Goal: Task Accomplishment & Management: Manage account settings

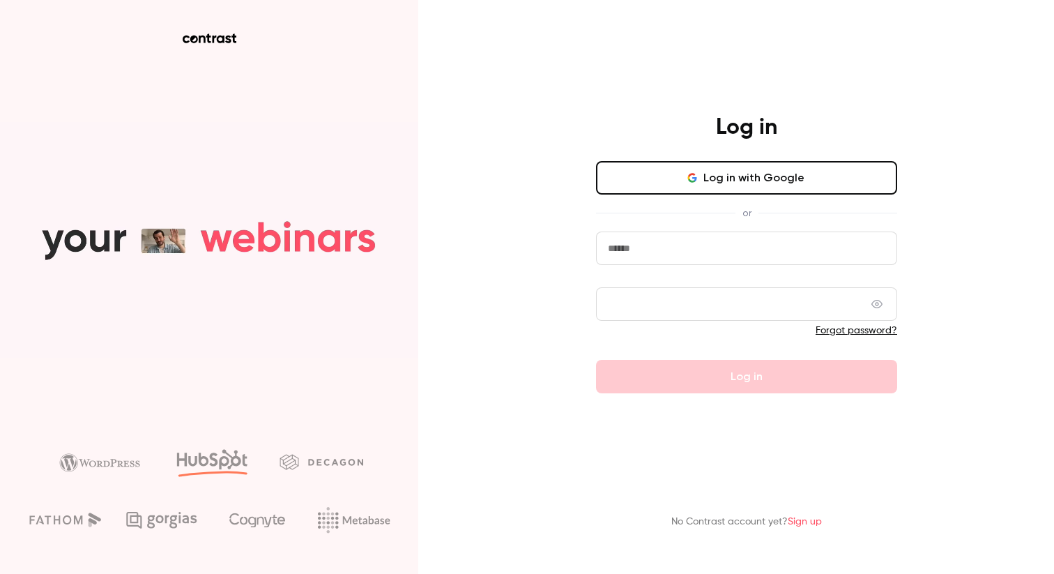
click at [664, 181] on button "Log in with Google" at bounding box center [746, 177] width 301 height 33
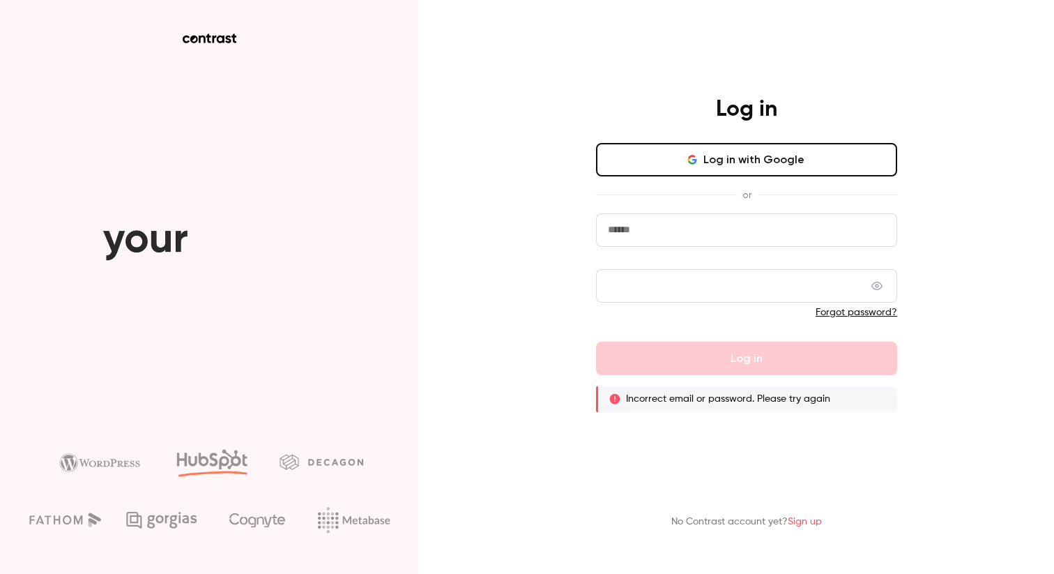
click at [665, 232] on input "email" at bounding box center [746, 229] width 301 height 33
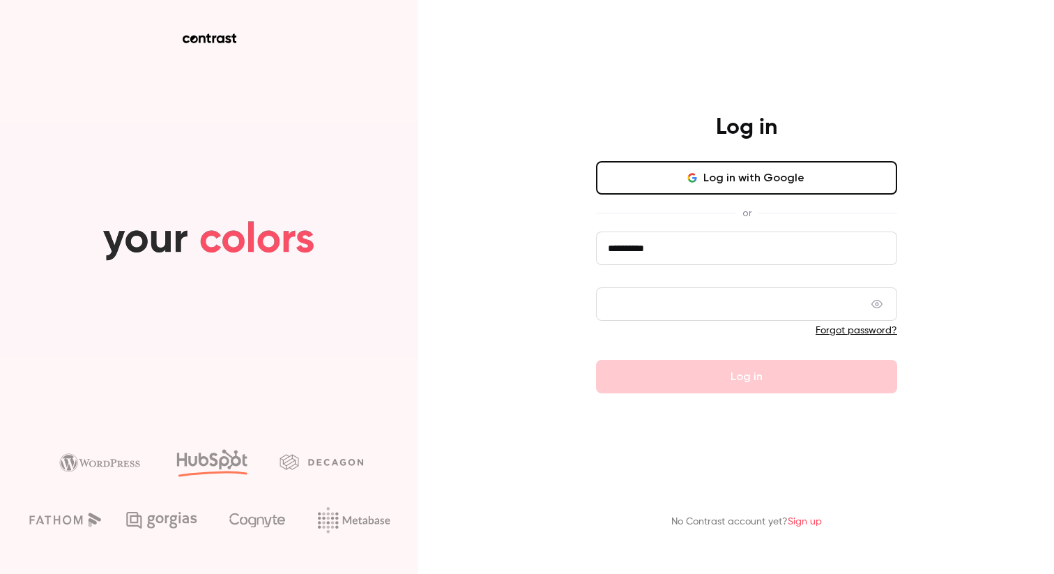
type input "**********"
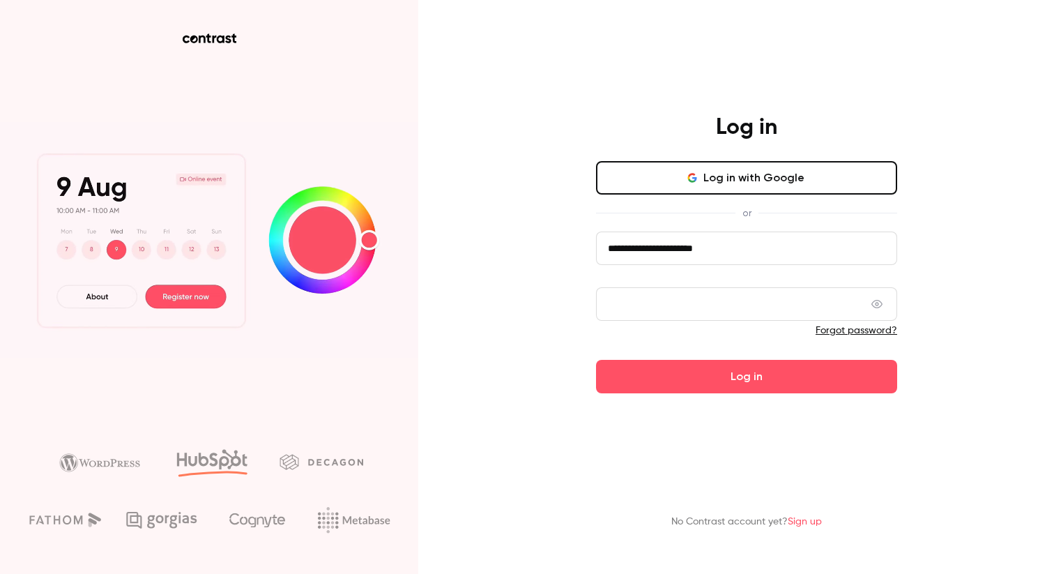
click at [669, 396] on main "**********" at bounding box center [746, 287] width 363 height 574
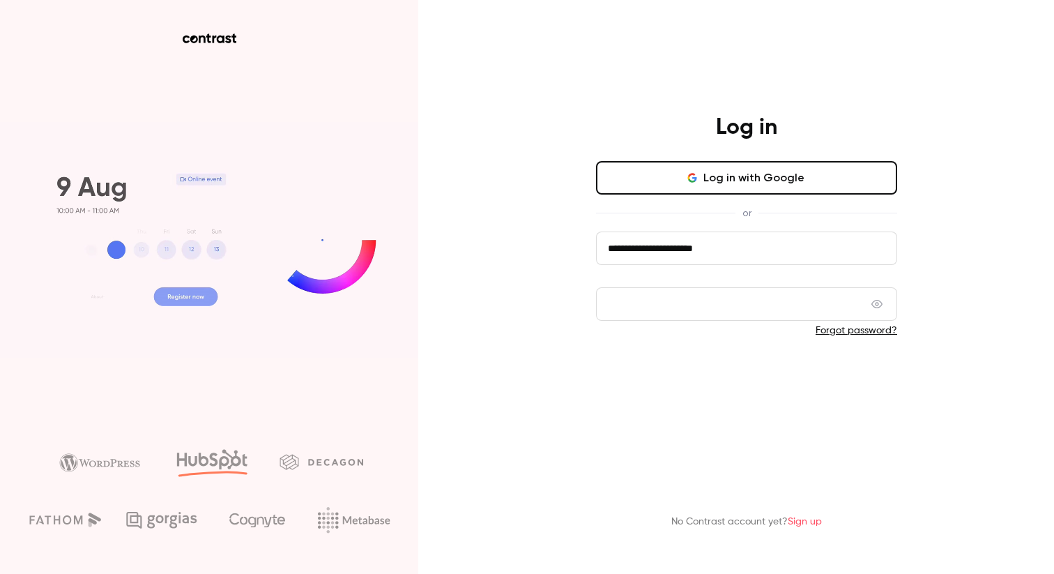
click at [679, 377] on button "Log in" at bounding box center [746, 376] width 301 height 33
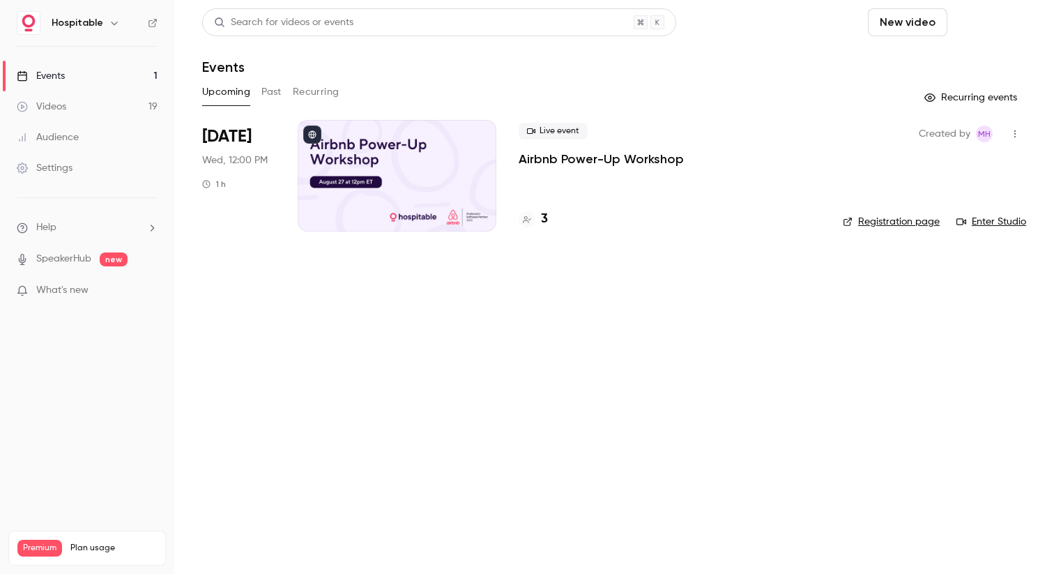
click at [998, 10] on button "Schedule" at bounding box center [989, 22] width 73 height 28
click at [950, 63] on div "One time event" at bounding box center [961, 61] width 106 height 14
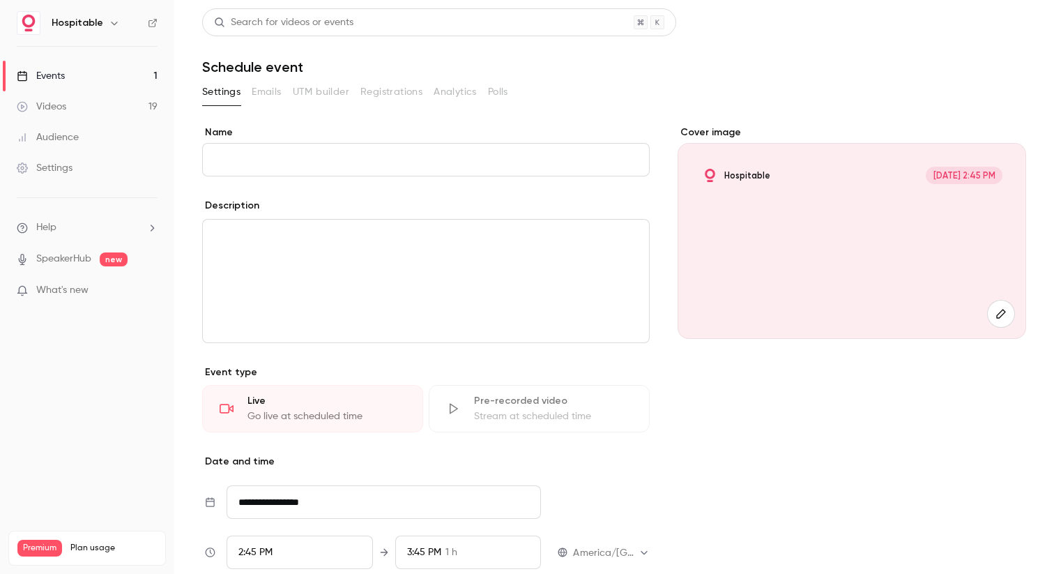
click at [317, 157] on input "Name" at bounding box center [426, 159] width 448 height 33
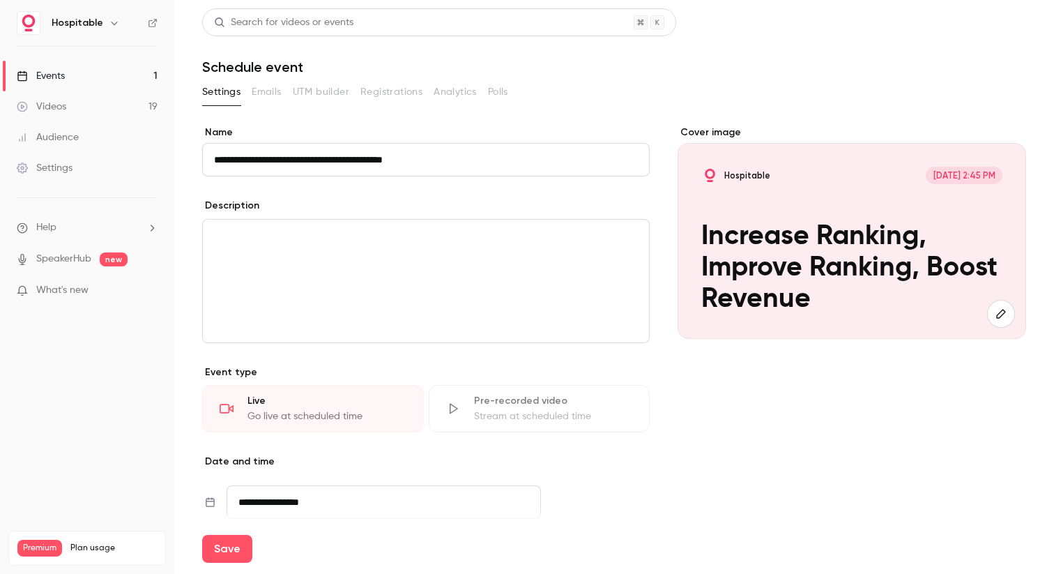
type input "**********"
click at [298, 254] on div "editor" at bounding box center [426, 281] width 446 height 123
click at [376, 165] on input "**********" at bounding box center [426, 159] width 448 height 33
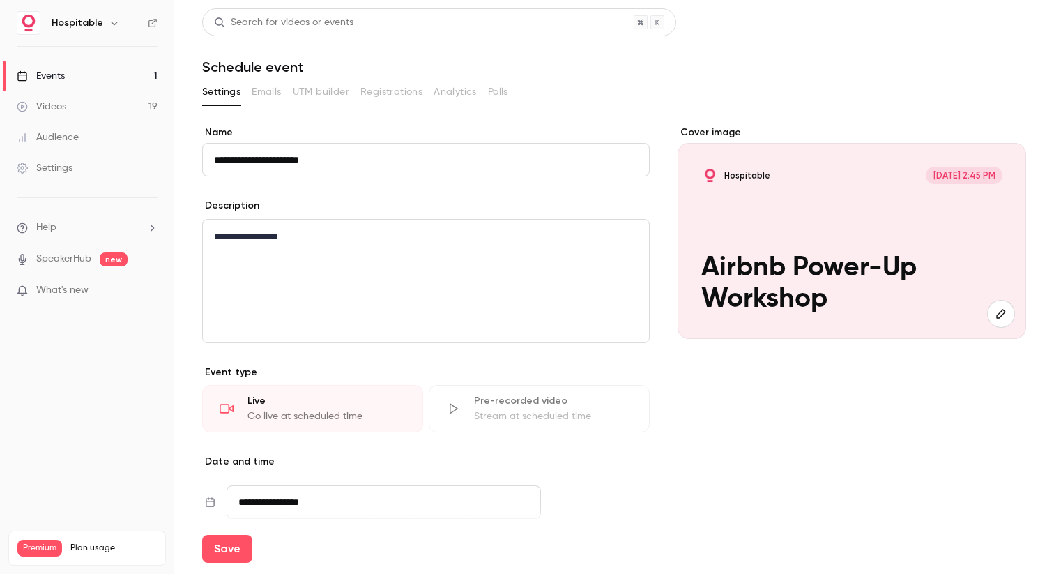
type input "**********"
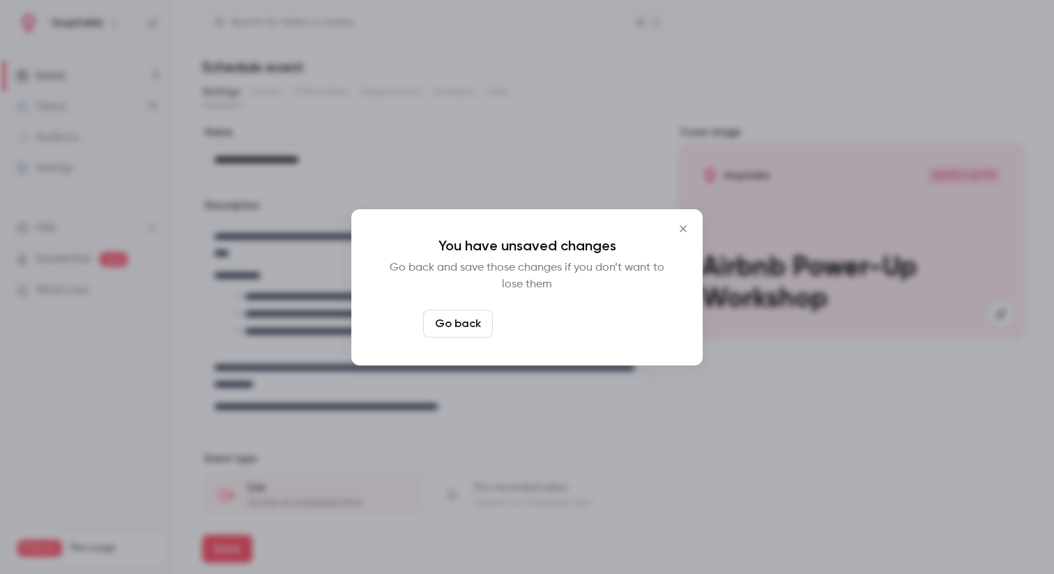
click at [533, 333] on button "Leave page anyway" at bounding box center [564, 324] width 132 height 28
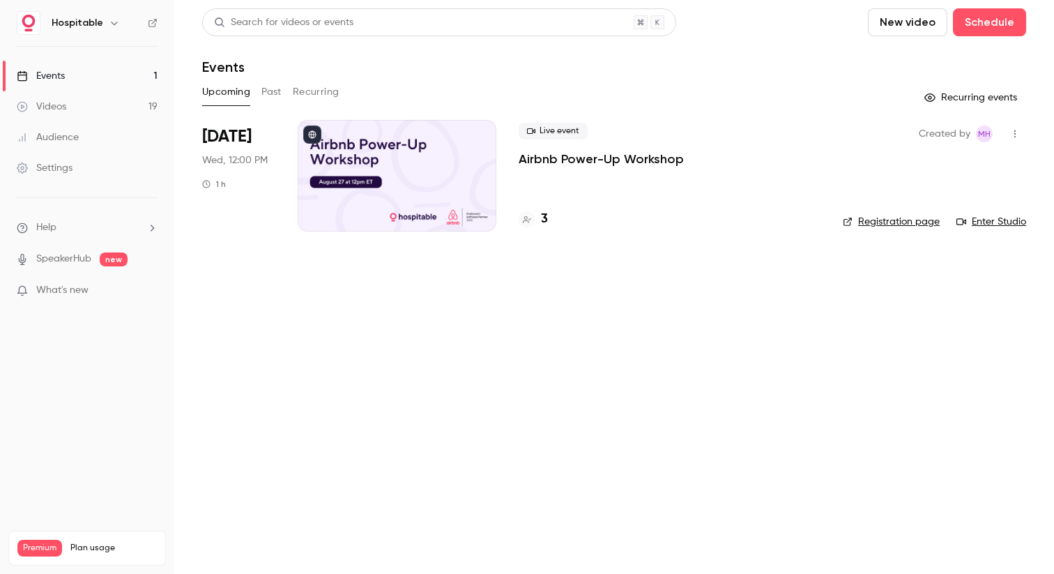
click at [396, 73] on div "Events" at bounding box center [614, 67] width 824 height 17
click at [272, 90] on button "Past" at bounding box center [271, 92] width 20 height 22
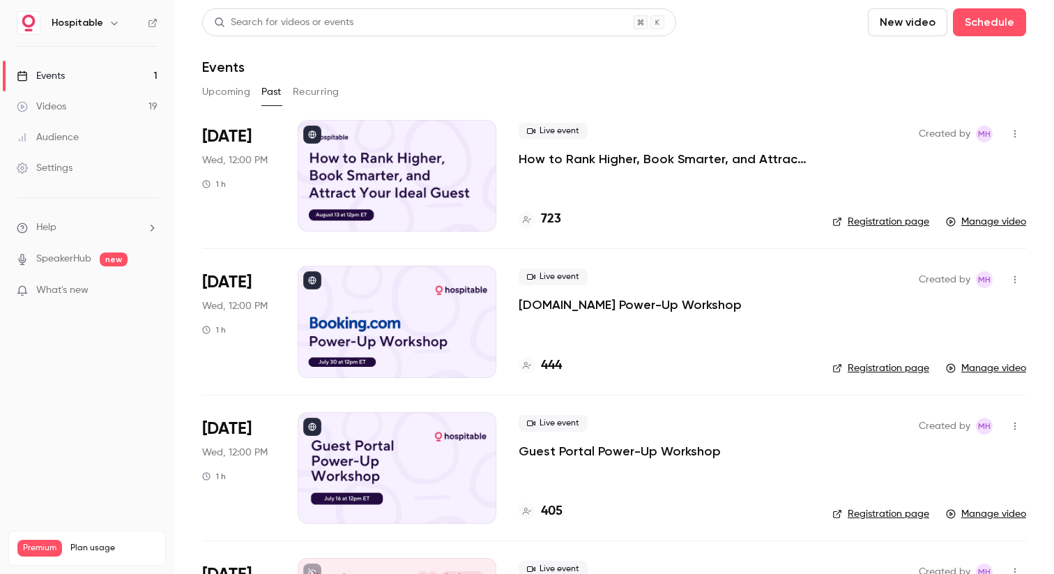
click at [395, 176] on div at bounding box center [397, 176] width 199 height 112
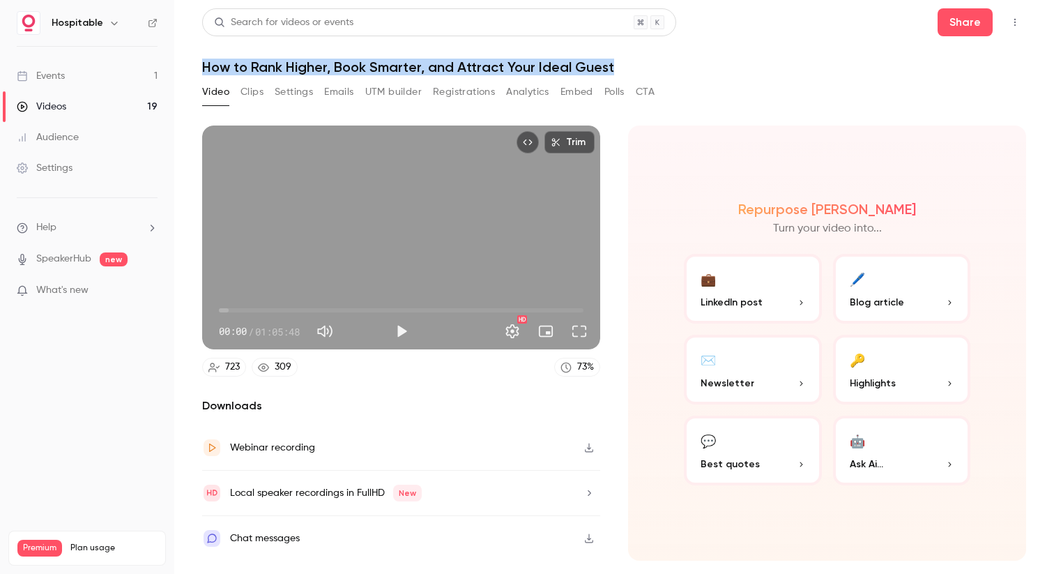
drag, startPoint x: 204, startPoint y: 66, endPoint x: 616, endPoint y: 61, distance: 411.4
click at [616, 61] on h1 "How to Rank Higher, Book Smarter, and Attract Your Ideal Guest" at bounding box center [614, 67] width 824 height 17
copy h1 "How to Rank Higher, Book Smarter, and Attract Your Ideal Guest"
click at [291, 93] on button "Settings" at bounding box center [294, 92] width 38 height 22
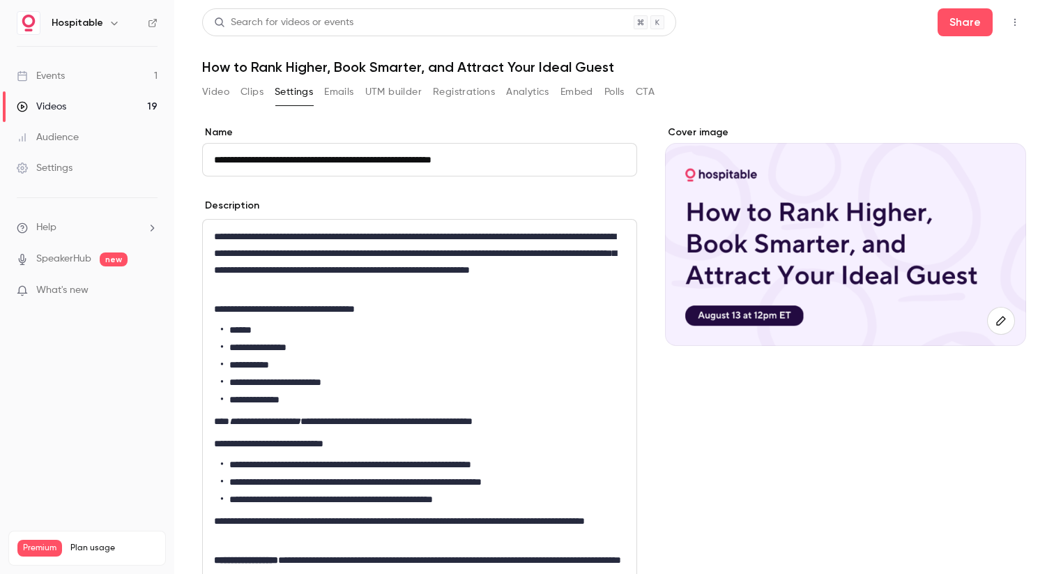
click at [250, 273] on p "**********" at bounding box center [419, 261] width 411 height 67
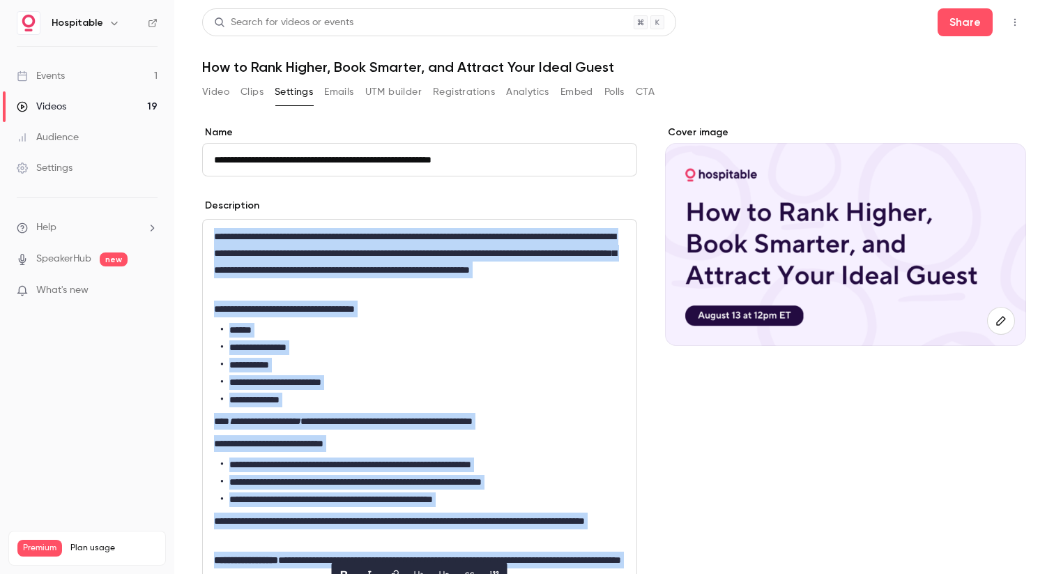
copy div "**********"
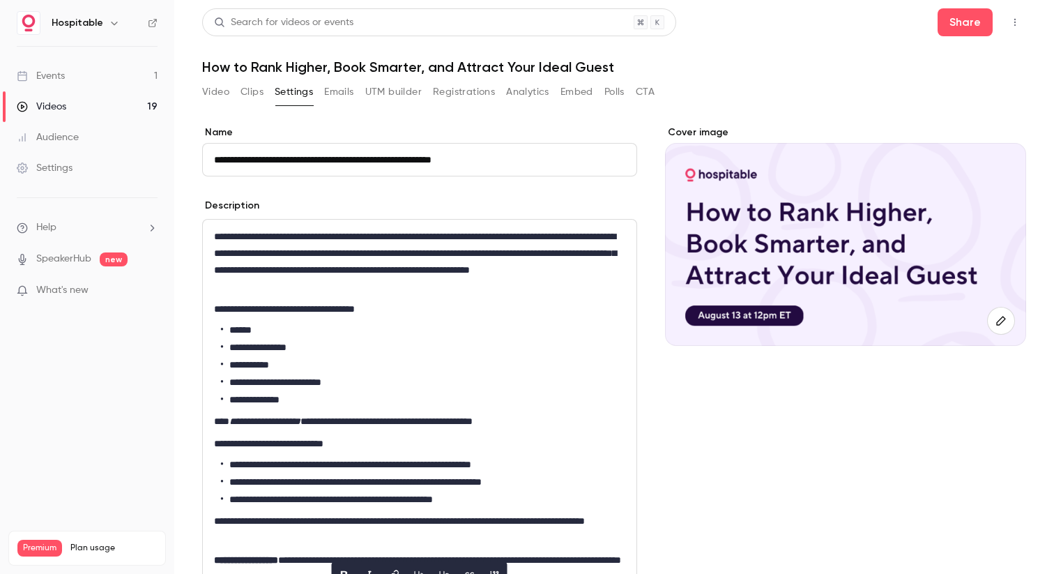
click at [560, 130] on label "Name" at bounding box center [419, 132] width 435 height 14
click at [560, 143] on input "**********" at bounding box center [419, 159] width 435 height 33
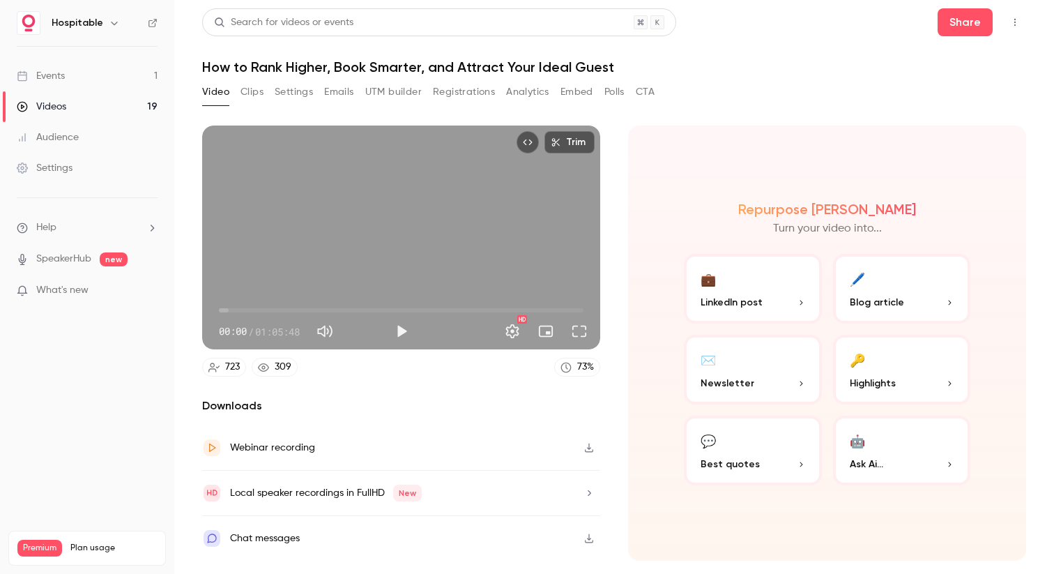
click at [52, 77] on div "Events" at bounding box center [41, 76] width 48 height 14
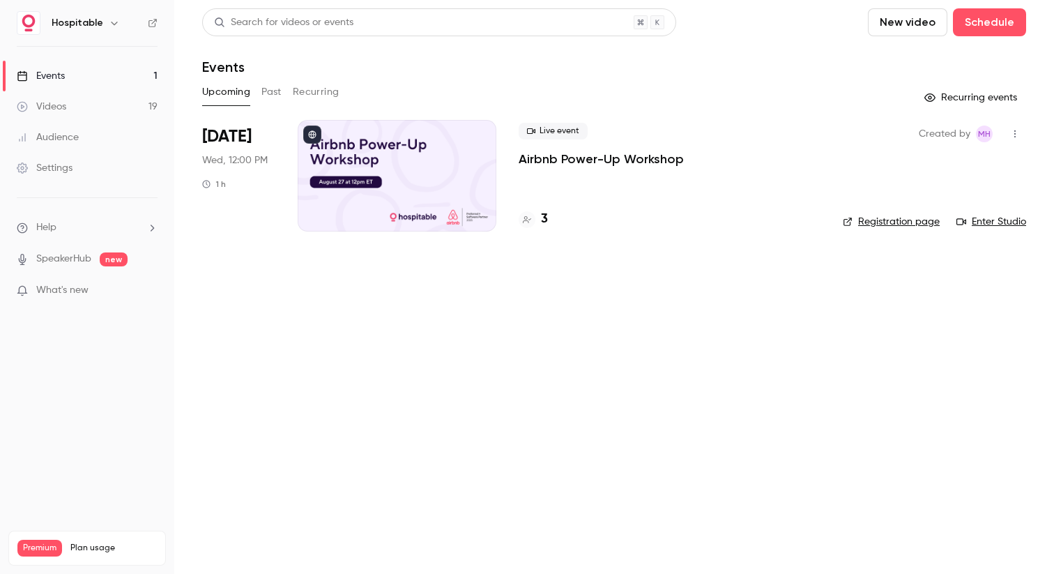
click at [613, 162] on p "Airbnb Power-Up Workshop" at bounding box center [601, 159] width 165 height 17
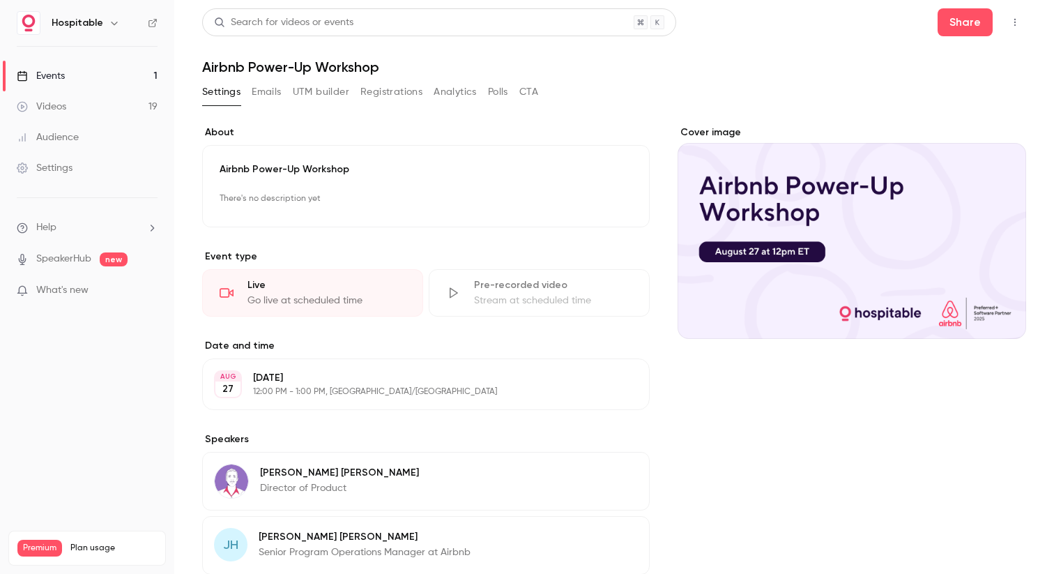
click at [54, 74] on div "Events" at bounding box center [41, 76] width 48 height 14
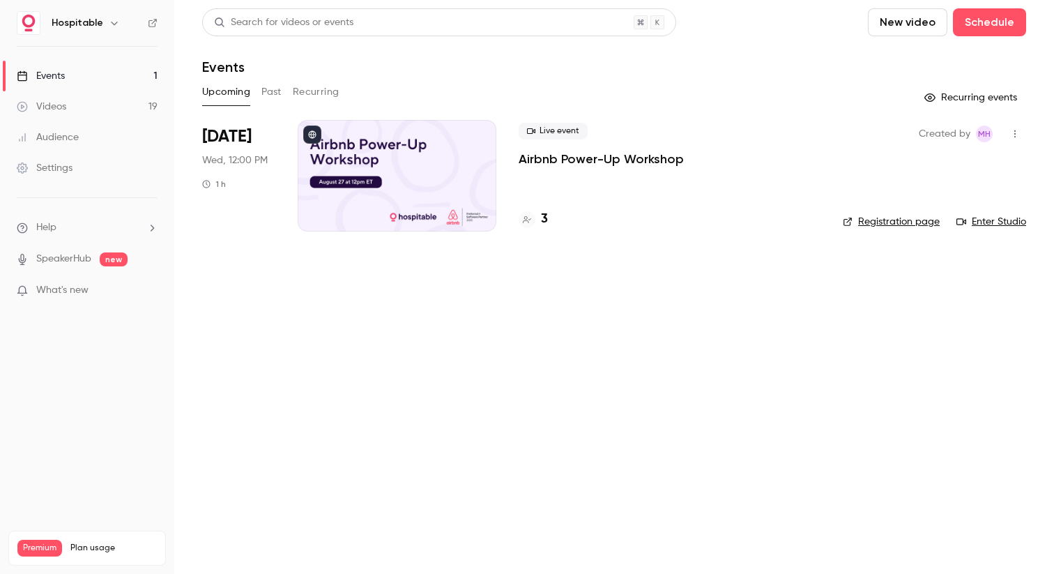
click at [273, 87] on button "Past" at bounding box center [271, 92] width 20 height 22
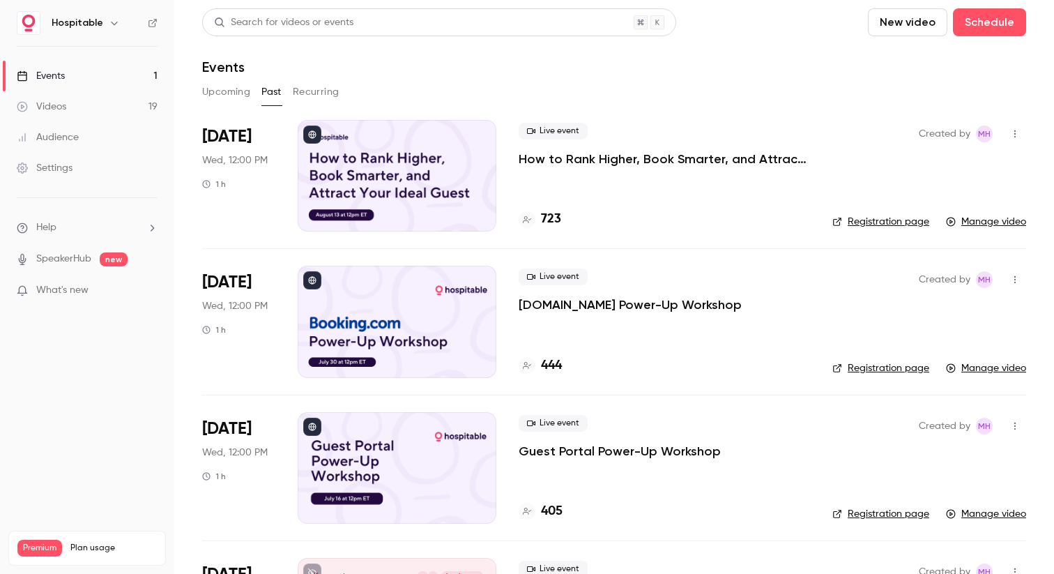
click at [241, 90] on button "Upcoming" at bounding box center [226, 92] width 48 height 22
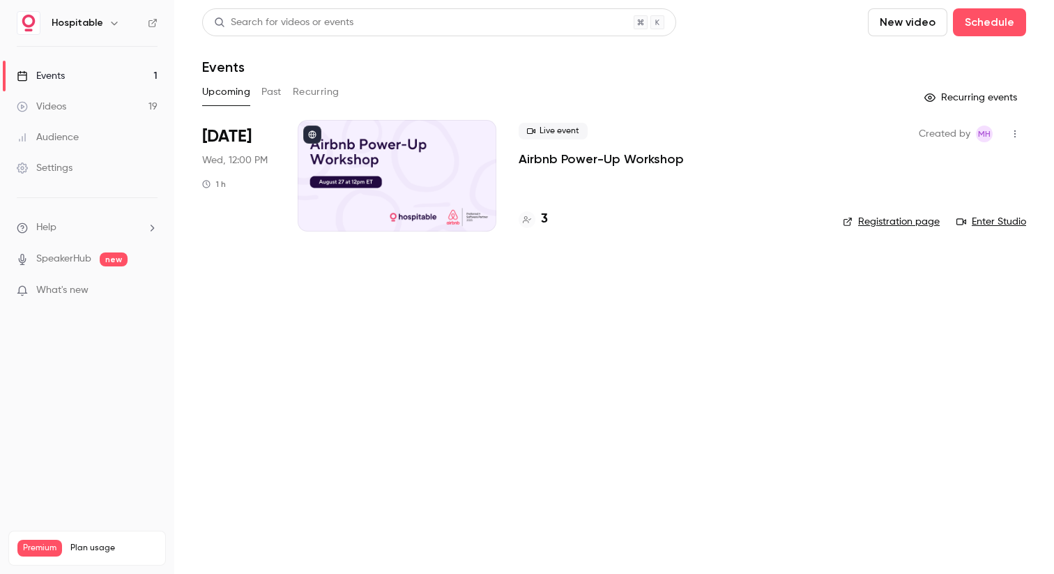
click at [226, 151] on div "Aug 27 Wed, 12:00 PM 1 h" at bounding box center [238, 176] width 73 height 112
click at [235, 159] on span "Wed, 12:00 PM" at bounding box center [235, 160] width 66 height 14
click at [548, 159] on p "Airbnb Power-Up Workshop" at bounding box center [601, 159] width 165 height 17
click at [386, 152] on div at bounding box center [397, 176] width 199 height 112
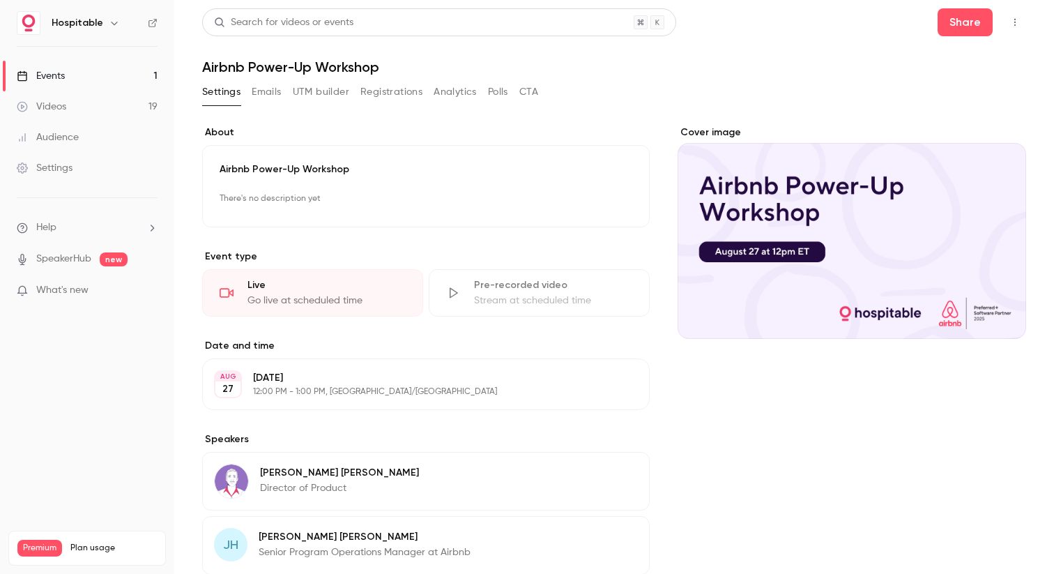
scroll to position [8, 0]
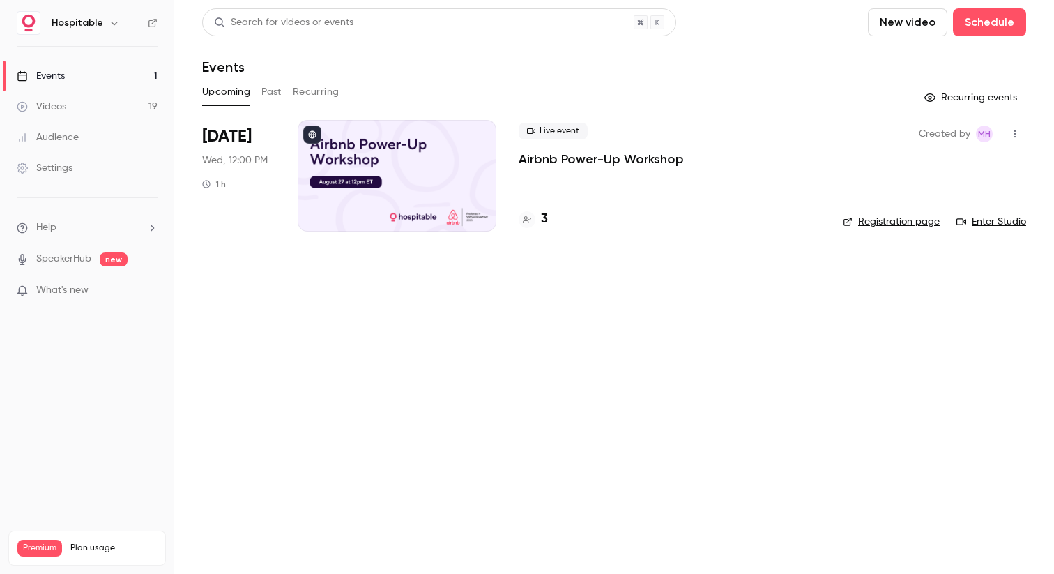
click at [565, 169] on div "Live event Airbnb Power-Up Workshop 3" at bounding box center [670, 176] width 302 height 112
click at [566, 160] on p "Airbnb Power-Up Workshop" at bounding box center [601, 159] width 165 height 17
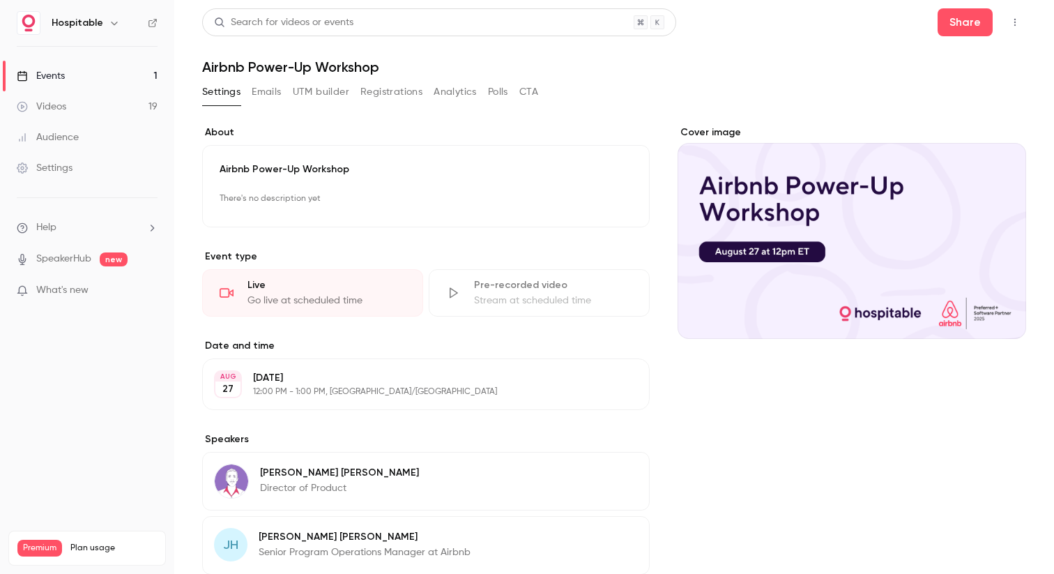
click at [50, 70] on div "Events" at bounding box center [41, 76] width 48 height 14
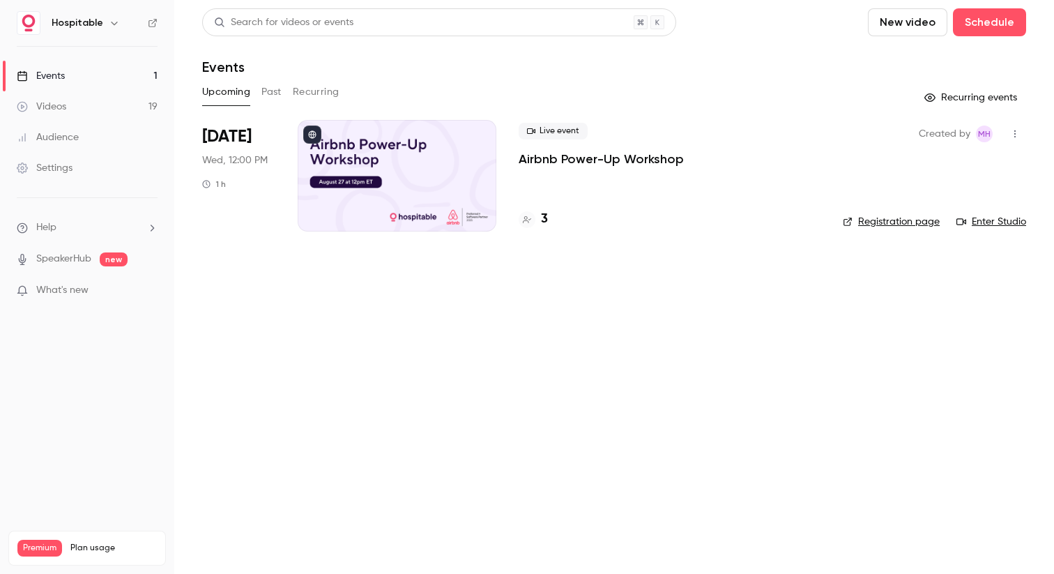
click at [46, 83] on link "Events 1" at bounding box center [87, 76] width 174 height 31
click at [56, 107] on div "Videos" at bounding box center [42, 107] width 50 height 14
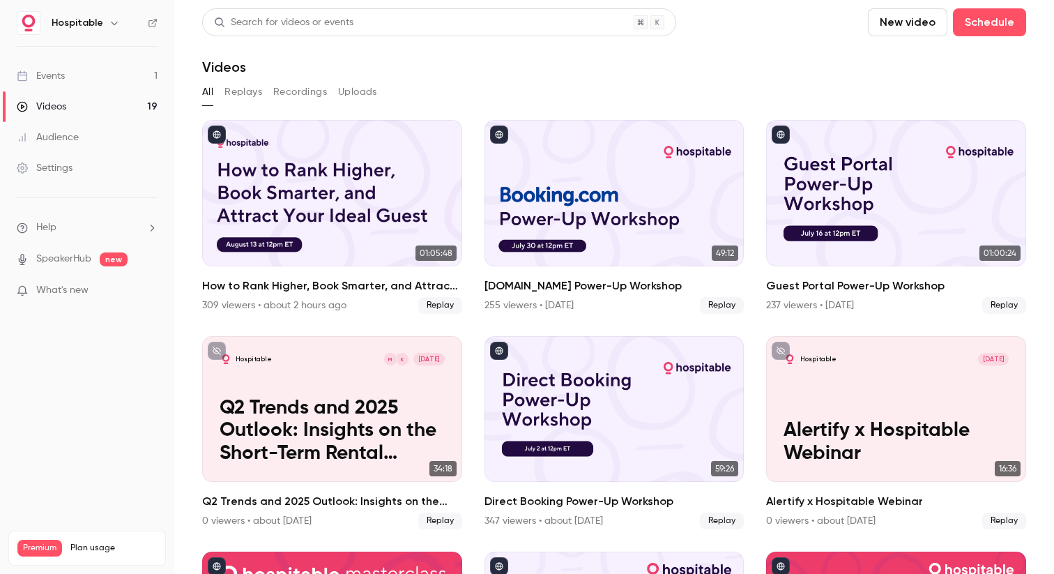
click at [55, 75] on div "Events" at bounding box center [41, 76] width 48 height 14
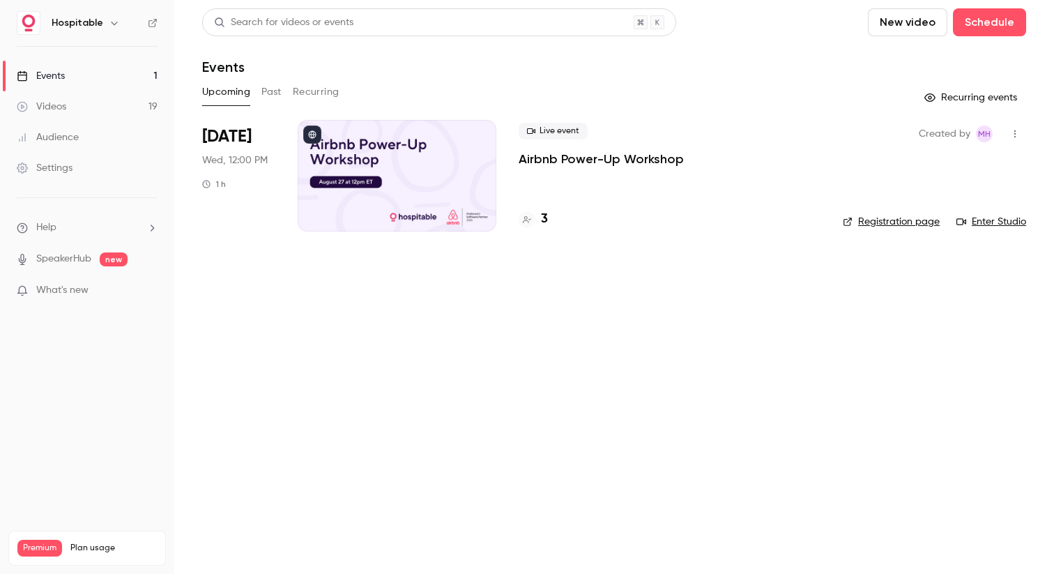
click at [904, 22] on button "New video" at bounding box center [907, 22] width 79 height 28
click at [985, 22] on div at bounding box center [527, 287] width 1054 height 574
click at [978, 24] on button "Schedule" at bounding box center [989, 22] width 73 height 28
click at [954, 66] on div "One time event" at bounding box center [961, 61] width 106 height 14
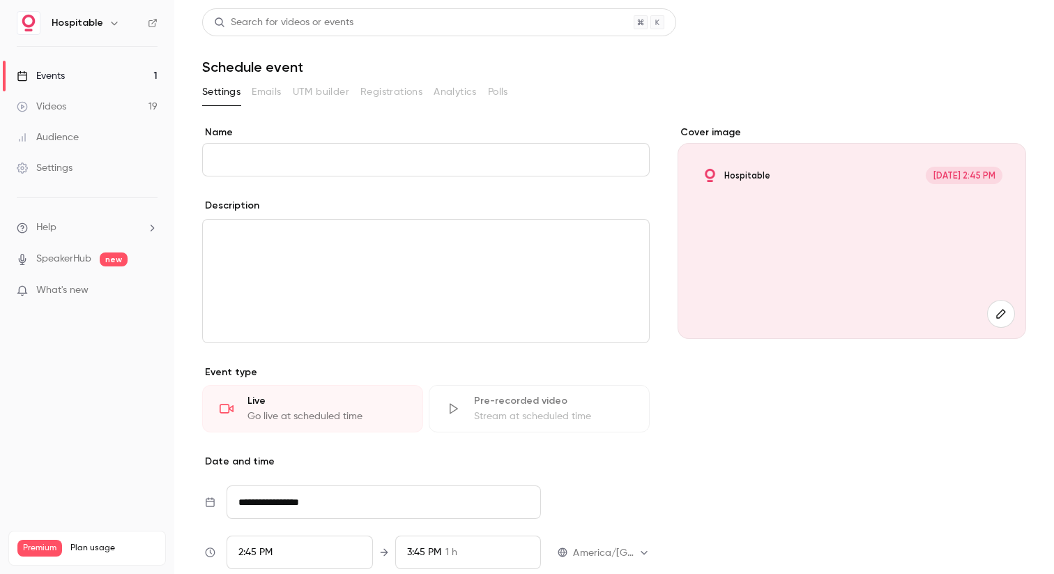
click at [290, 157] on input "Name" at bounding box center [426, 159] width 448 height 33
click at [301, 162] on input "Name" at bounding box center [426, 159] width 448 height 33
paste input "**********"
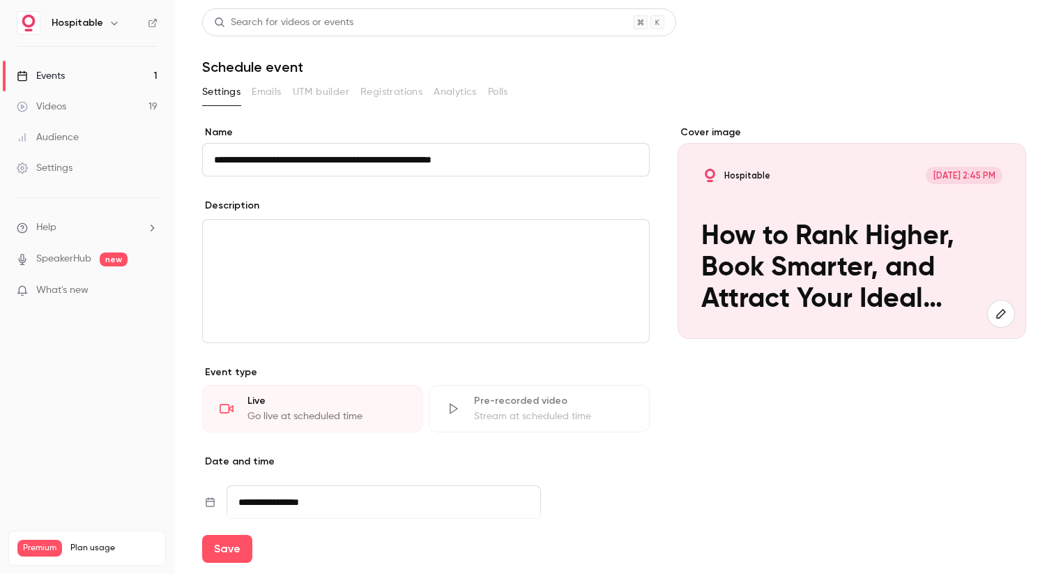
type input "**********"
click at [331, 261] on div "editor" at bounding box center [426, 281] width 446 height 123
click at [349, 255] on div "editor" at bounding box center [426, 281] width 446 height 123
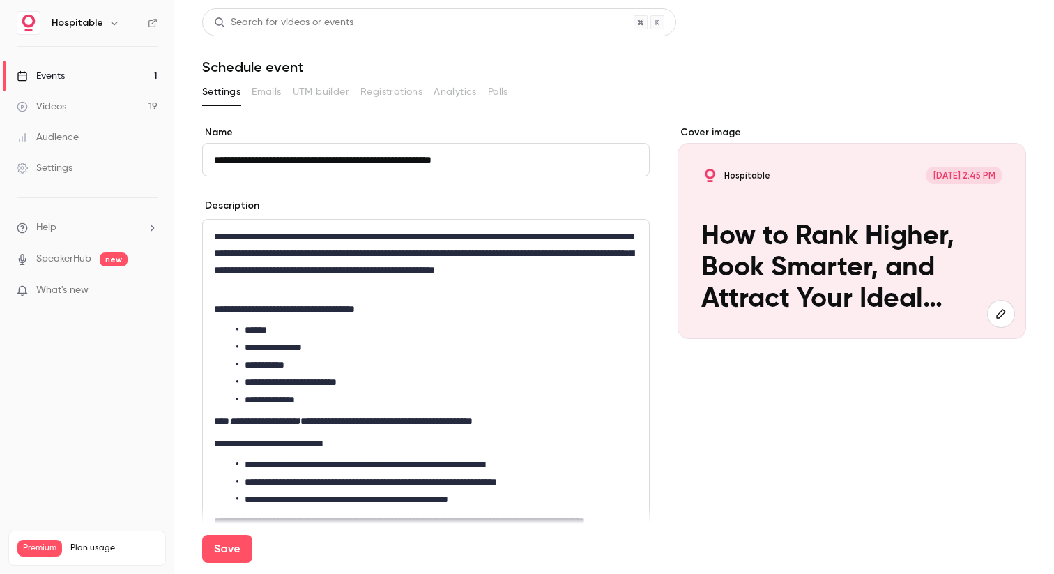
click at [767, 397] on div "Cover image Hospitable Aug 13, 2:45 PM How to Rank Higher, Book Smarter, and At…" at bounding box center [852, 563] width 349 height 877
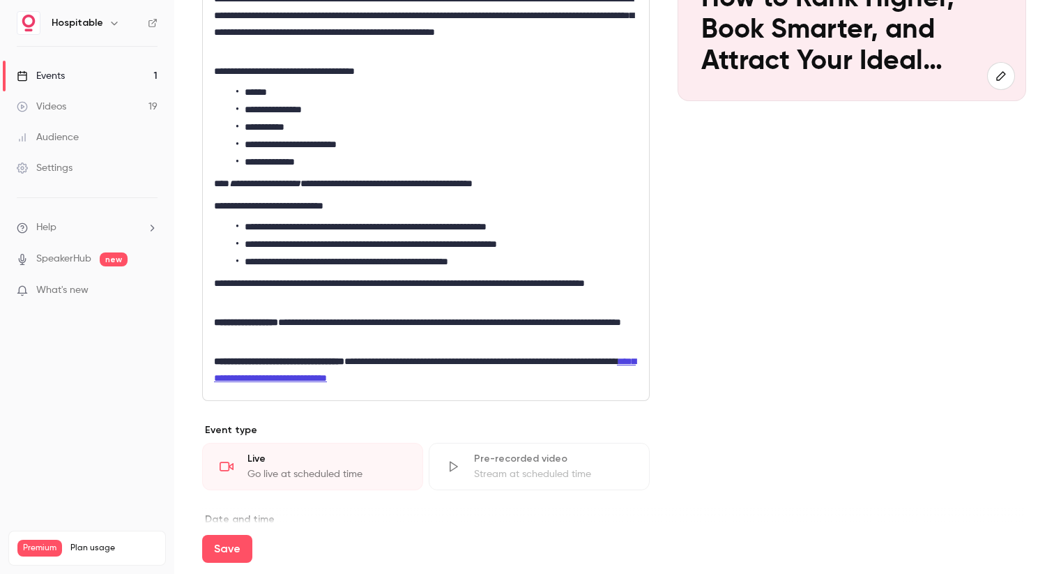
scroll to position [417, 0]
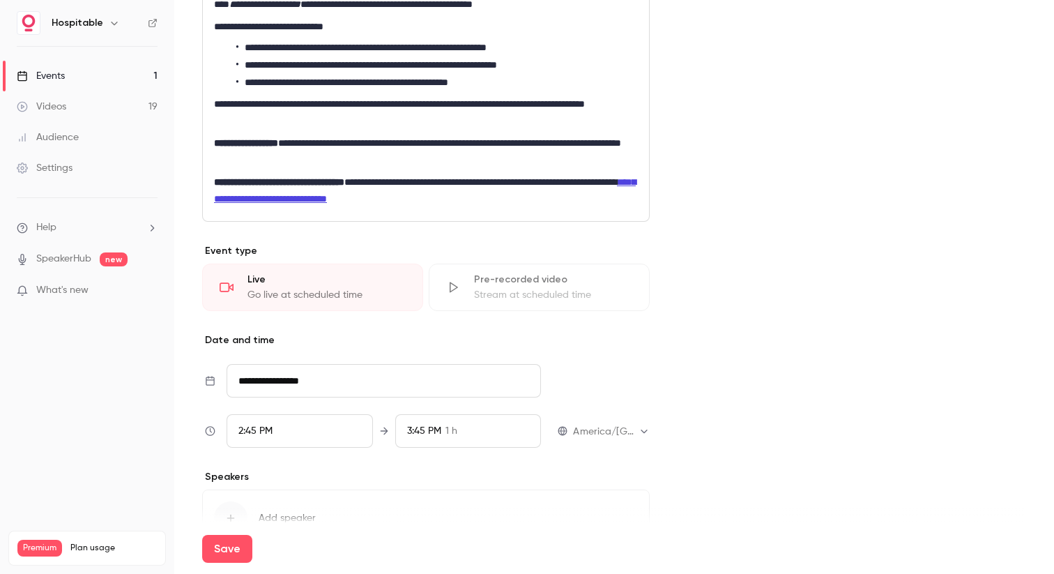
click at [259, 429] on span "2:45 PM" at bounding box center [255, 431] width 34 height 10
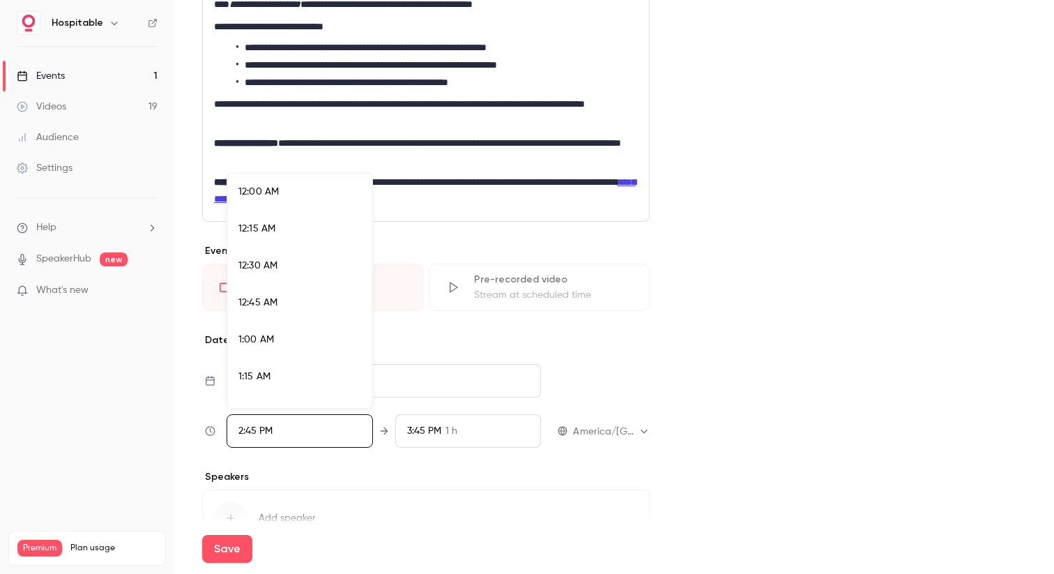
scroll to position [2081, 0]
click at [253, 321] on div "3:00 PM" at bounding box center [299, 328] width 123 height 15
click at [443, 440] on div at bounding box center [527, 287] width 1054 height 574
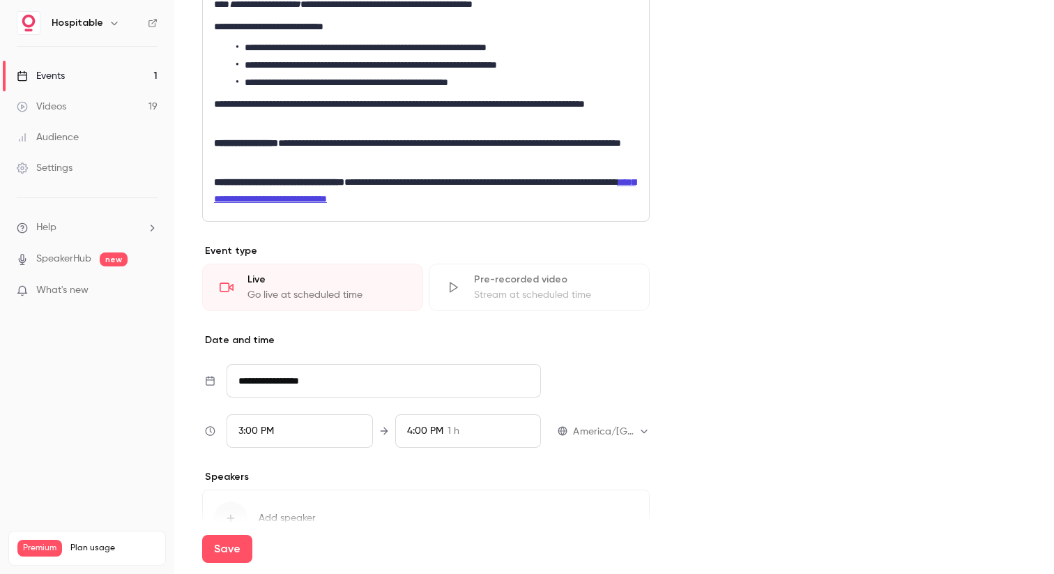
click at [434, 438] on div "4:00 PM 1 h" at bounding box center [468, 430] width 146 height 33
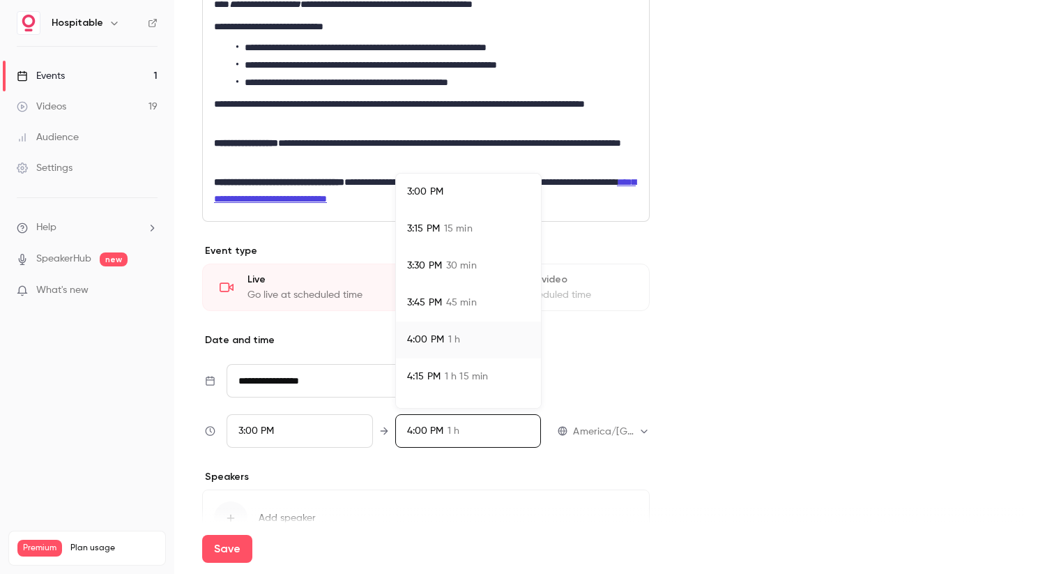
click at [440, 232] on div "3:15 PM 15 min" at bounding box center [468, 229] width 123 height 15
click at [815, 271] on div at bounding box center [527, 287] width 1054 height 574
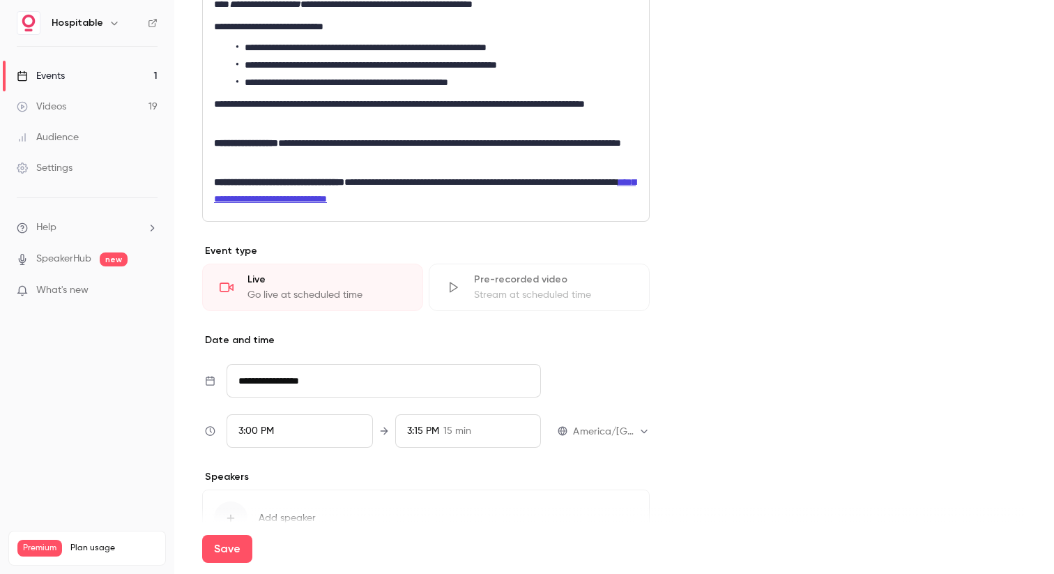
scroll to position [501, 0]
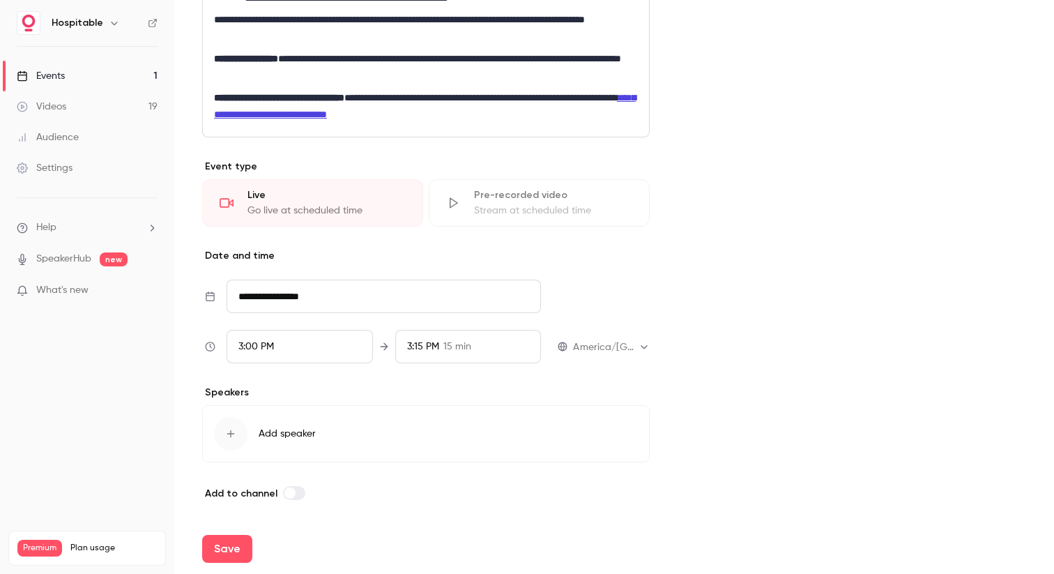
click at [223, 443] on div "button" at bounding box center [230, 433] width 33 height 33
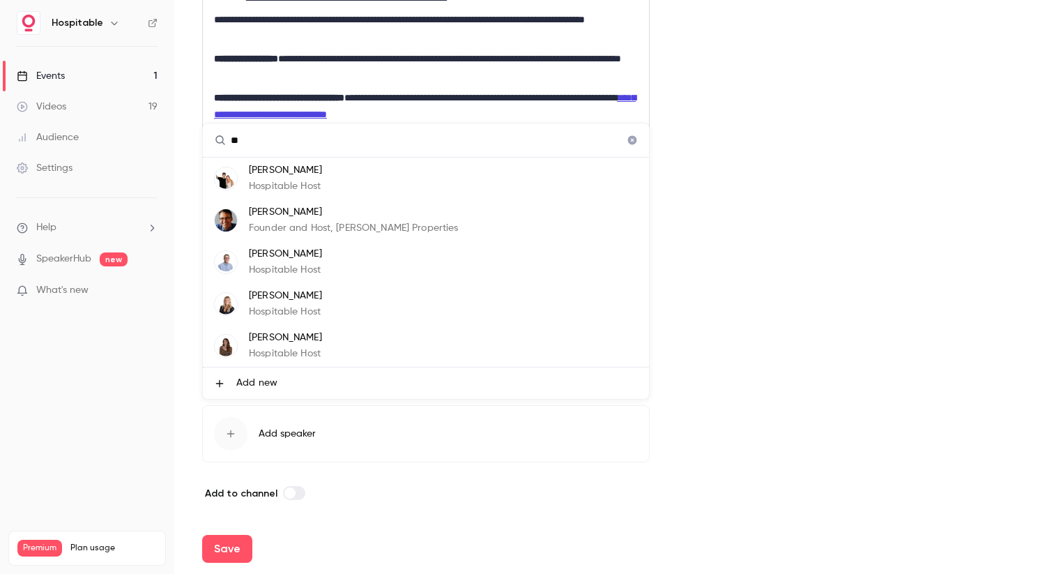
type input "**"
click at [251, 381] on span "Add new" at bounding box center [256, 383] width 41 height 15
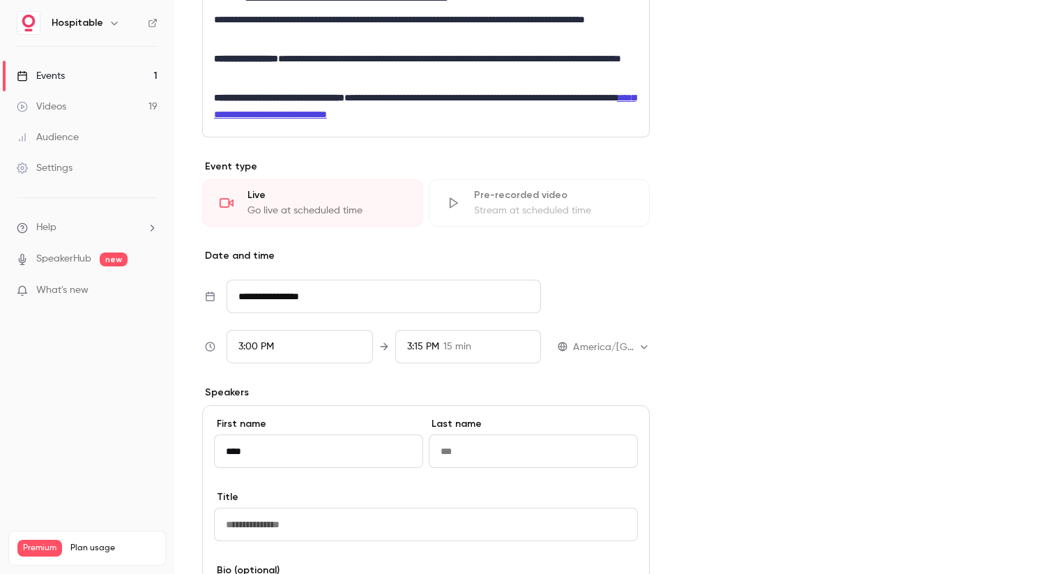
drag, startPoint x: 277, startPoint y: 450, endPoint x: 197, endPoint y: 450, distance: 80.2
click at [197, 450] on main "**********" at bounding box center [614, 287] width 880 height 574
type input "*****"
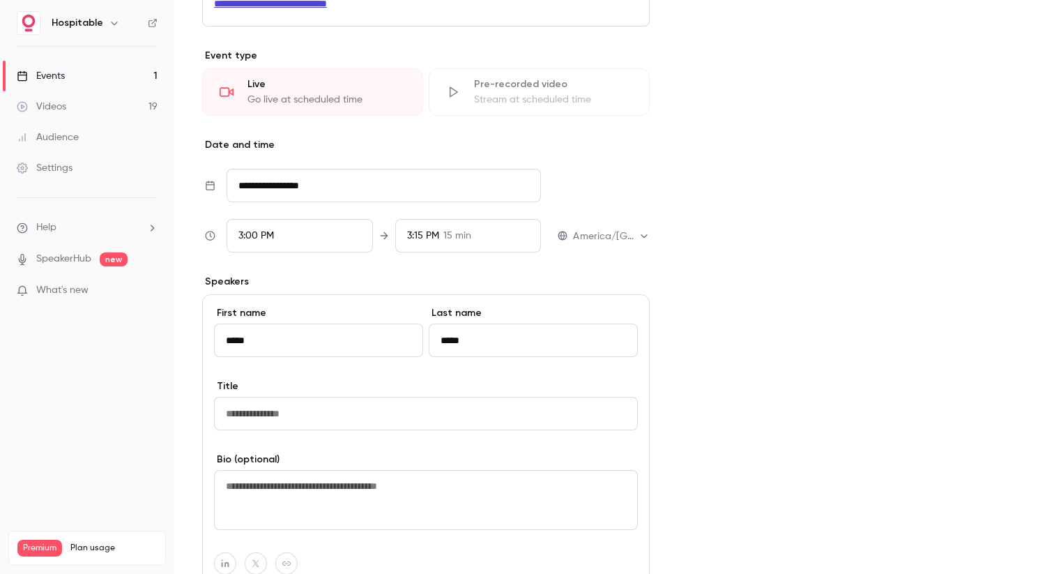
scroll to position [624, 0]
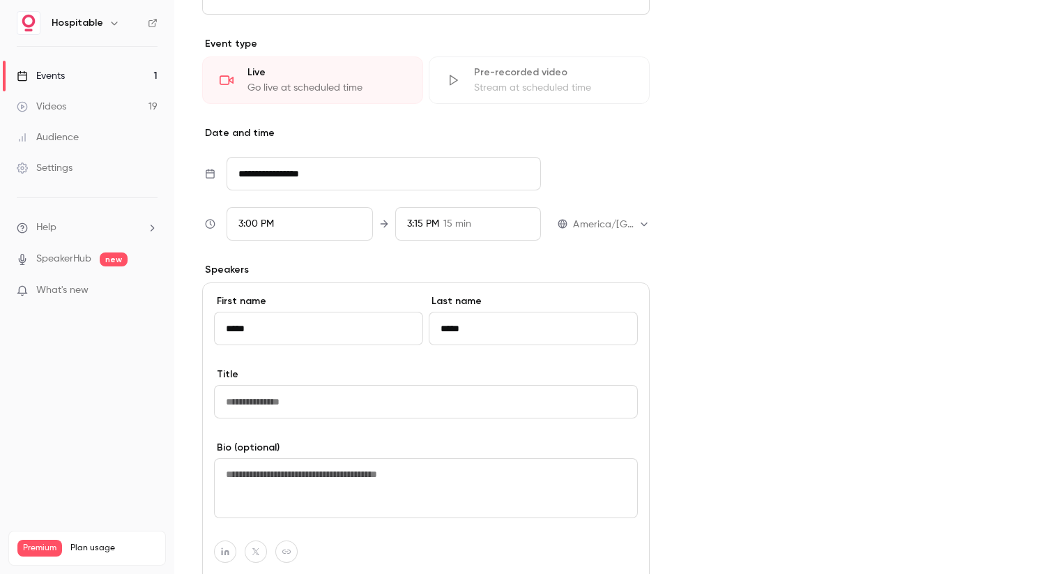
click at [282, 402] on input "Title" at bounding box center [426, 401] width 424 height 33
type input "**********"
click at [787, 367] on div "Cover image Hospitable D Aug 13, 3:00 PM How to Rank Higher, Book Smarter, and …" at bounding box center [852, 111] width 349 height 1218
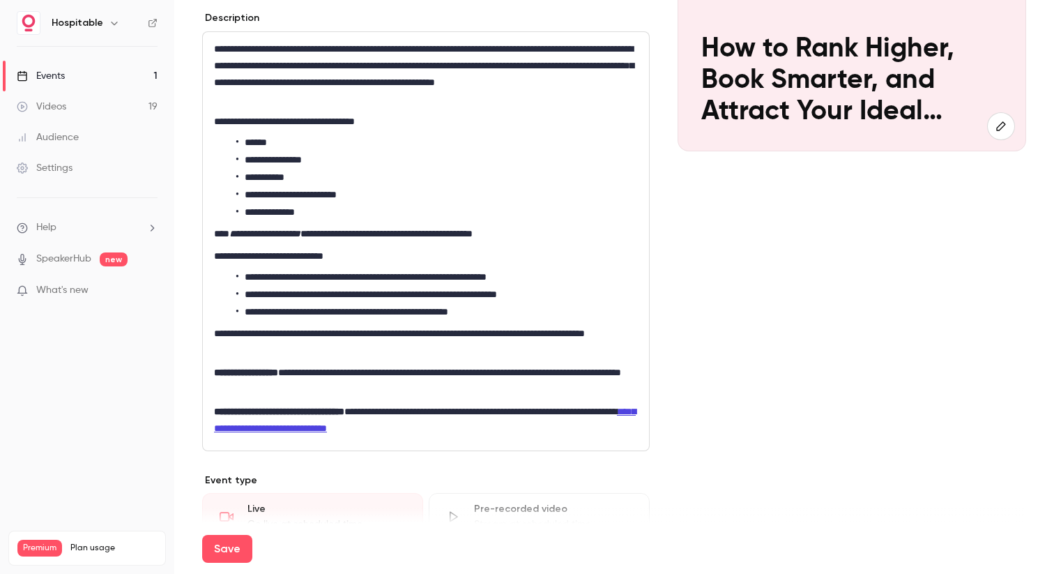
scroll to position [0, 0]
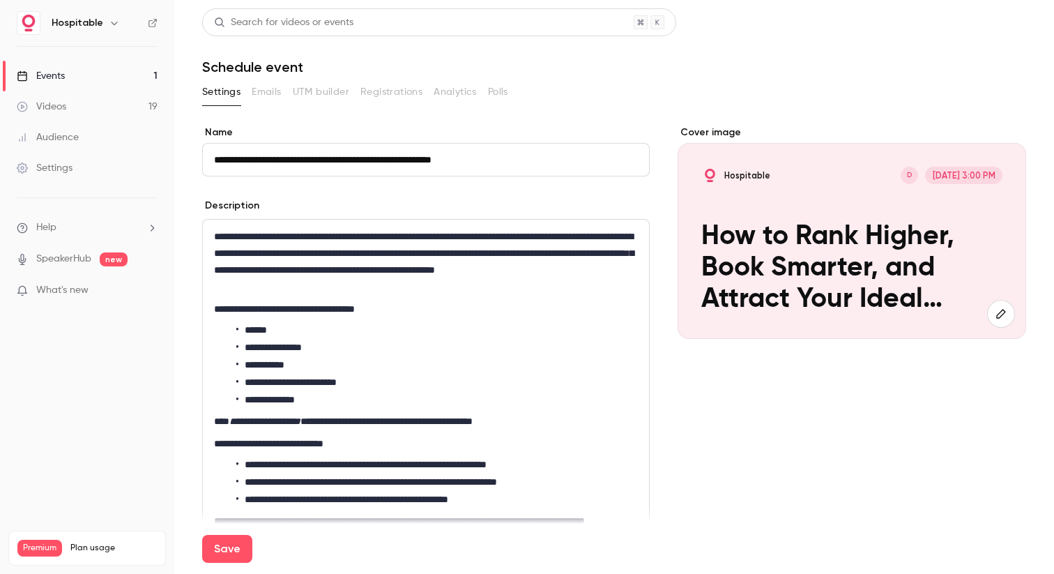
click at [372, 159] on input "**********" at bounding box center [426, 159] width 448 height 33
click at [367, 159] on input "**********" at bounding box center [426, 159] width 448 height 33
drag, startPoint x: 371, startPoint y: 160, endPoint x: 306, endPoint y: 160, distance: 64.8
click at [306, 160] on input "**********" at bounding box center [426, 159] width 448 height 33
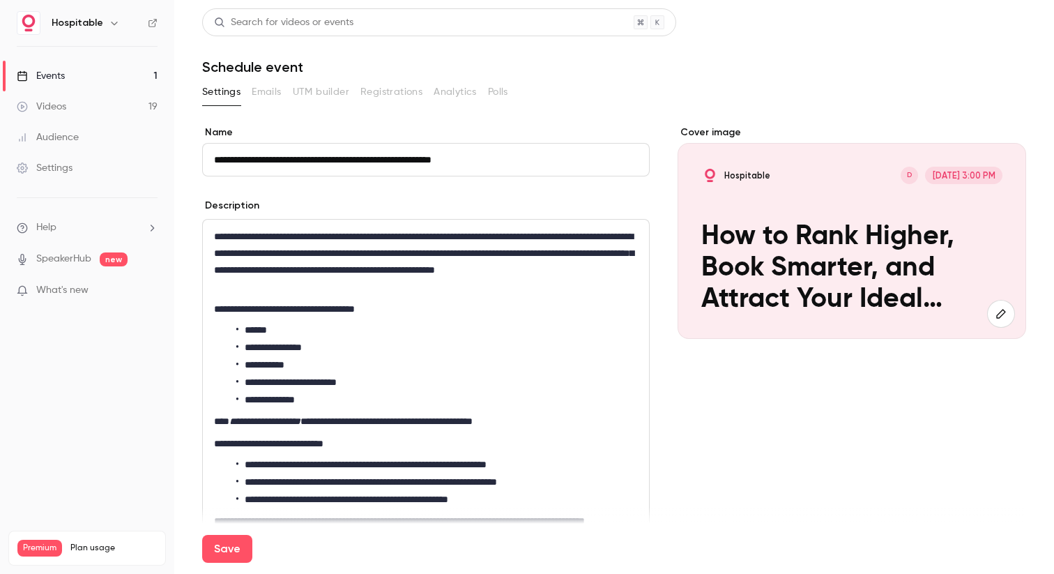
click at [306, 160] on input "**********" at bounding box center [426, 159] width 448 height 33
drag, startPoint x: 307, startPoint y: 159, endPoint x: 392, endPoint y: 160, distance: 85.1
click at [392, 160] on input "**********" at bounding box center [426, 159] width 448 height 33
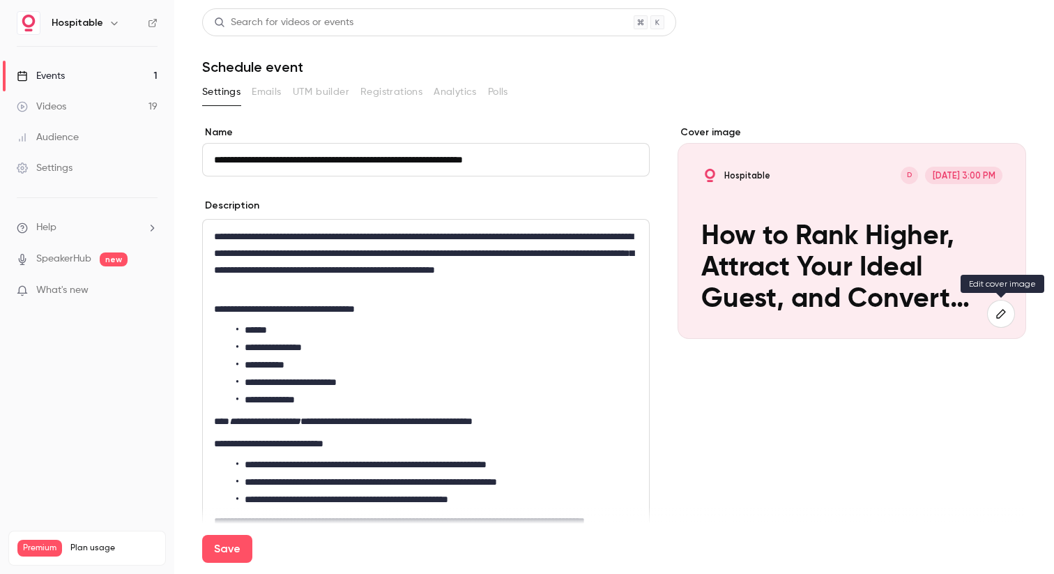
click at [1000, 315] on icon "button" at bounding box center [1000, 313] width 15 height 11
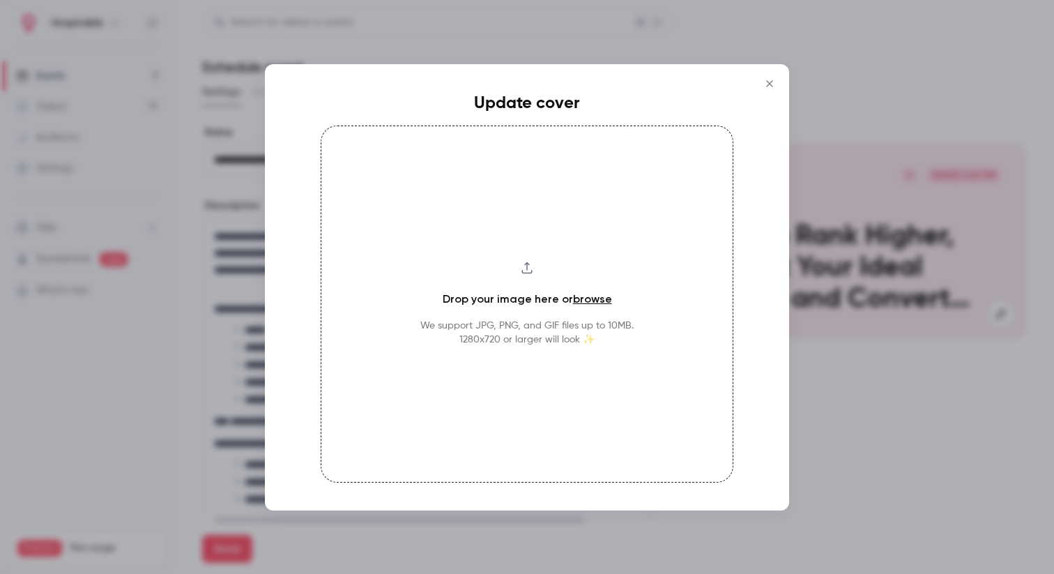
click at [770, 85] on icon "Close" at bounding box center [769, 83] width 17 height 11
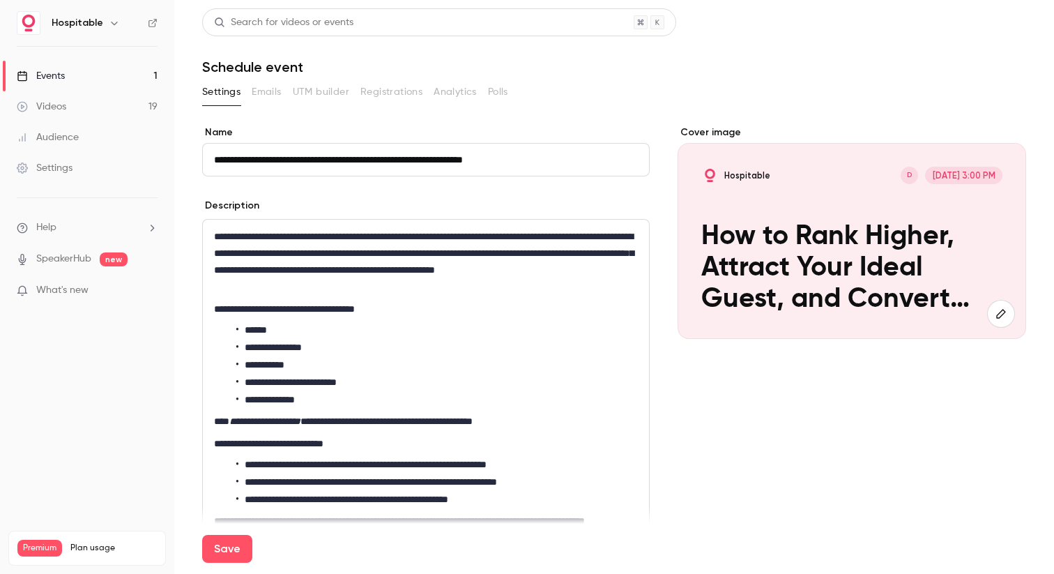
drag, startPoint x: 418, startPoint y: 159, endPoint x: 327, endPoint y: 160, distance: 90.6
click at [327, 160] on input "**********" at bounding box center [426, 159] width 448 height 33
drag, startPoint x: 306, startPoint y: 160, endPoint x: 436, endPoint y: 160, distance: 129.7
click at [436, 160] on input "**********" at bounding box center [426, 159] width 448 height 33
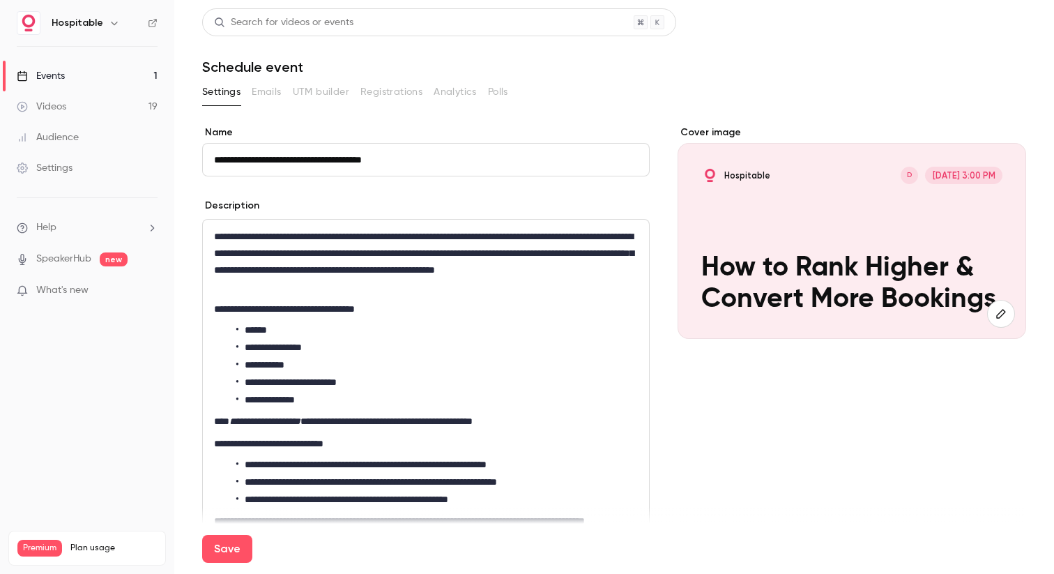
click at [377, 157] on input "**********" at bounding box center [426, 159] width 448 height 33
type input "**********"
click at [514, 206] on div "Description" at bounding box center [426, 207] width 448 height 17
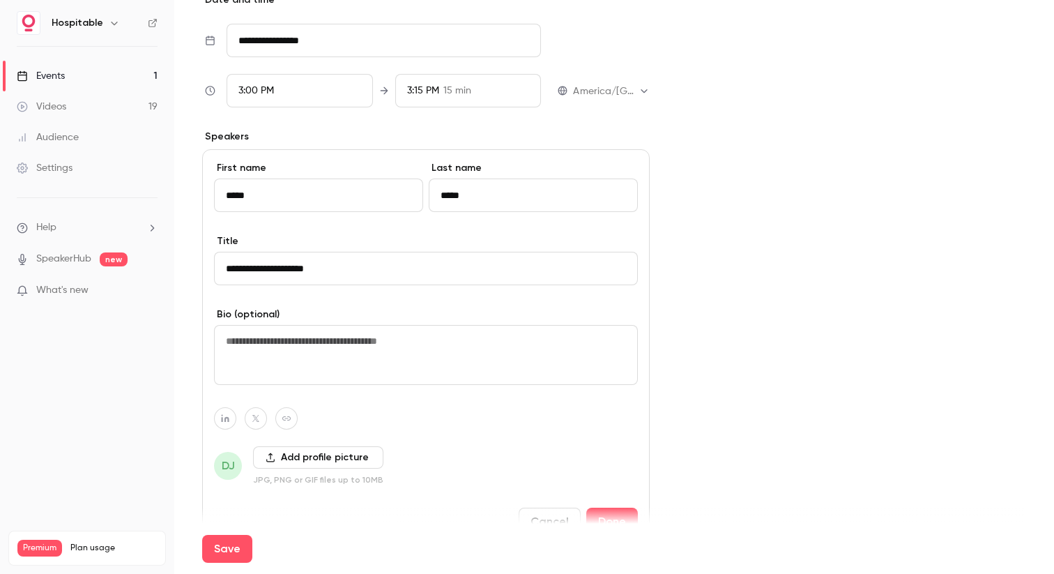
scroll to position [833, 0]
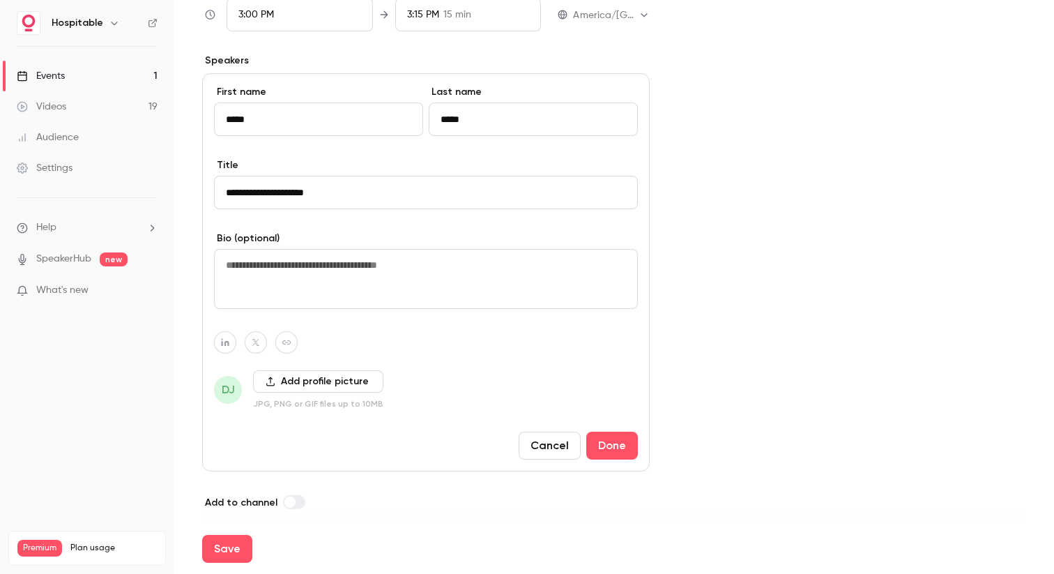
click at [282, 111] on input "*****" at bounding box center [318, 118] width 209 height 33
click at [538, 447] on button "Cancel" at bounding box center [550, 446] width 62 height 28
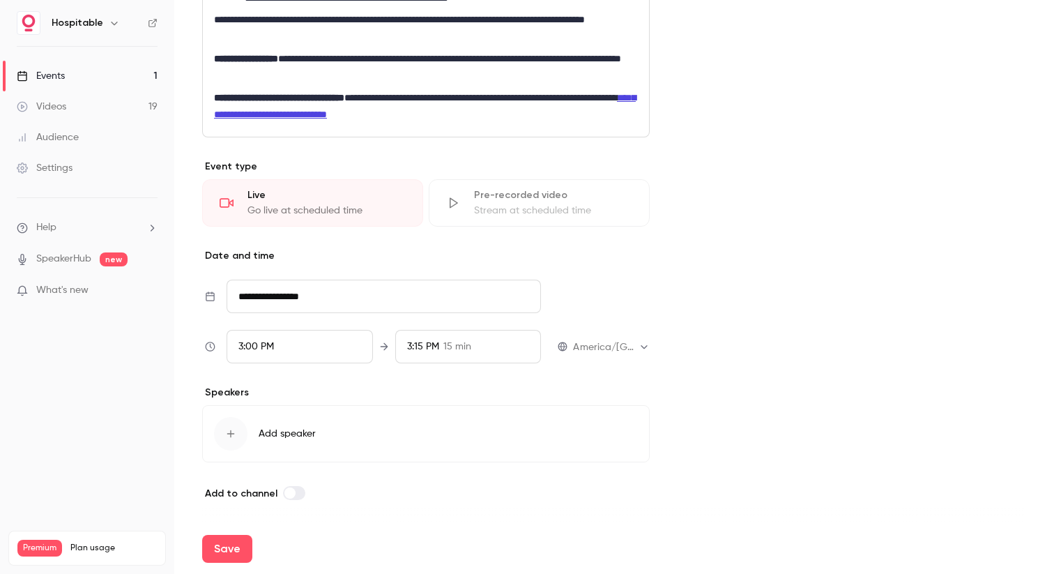
click at [233, 430] on icon "button" at bounding box center [230, 433] width 11 height 11
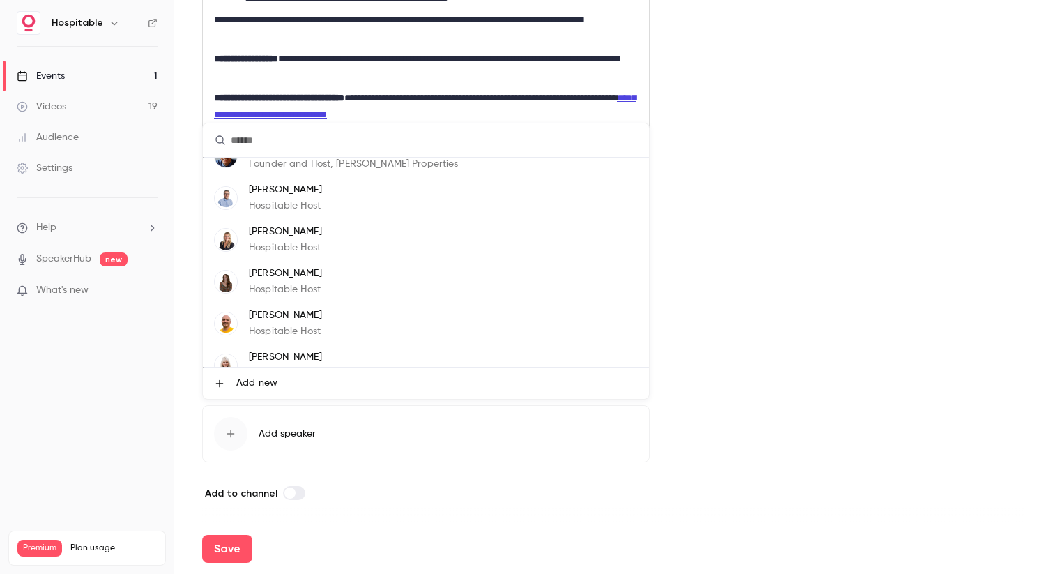
scroll to position [84, 0]
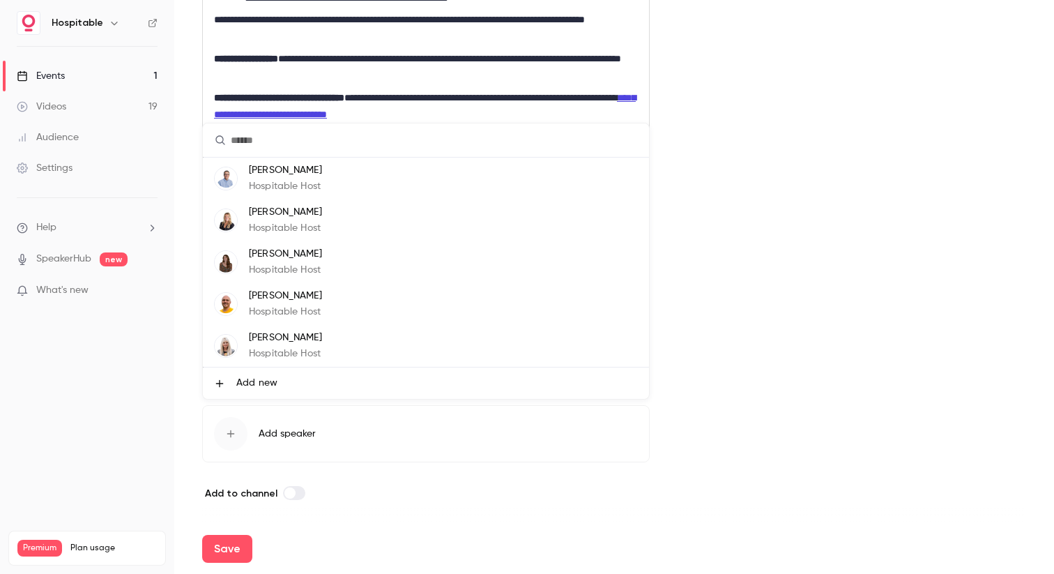
click at [796, 215] on div at bounding box center [527, 287] width 1054 height 574
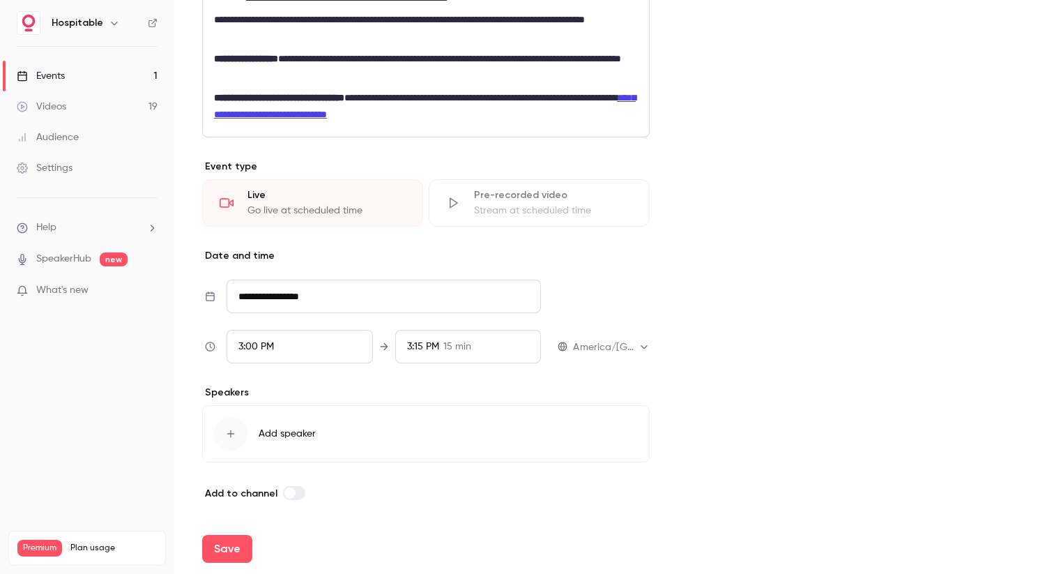
click at [236, 428] on div "button" at bounding box center [230, 433] width 33 height 33
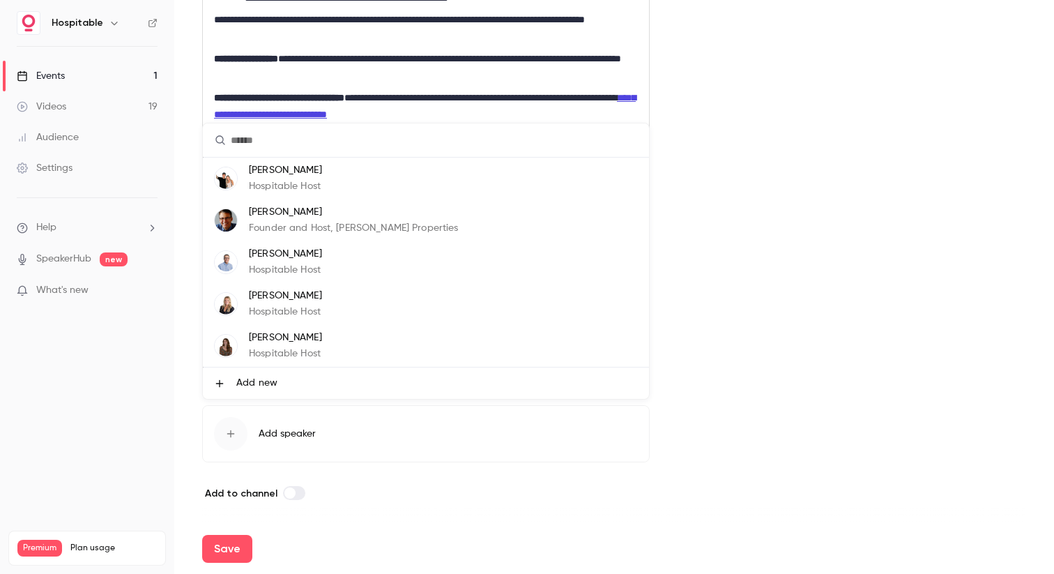
click at [703, 375] on div at bounding box center [527, 287] width 1054 height 574
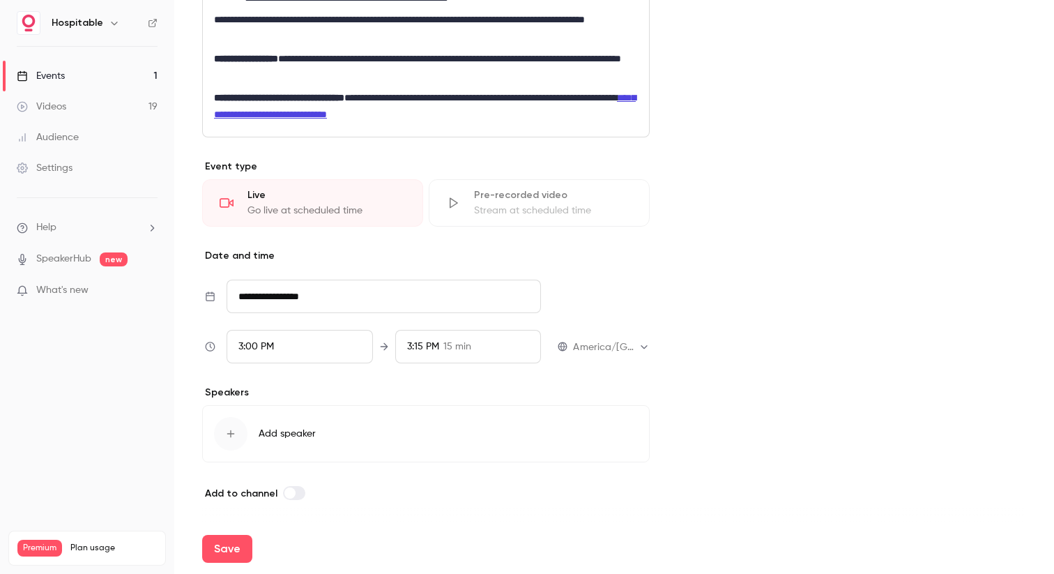
click at [316, 427] on button "Add speaker" at bounding box center [426, 433] width 448 height 57
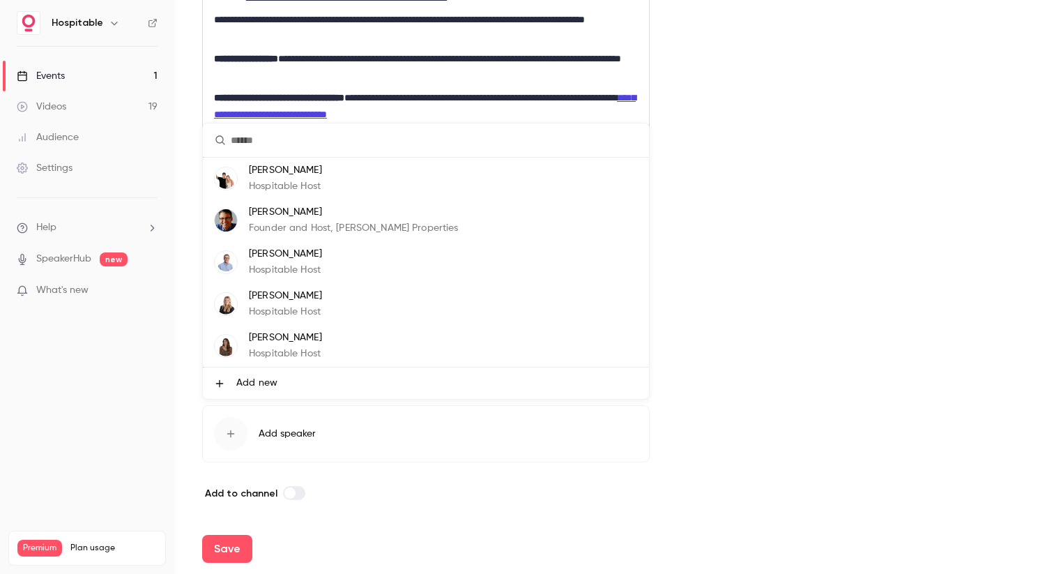
click at [248, 440] on div at bounding box center [527, 287] width 1054 height 574
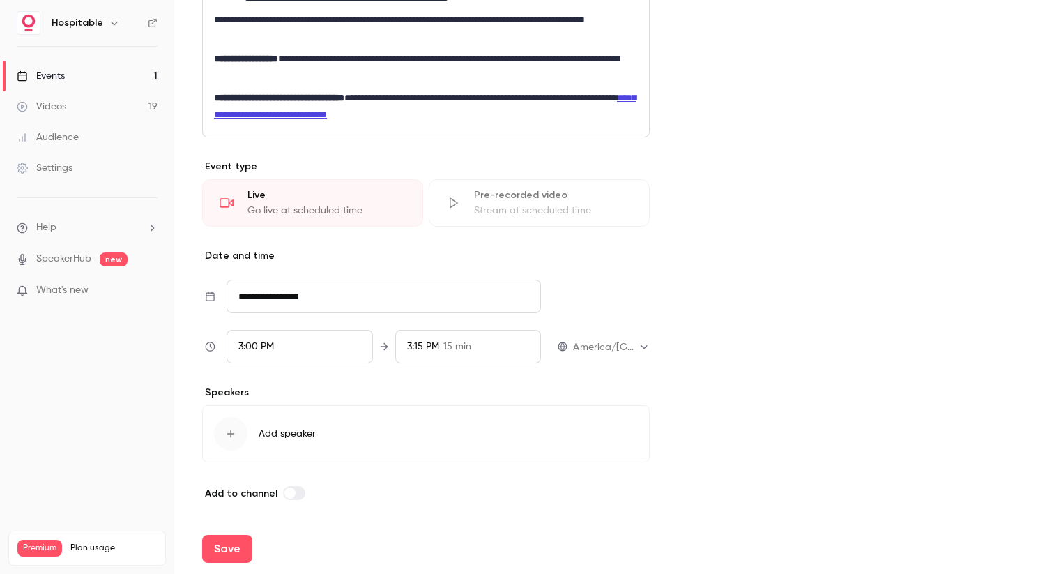
click at [226, 429] on icon "button" at bounding box center [230, 433] width 11 height 11
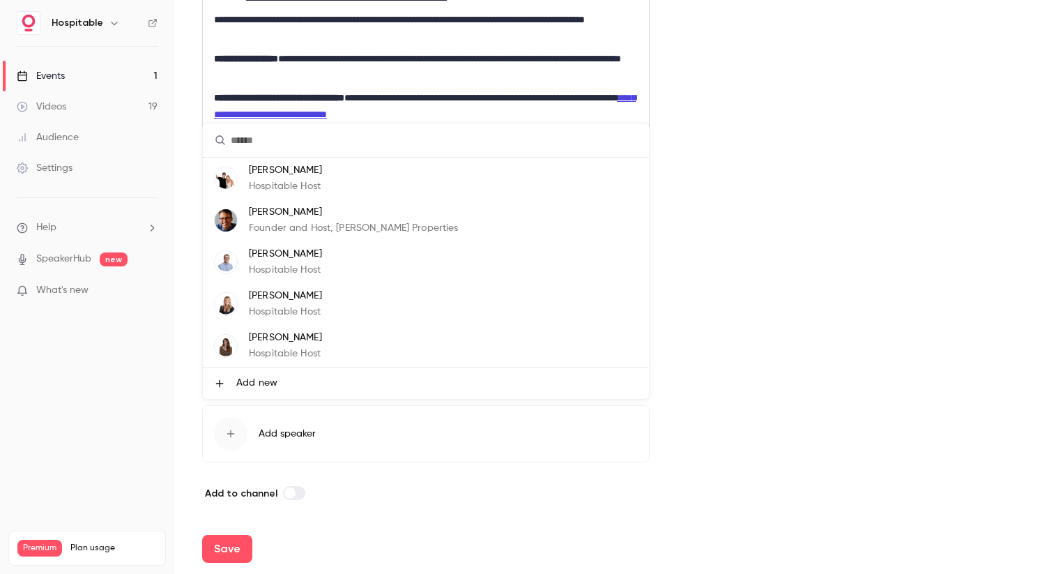
click at [331, 427] on div at bounding box center [527, 287] width 1054 height 574
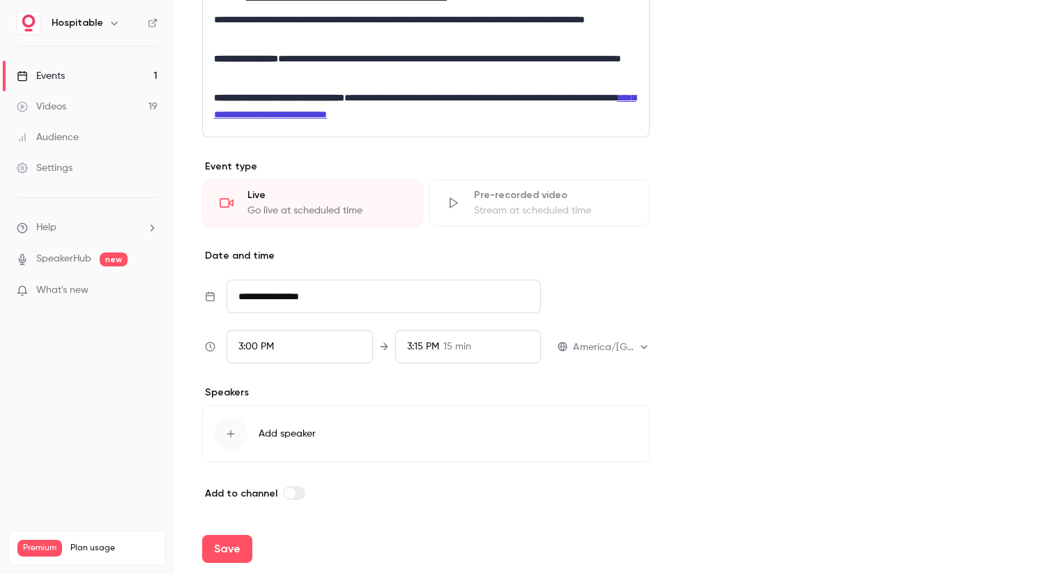
click at [222, 436] on div "button" at bounding box center [230, 433] width 33 height 33
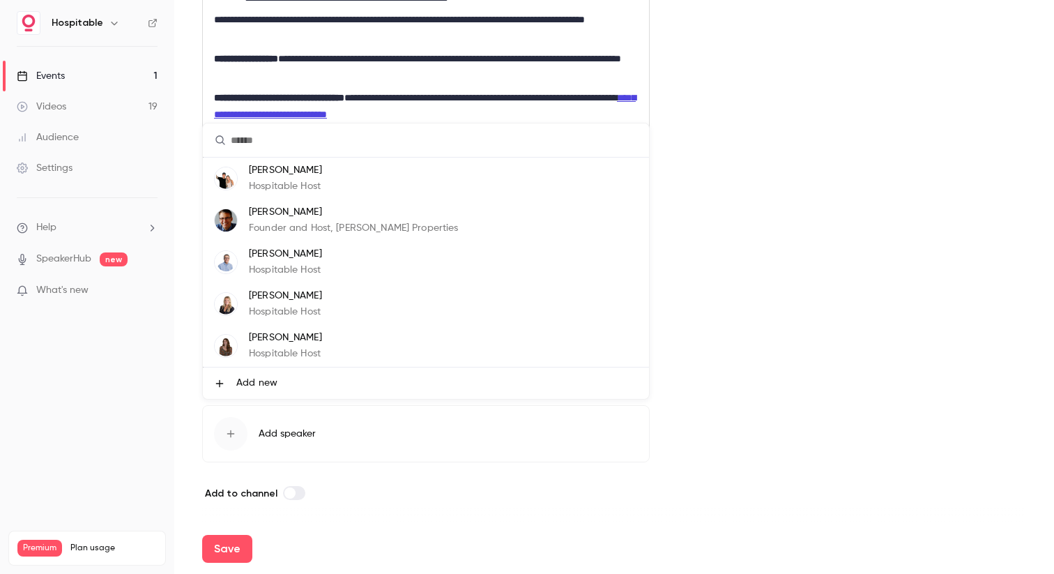
click at [787, 193] on div at bounding box center [527, 287] width 1054 height 574
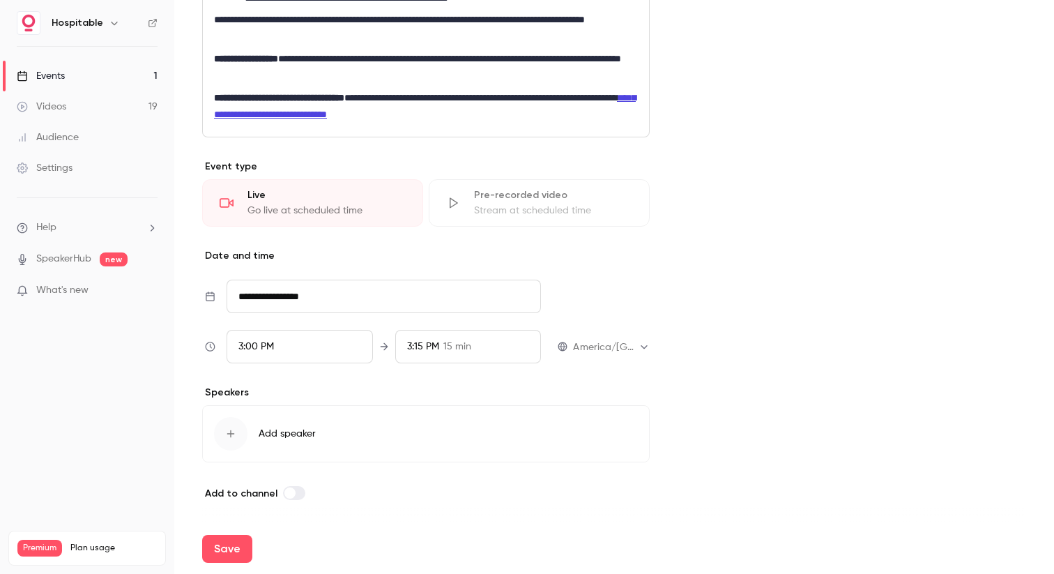
click at [366, 439] on button "Add speaker" at bounding box center [426, 433] width 448 height 57
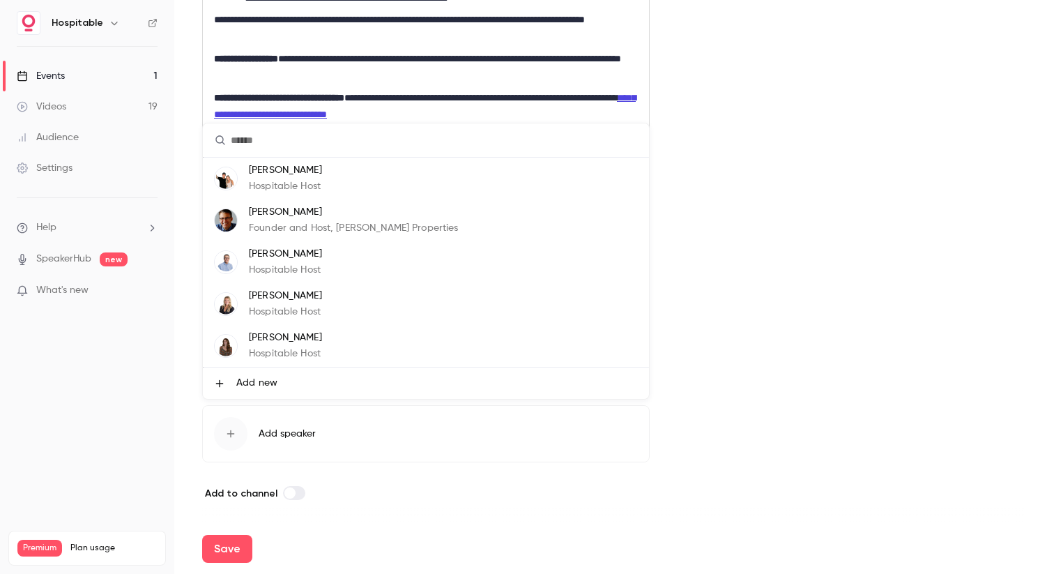
click at [249, 384] on span "Add new" at bounding box center [256, 383] width 41 height 15
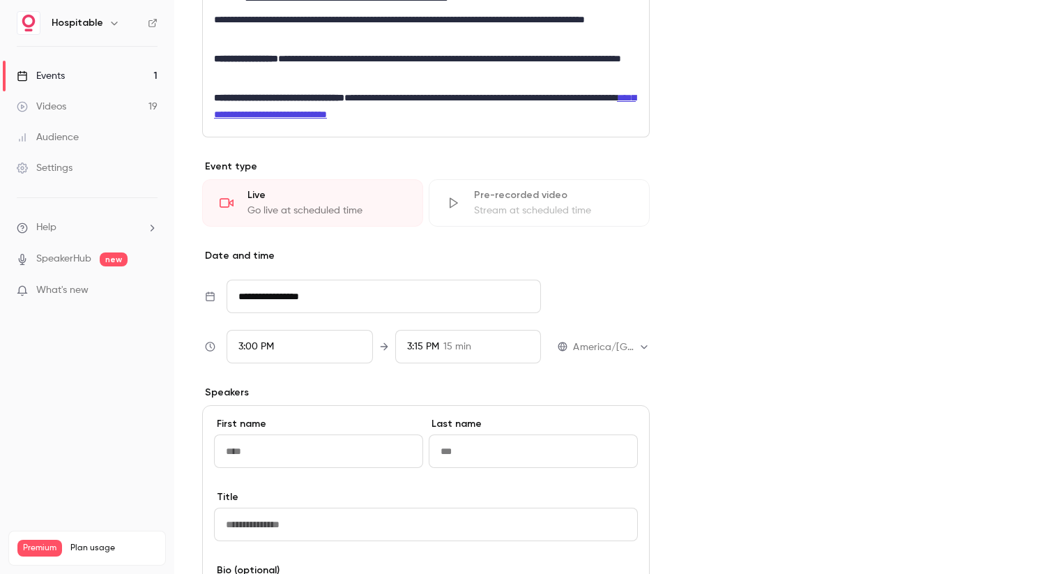
click at [275, 445] on input "First name" at bounding box center [318, 450] width 209 height 33
type input "*****"
type input "*"
type input "**********"
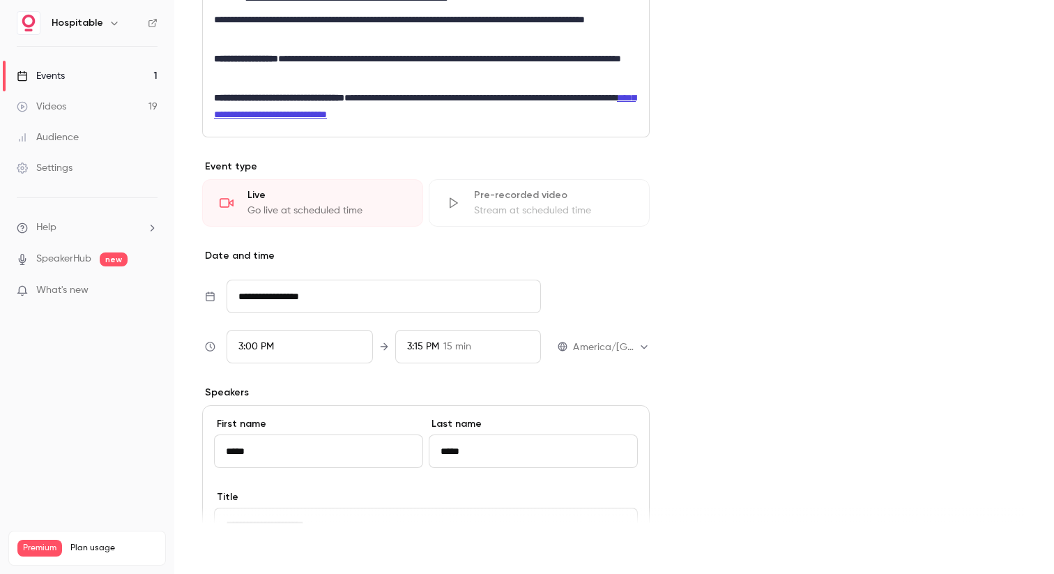
click at [223, 549] on button "Save" at bounding box center [227, 549] width 50 height 28
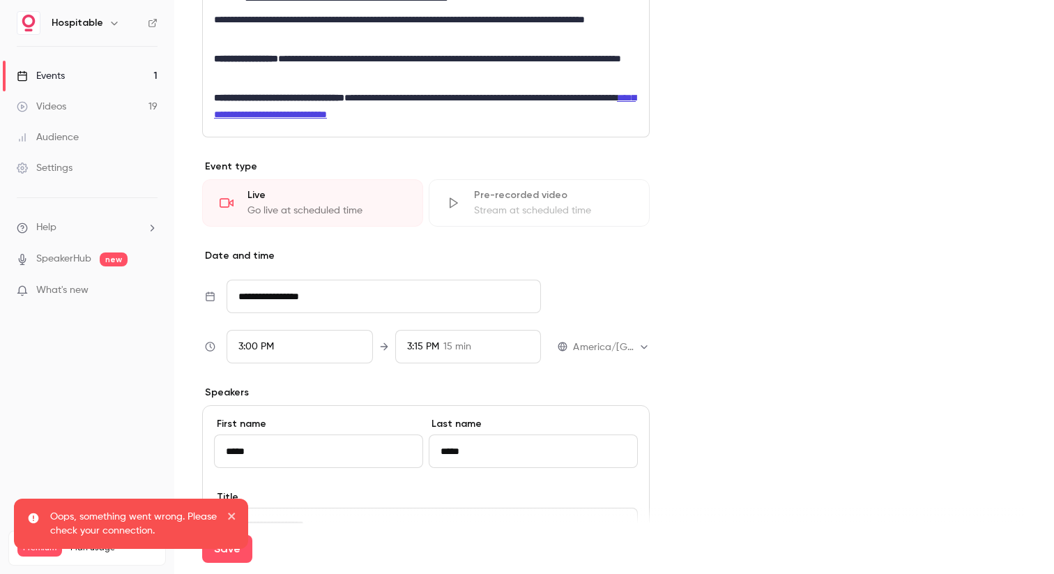
scroll to position [842, 0]
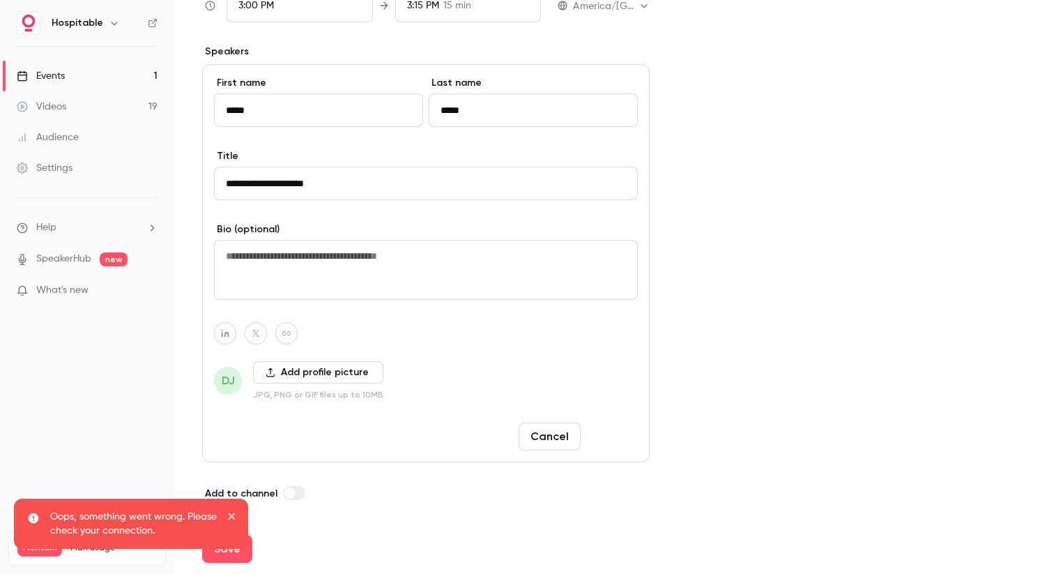
click at [611, 438] on button "Done" at bounding box center [612, 436] width 52 height 28
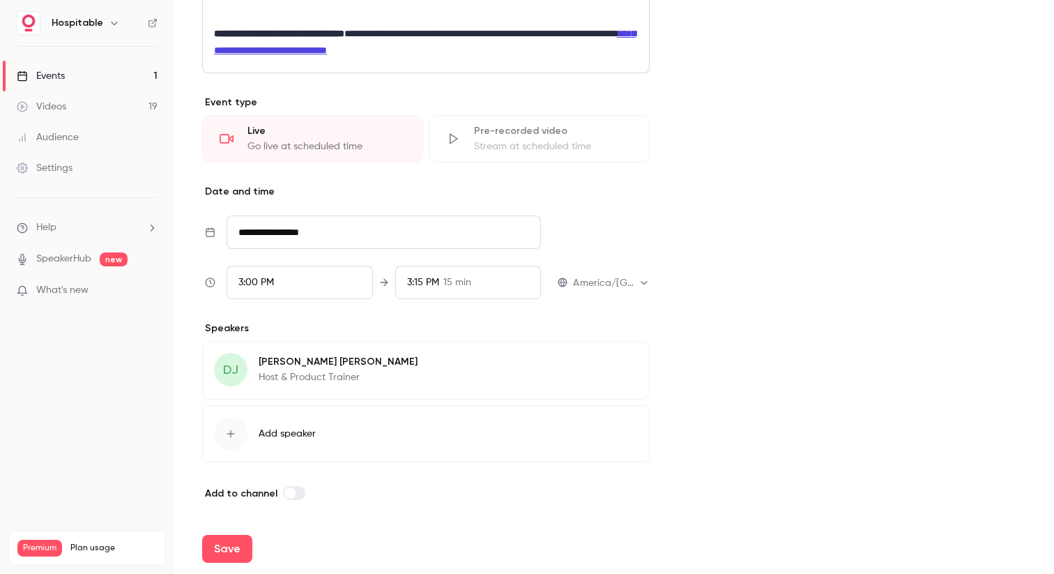
click at [612, 362] on button "Edit" at bounding box center [612, 364] width 51 height 22
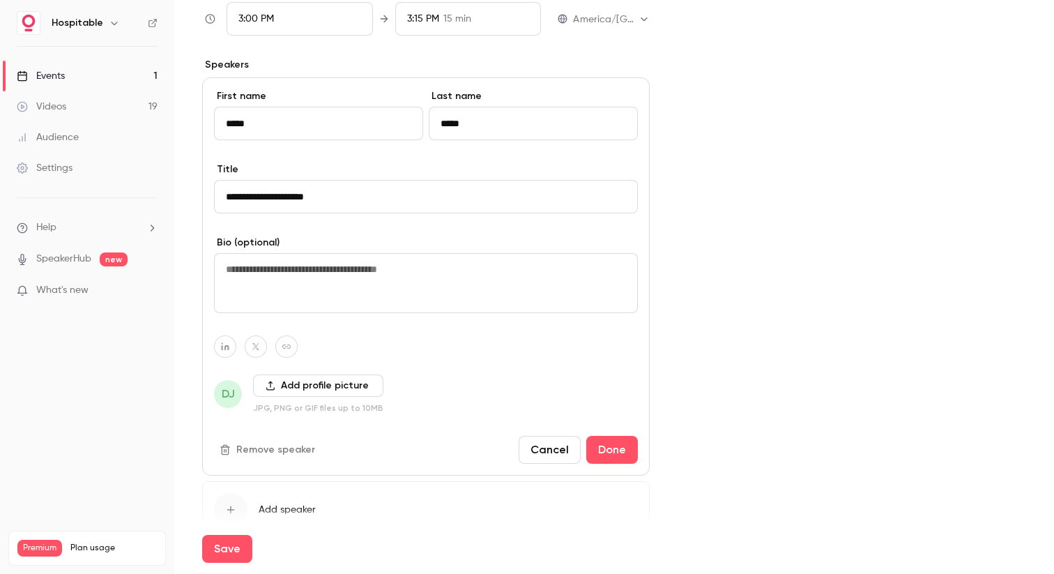
scroll to position [837, 0]
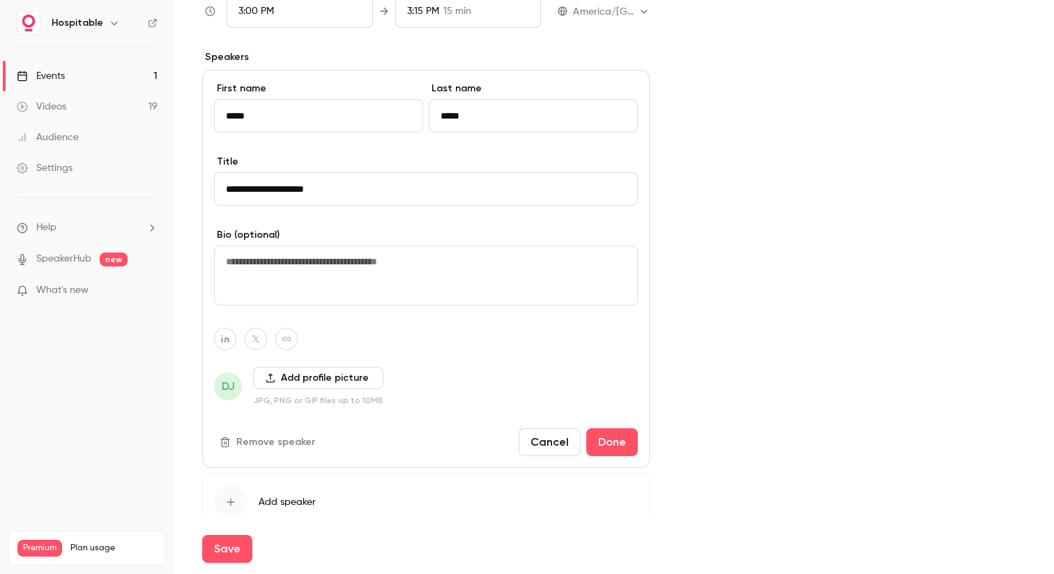
click at [285, 381] on button "Add profile picture" at bounding box center [318, 378] width 130 height 22
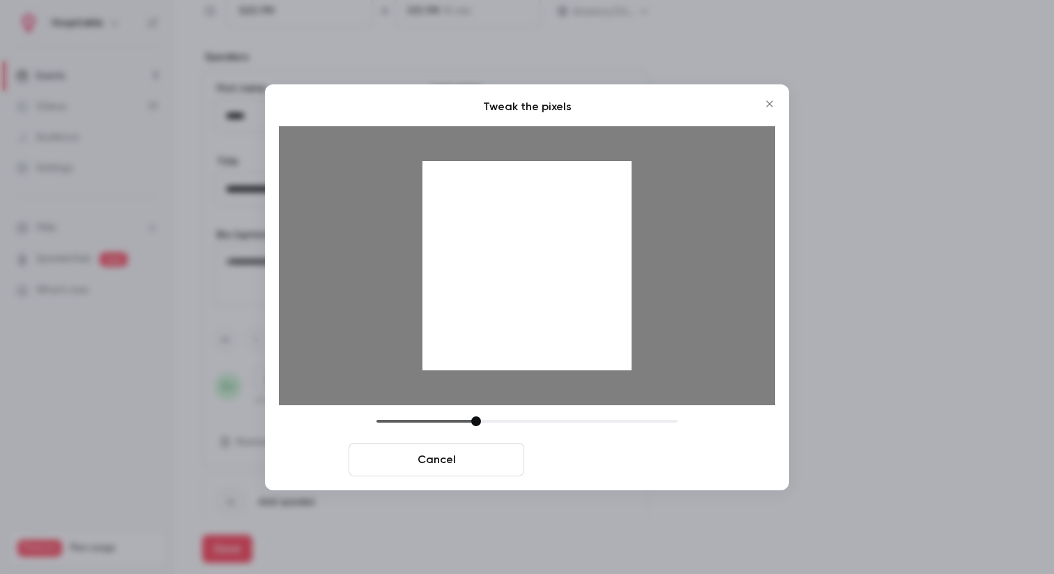
click at [590, 459] on button "Crop and save" at bounding box center [618, 459] width 176 height 33
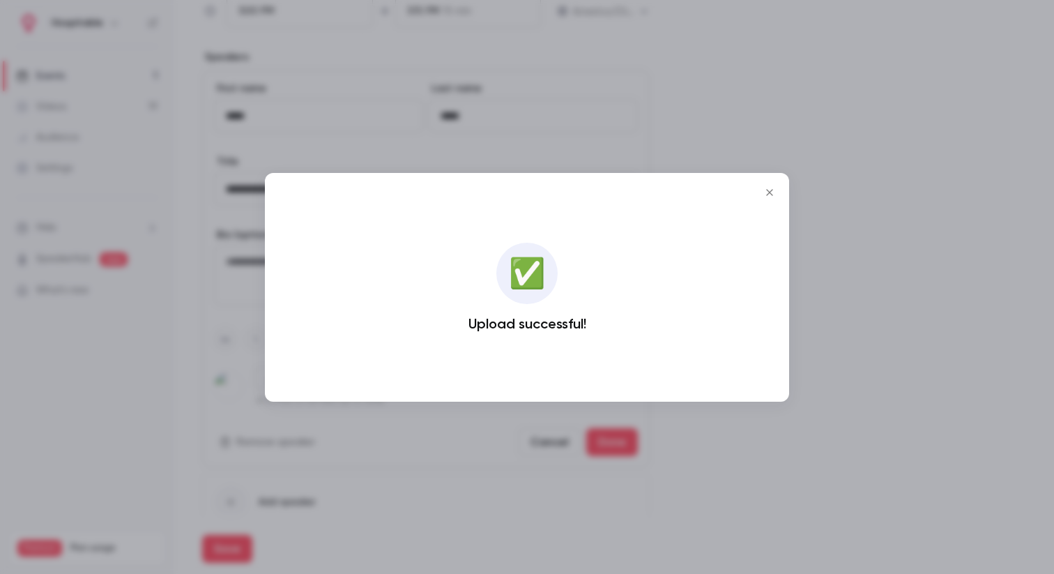
click at [767, 187] on icon "Close" at bounding box center [769, 192] width 17 height 11
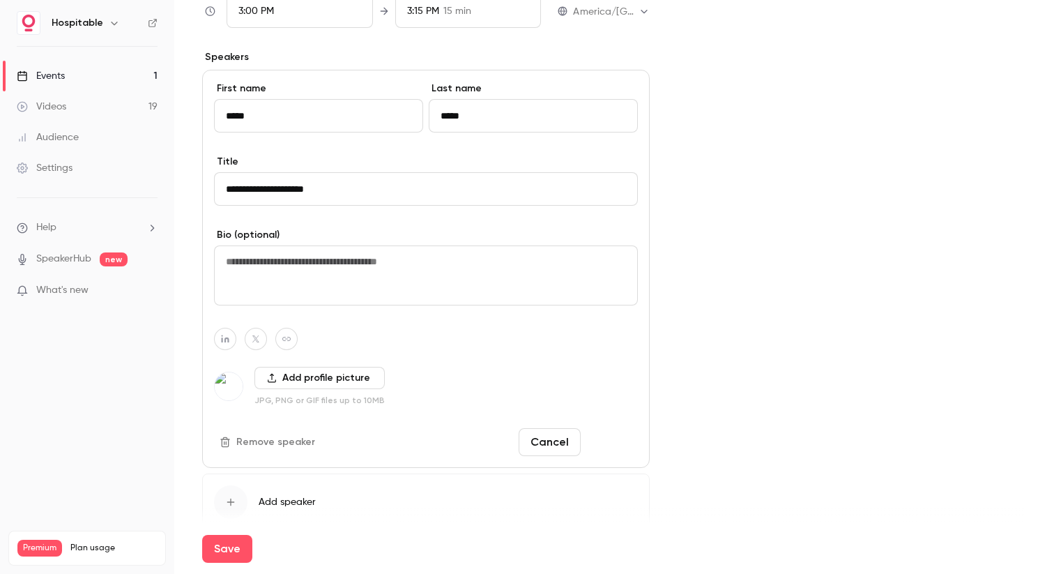
click at [609, 441] on button "Done" at bounding box center [612, 442] width 52 height 28
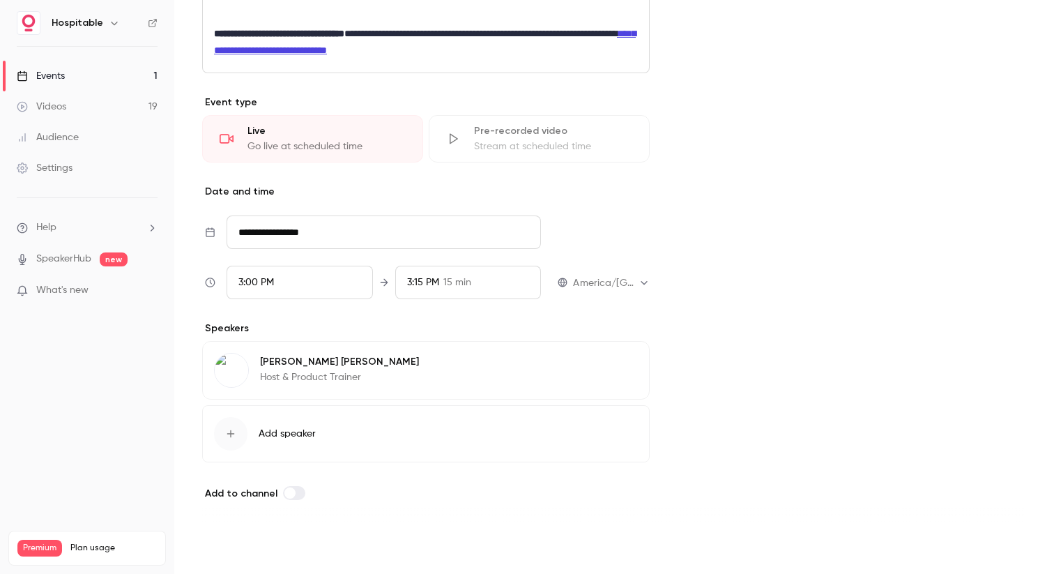
click at [222, 549] on button "Save" at bounding box center [227, 549] width 50 height 28
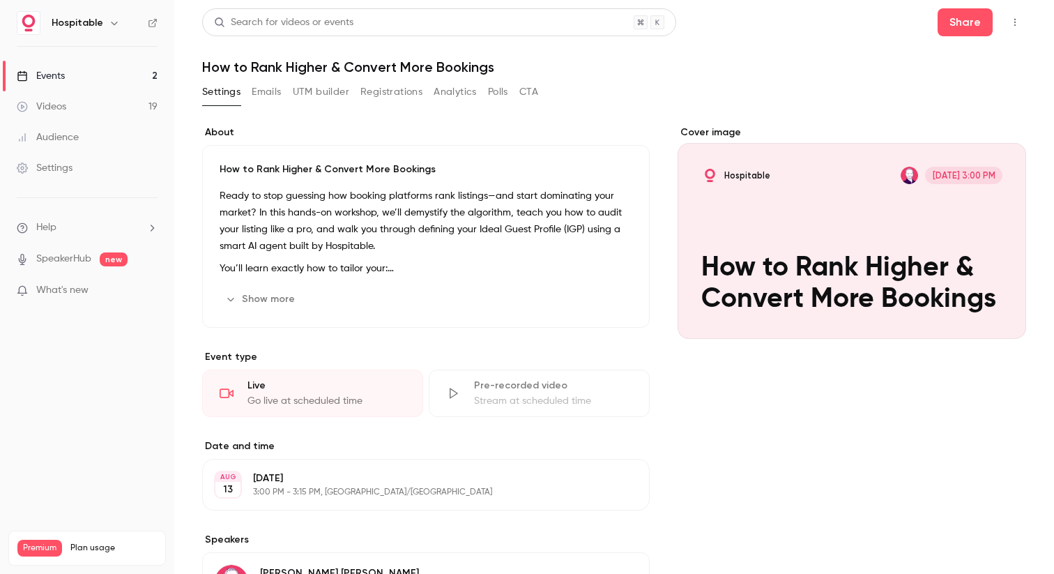
click at [260, 92] on button "Emails" at bounding box center [266, 92] width 29 height 22
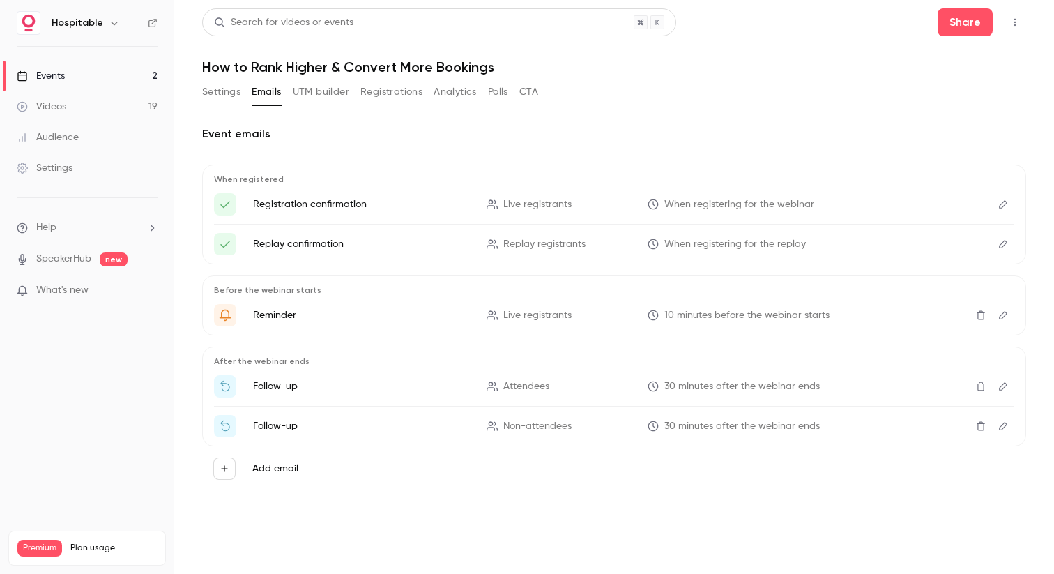
click at [45, 79] on div "Events" at bounding box center [41, 76] width 48 height 14
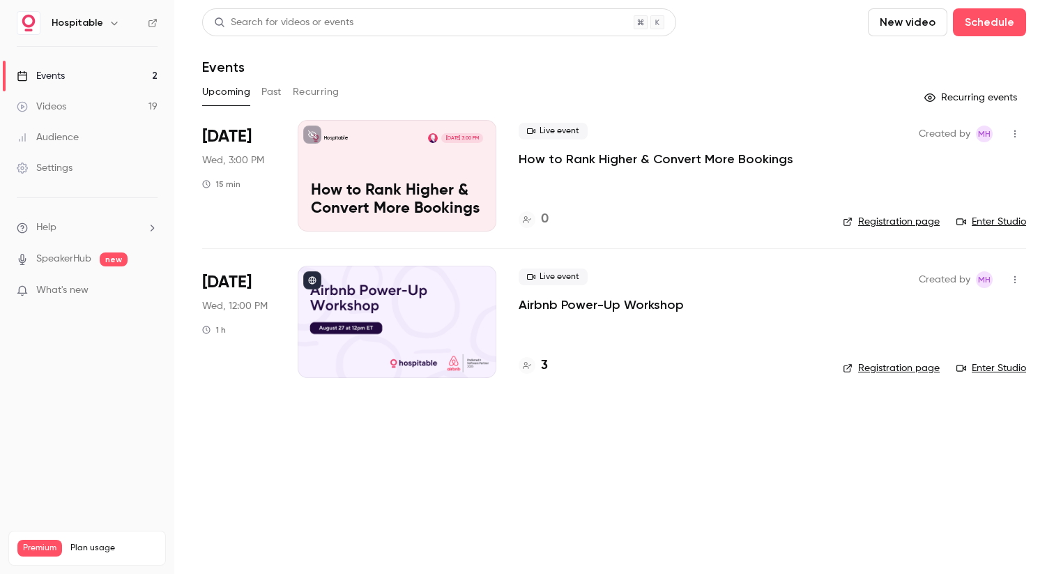
click at [990, 222] on link "Enter Studio" at bounding box center [992, 222] width 70 height 14
click at [478, 54] on header "Search for videos or events New video Schedule Events" at bounding box center [614, 41] width 824 height 67
click at [48, 73] on div "Events" at bounding box center [41, 76] width 48 height 14
click at [266, 94] on button "Past" at bounding box center [271, 92] width 20 height 22
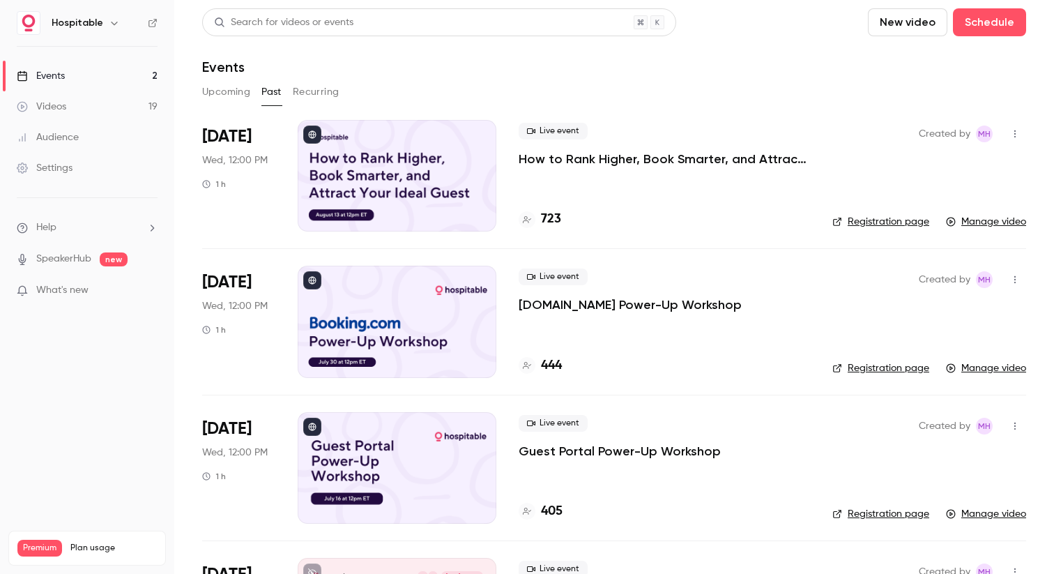
click at [218, 93] on button "Upcoming" at bounding box center [226, 92] width 48 height 22
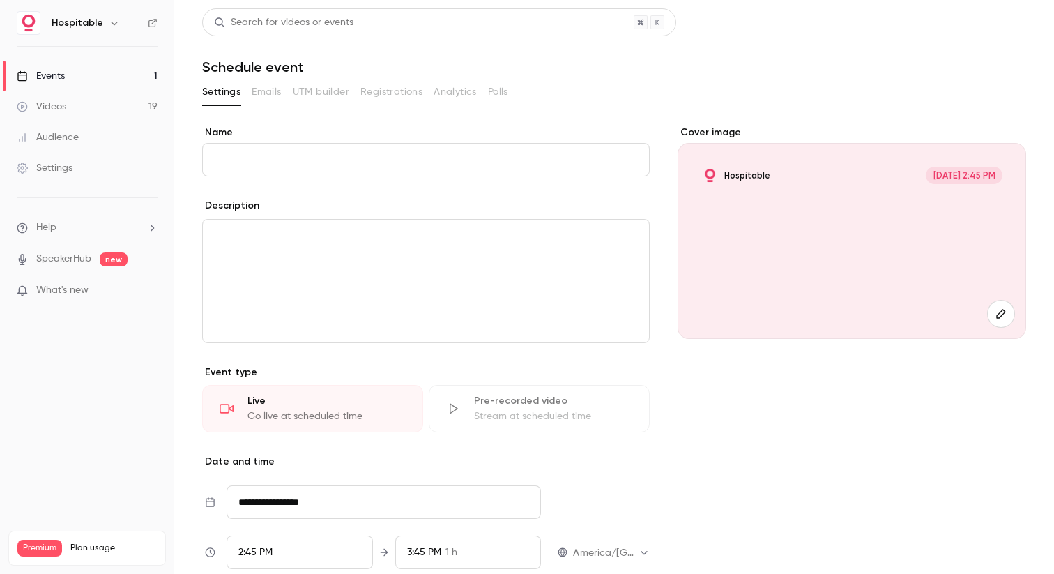
click at [50, 77] on div "Events" at bounding box center [41, 76] width 48 height 14
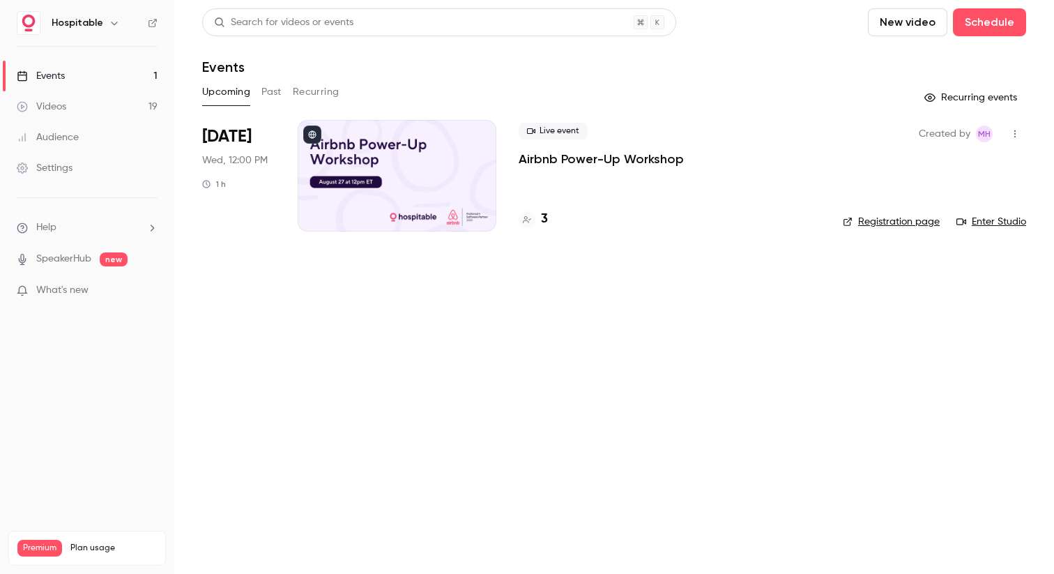
click at [425, 170] on div at bounding box center [397, 176] width 199 height 112
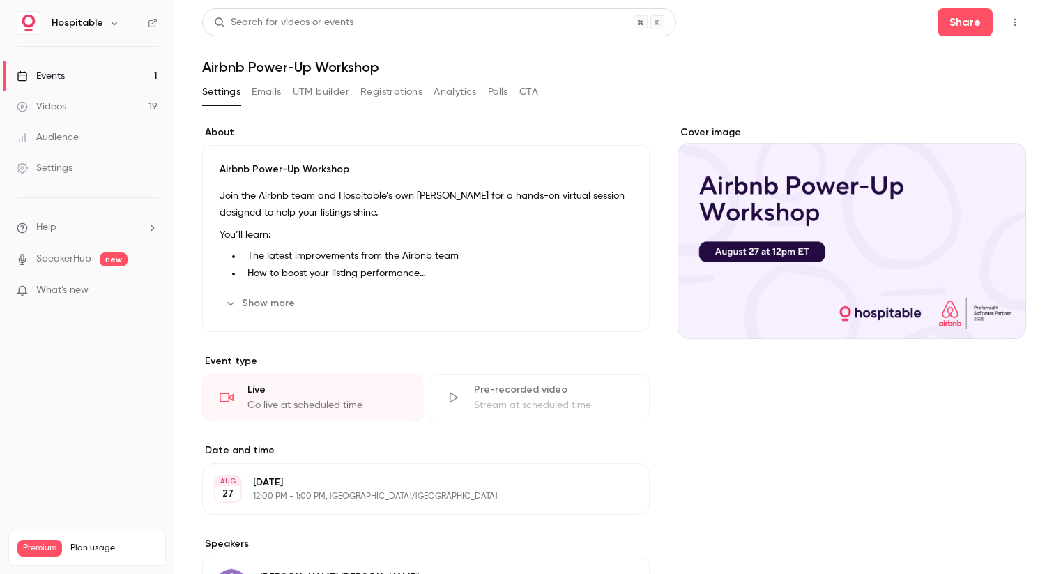
click at [260, 304] on button "Show more" at bounding box center [262, 303] width 84 height 22
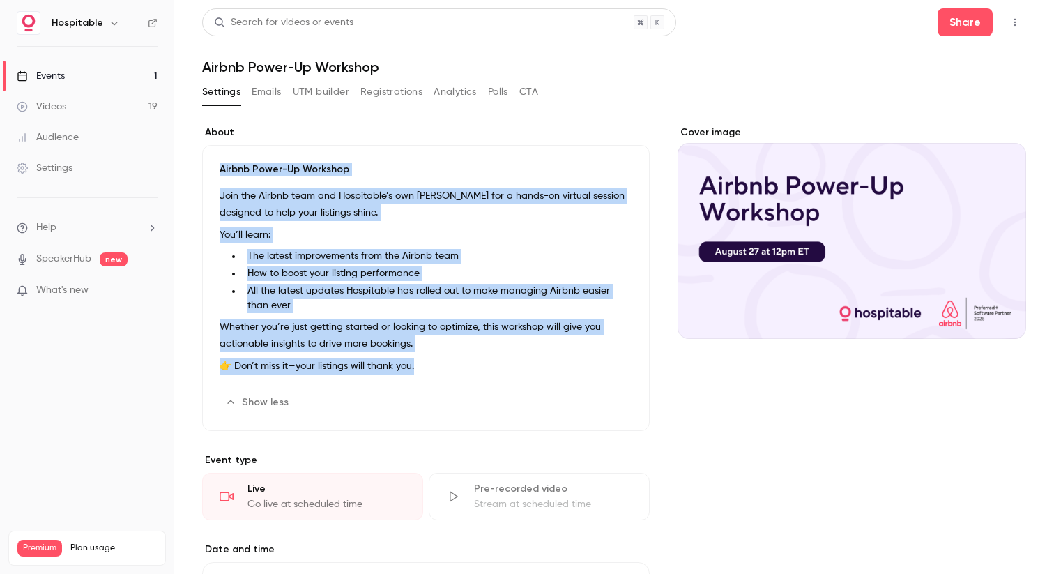
drag, startPoint x: 219, startPoint y: 165, endPoint x: 439, endPoint y: 369, distance: 300.0
click at [439, 369] on div "Airbnb Power-Up Workshop Join the Airbnb team and Hospitable’s own Andrew Schor…" at bounding box center [426, 288] width 448 height 286
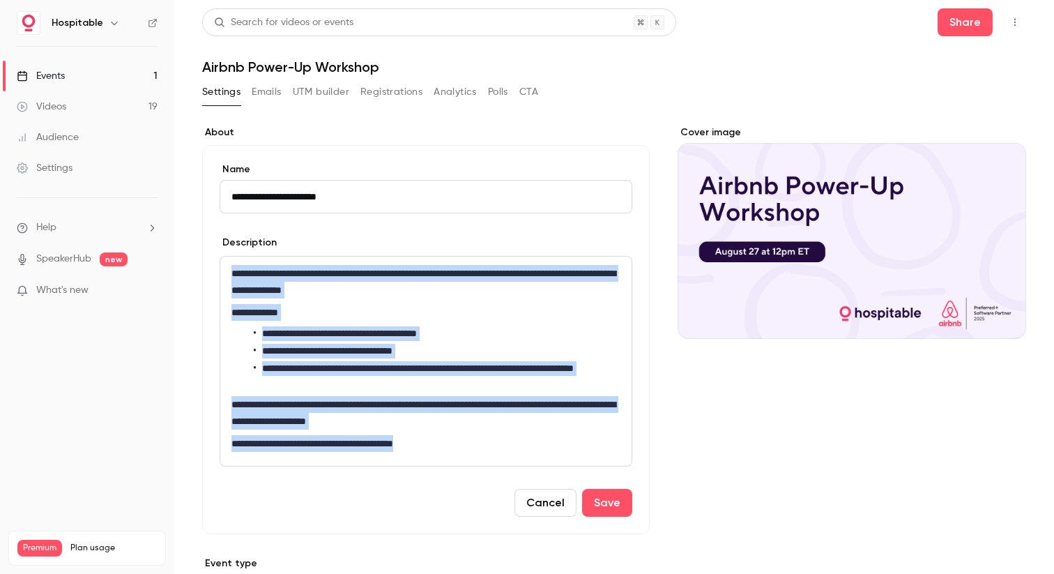
drag, startPoint x: 445, startPoint y: 445, endPoint x: 225, endPoint y: 250, distance: 293.8
click at [225, 250] on div "**********" at bounding box center [426, 351] width 413 height 231
copy div "**********"
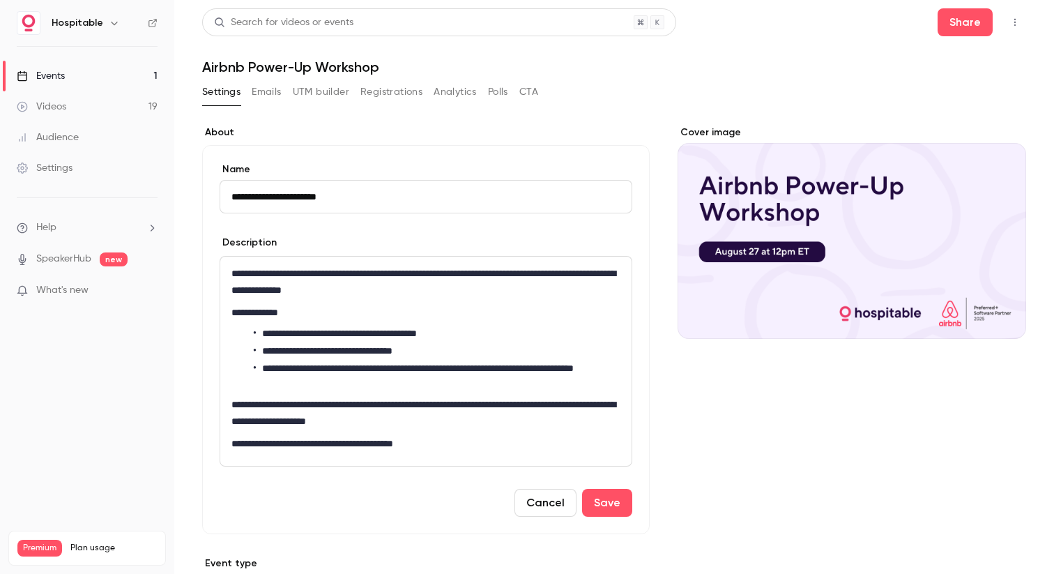
click at [292, 68] on h1 "Airbnb Power-Up Workshop" at bounding box center [614, 67] width 824 height 17
click at [379, 197] on input "**********" at bounding box center [426, 196] width 413 height 33
paste input "**********"
type input "**********"
click at [364, 288] on p "**********" at bounding box center [425, 281] width 389 height 33
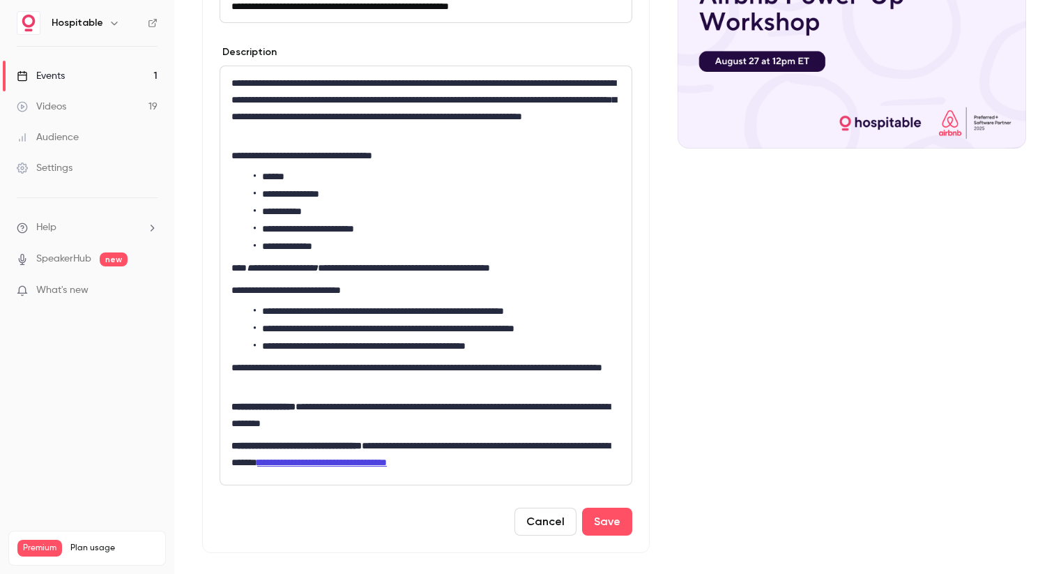
scroll to position [316, 0]
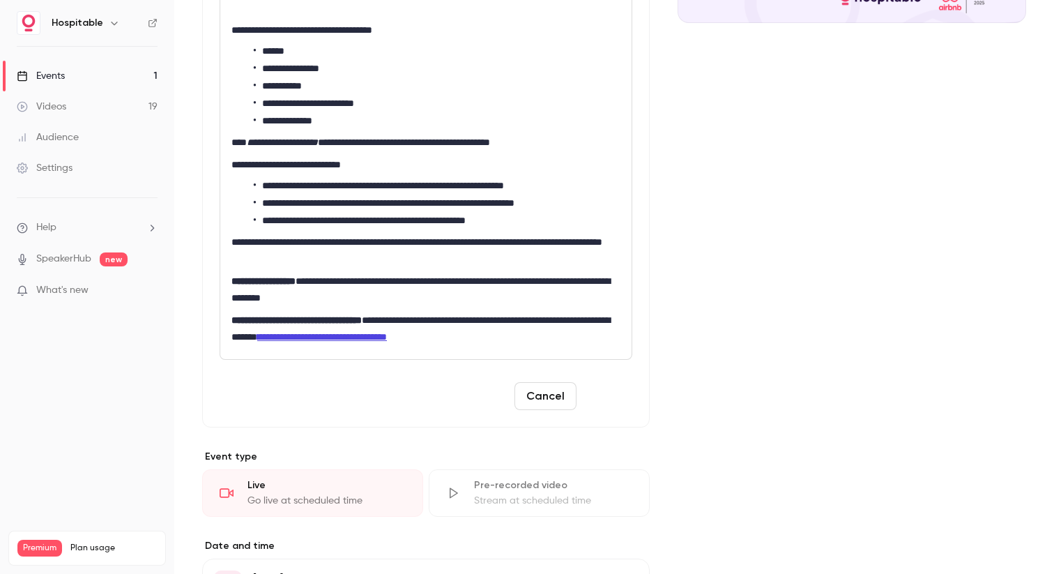
click at [601, 397] on button "Save" at bounding box center [607, 396] width 50 height 28
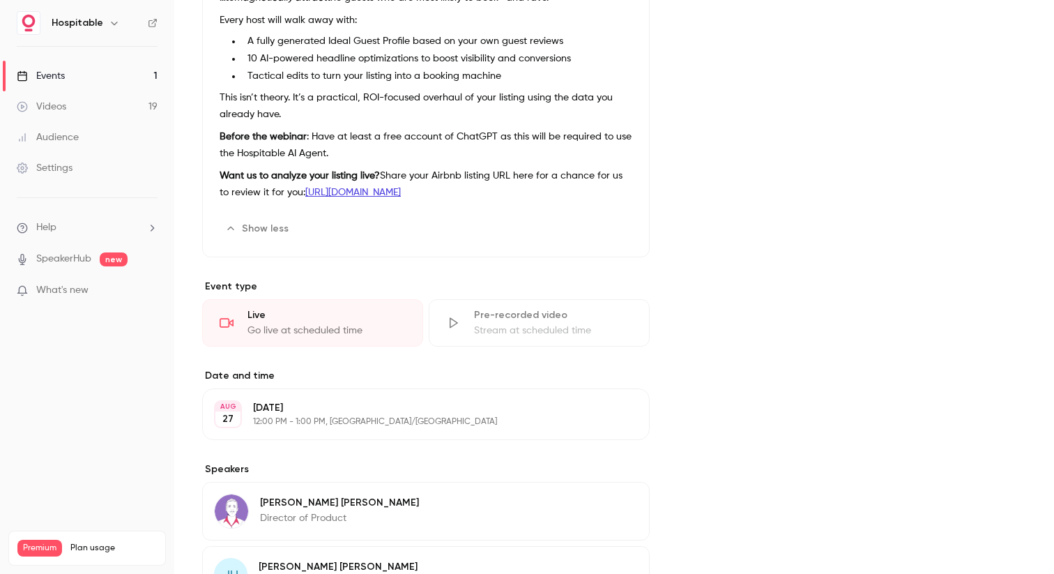
scroll to position [386, 0]
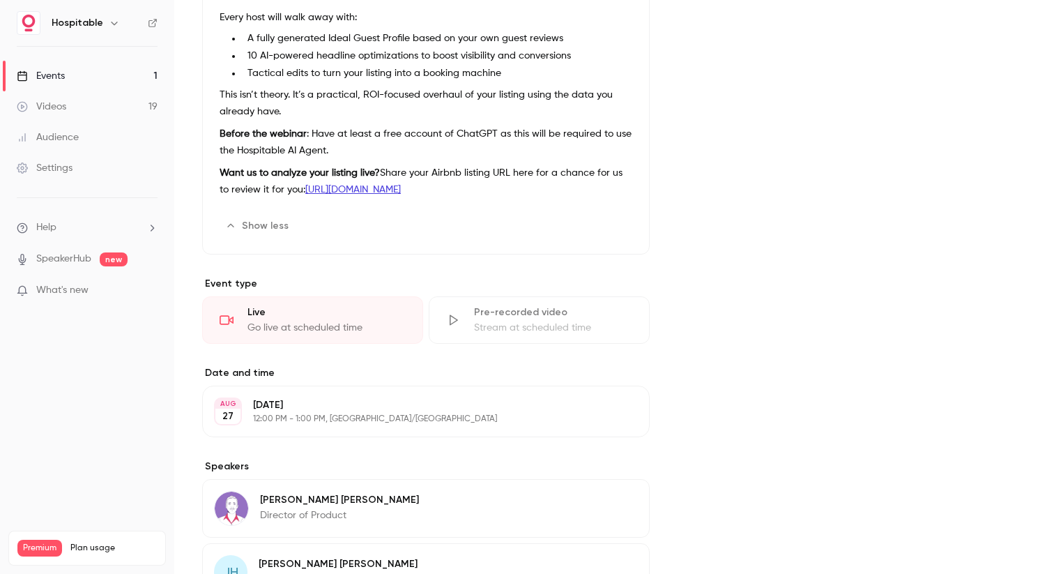
click at [617, 409] on button "Edit" at bounding box center [612, 411] width 51 height 22
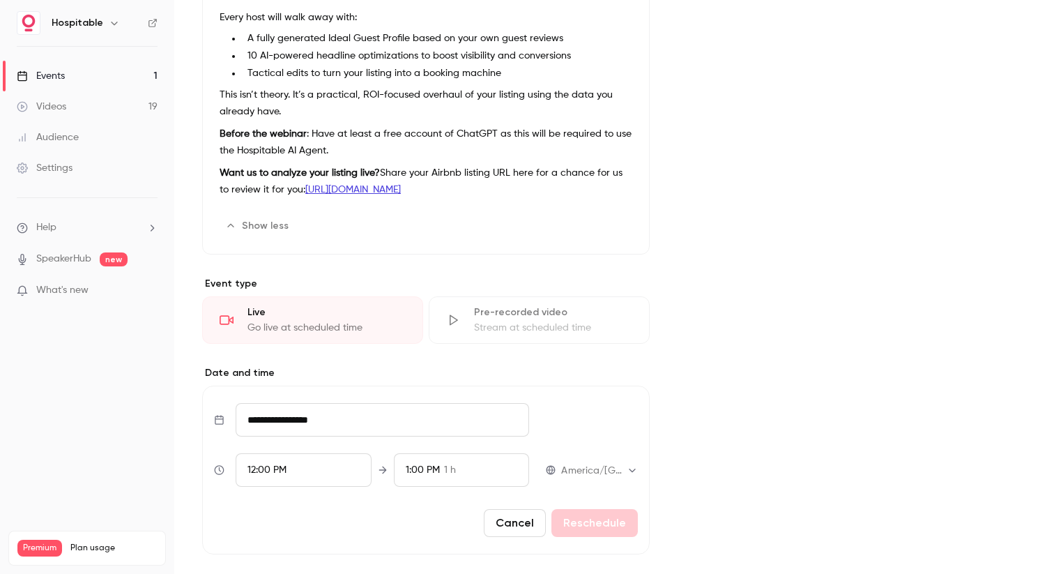
click at [294, 465] on div "12:00 PM" at bounding box center [304, 469] width 136 height 33
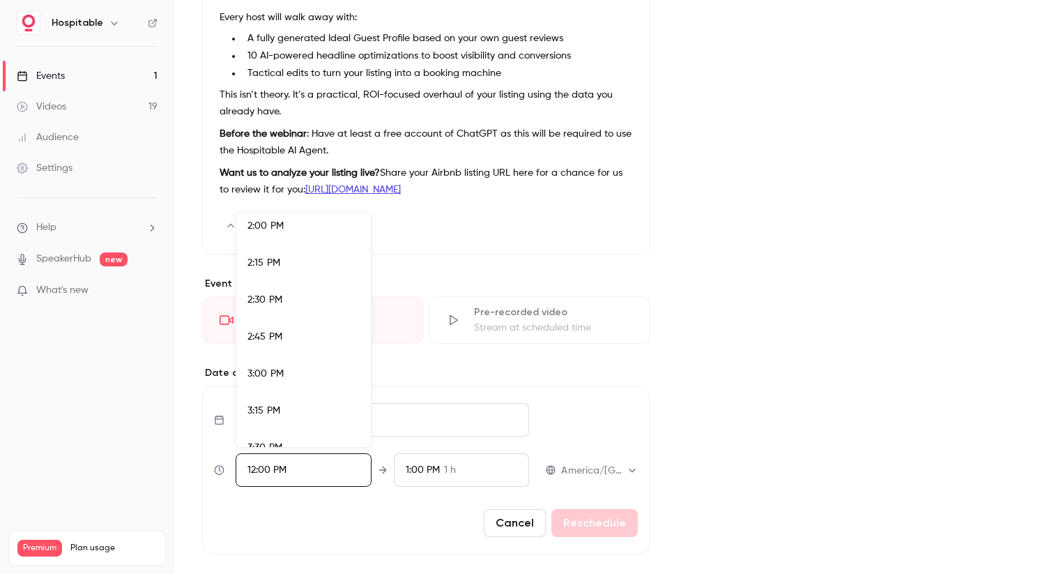
scroll to position [2078, 0]
click at [295, 363] on div "3:00 PM" at bounding box center [304, 370] width 112 height 15
click at [600, 224] on div at bounding box center [527, 287] width 1054 height 574
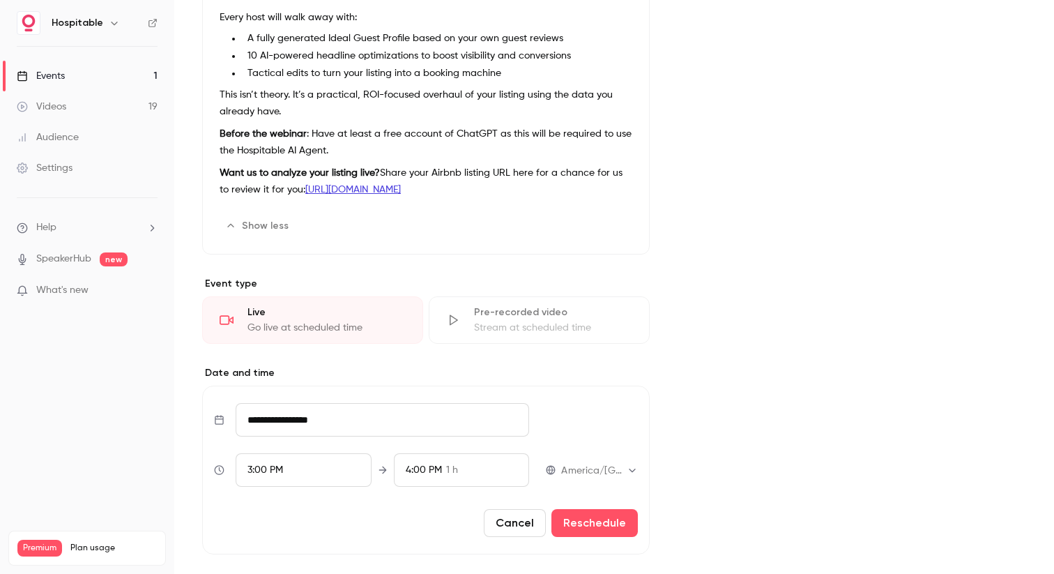
scroll to position [1675, 0]
click at [498, 466] on div "4:00 PM 1 h" at bounding box center [462, 469] width 136 height 33
click at [482, 271] on div "3:15 PM 15 min" at bounding box center [462, 268] width 112 height 15
click at [772, 363] on div at bounding box center [527, 287] width 1054 height 574
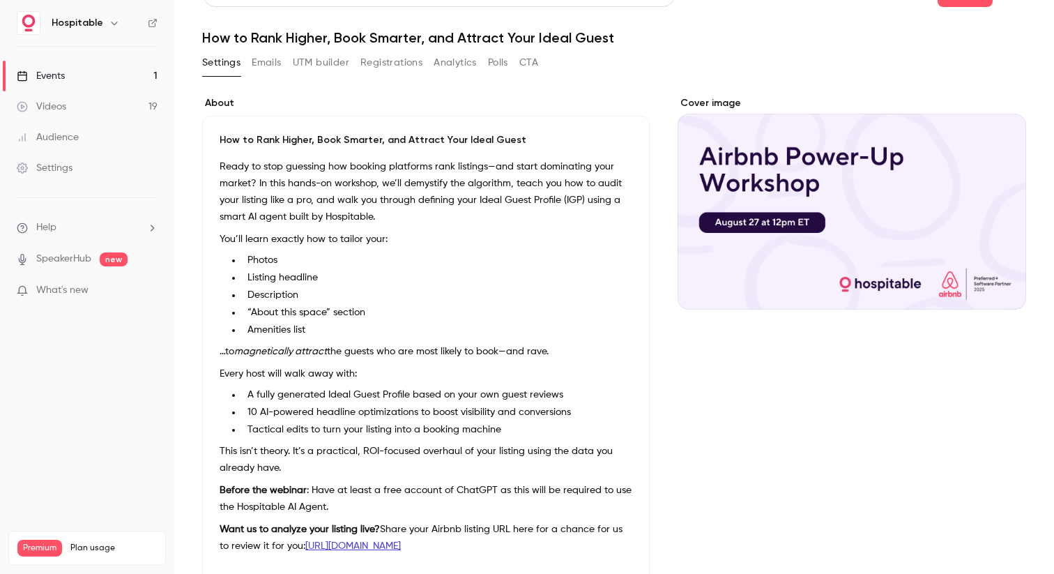
scroll to position [0, 0]
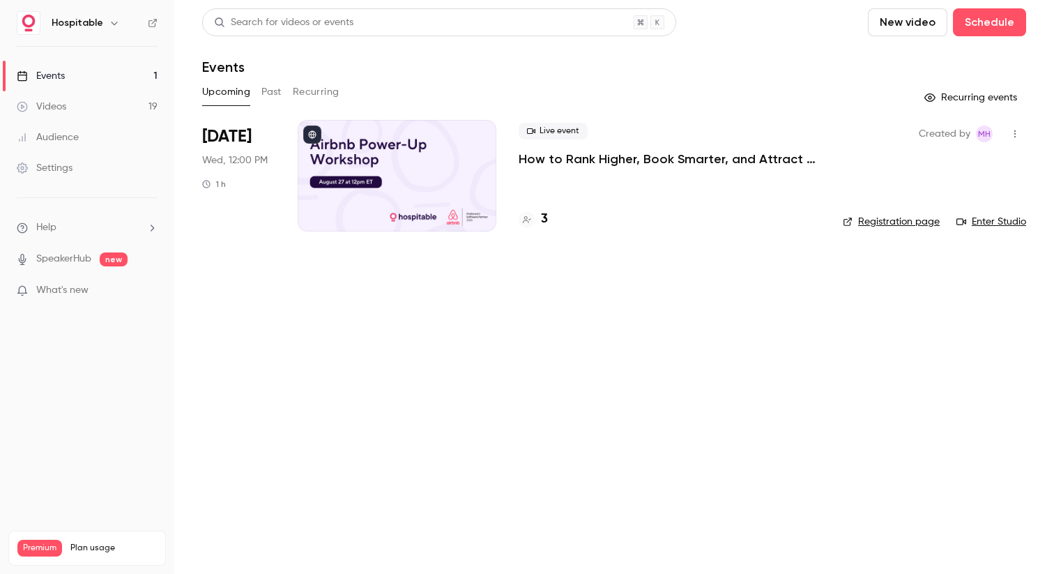
click at [413, 166] on div at bounding box center [397, 176] width 199 height 112
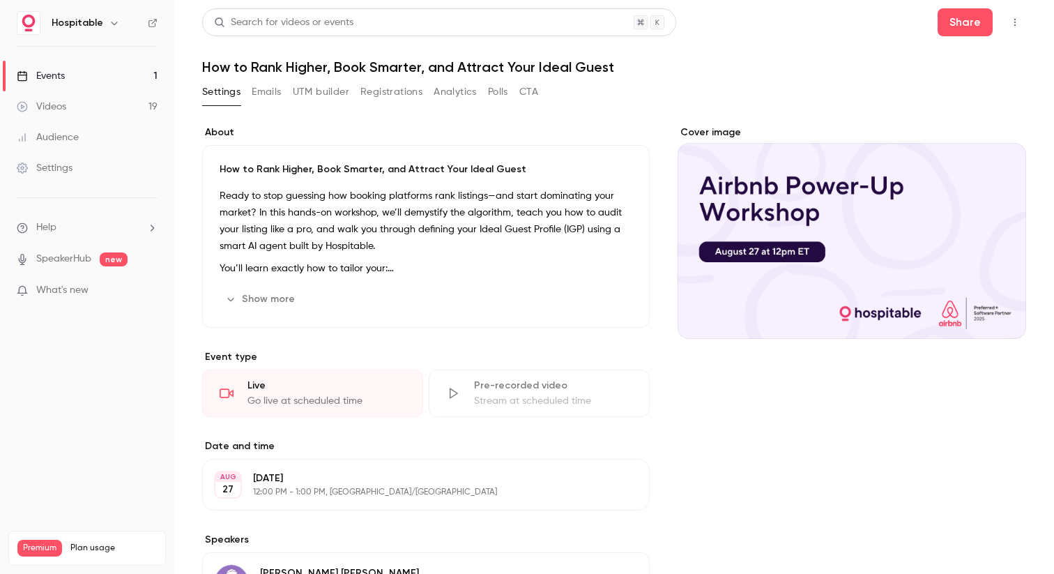
click at [409, 228] on p "Ready to stop guessing how booking platforms rank listings—and start dominating…" at bounding box center [426, 221] width 413 height 67
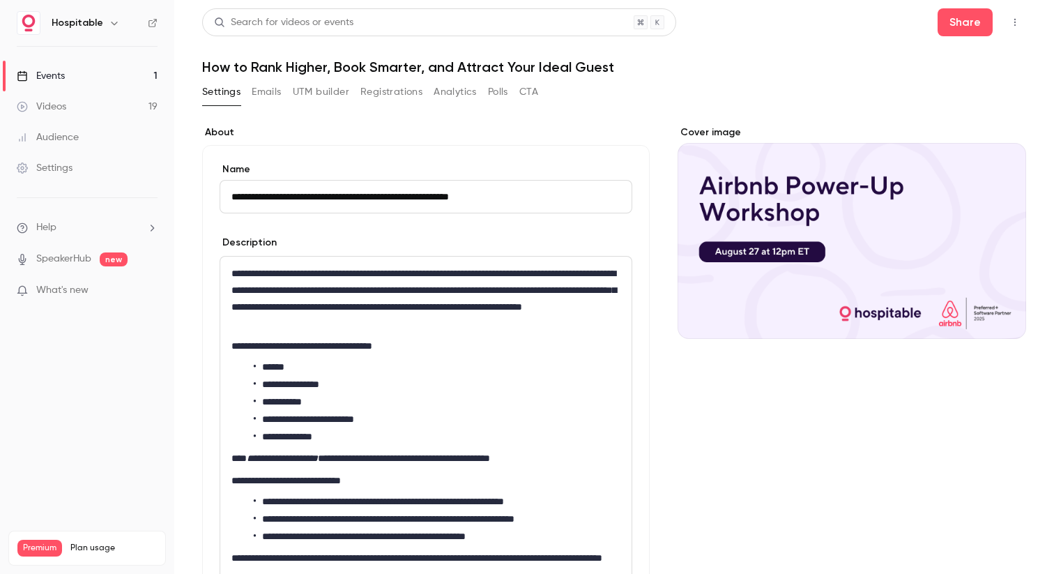
click at [407, 325] on p "**********" at bounding box center [425, 298] width 389 height 67
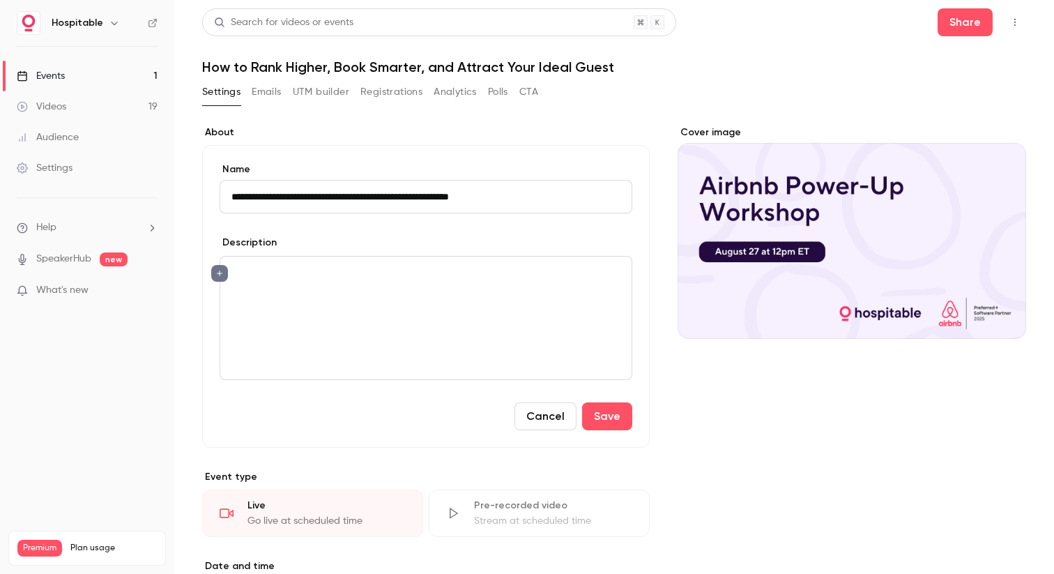
click at [577, 149] on div "**********" at bounding box center [426, 296] width 448 height 303
click at [528, 197] on input "**********" at bounding box center [426, 196] width 413 height 33
type input "**********"
click at [574, 142] on section "**********" at bounding box center [426, 286] width 448 height 322
click at [605, 422] on button "Save" at bounding box center [607, 416] width 50 height 28
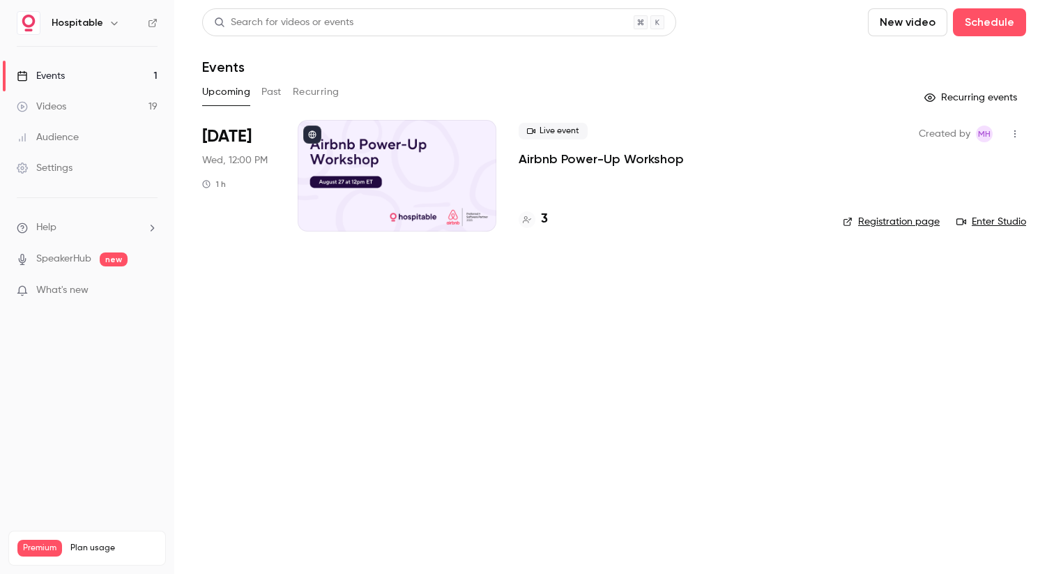
click at [277, 90] on button "Past" at bounding box center [271, 92] width 20 height 22
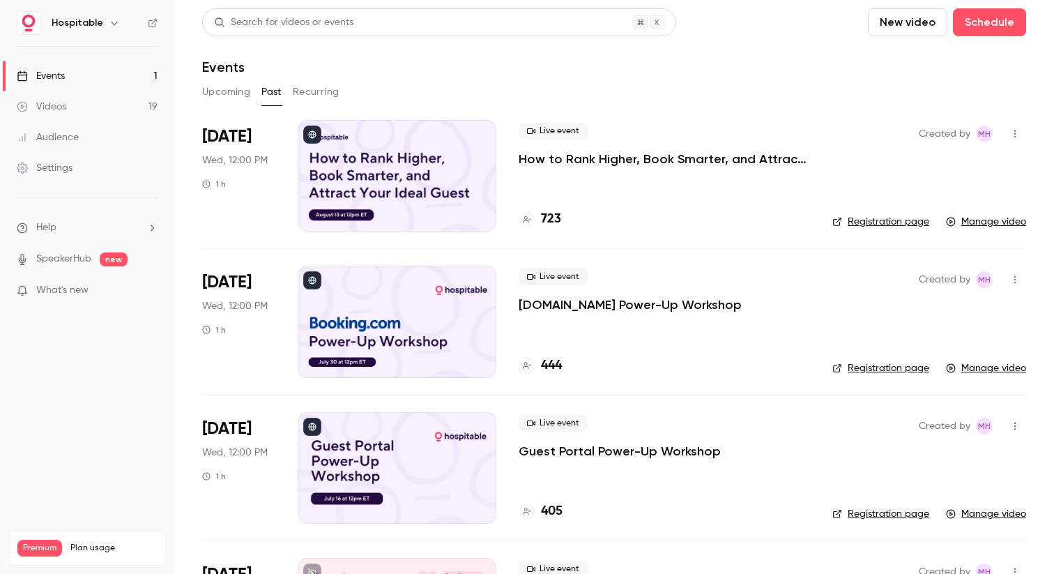
click at [581, 160] on p "How to Rank Higher, Book Smarter, and Attract Your Ideal Guest" at bounding box center [664, 159] width 291 height 17
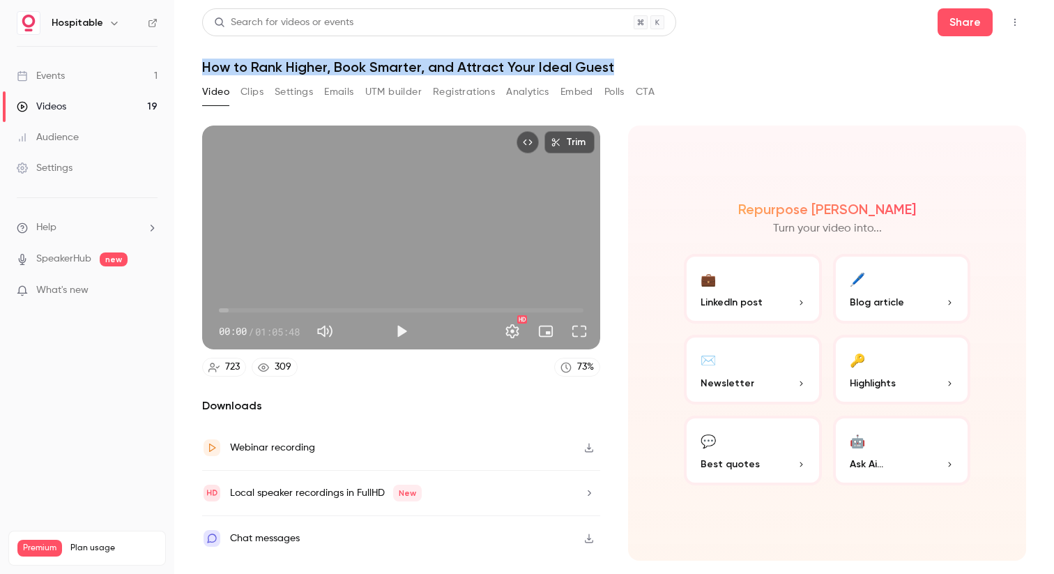
drag, startPoint x: 202, startPoint y: 61, endPoint x: 623, endPoint y: 68, distance: 420.4
click at [623, 68] on h1 "How to Rank Higher, Book Smarter, and Attract Your Ideal Guest" at bounding box center [614, 67] width 824 height 17
copy h1 "How to Rank Higher, Book Smarter, and Attract Your Ideal Guest"
click at [295, 96] on button "Settings" at bounding box center [294, 92] width 38 height 22
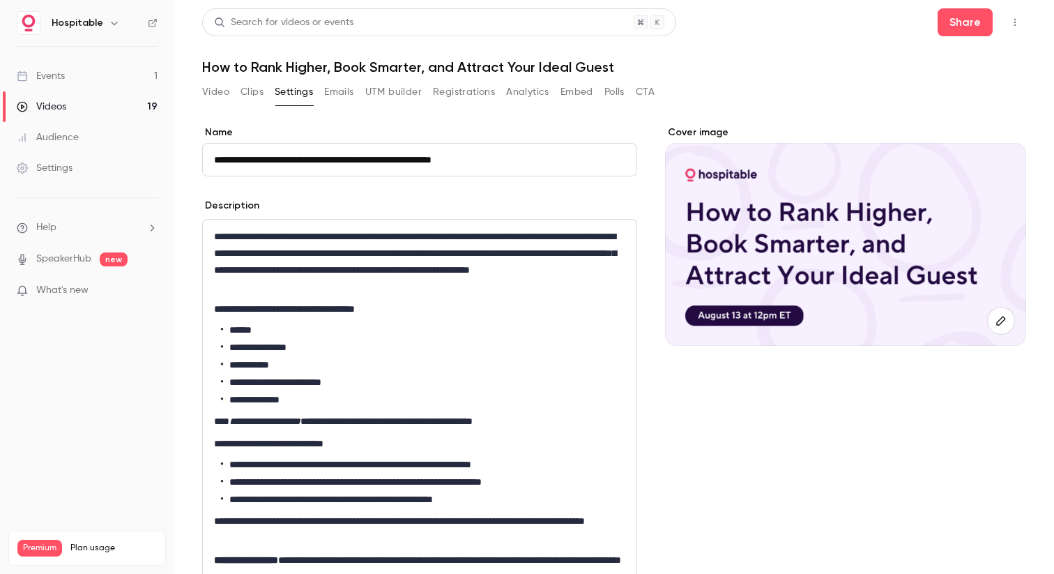
click at [363, 282] on p "**********" at bounding box center [419, 261] width 411 height 67
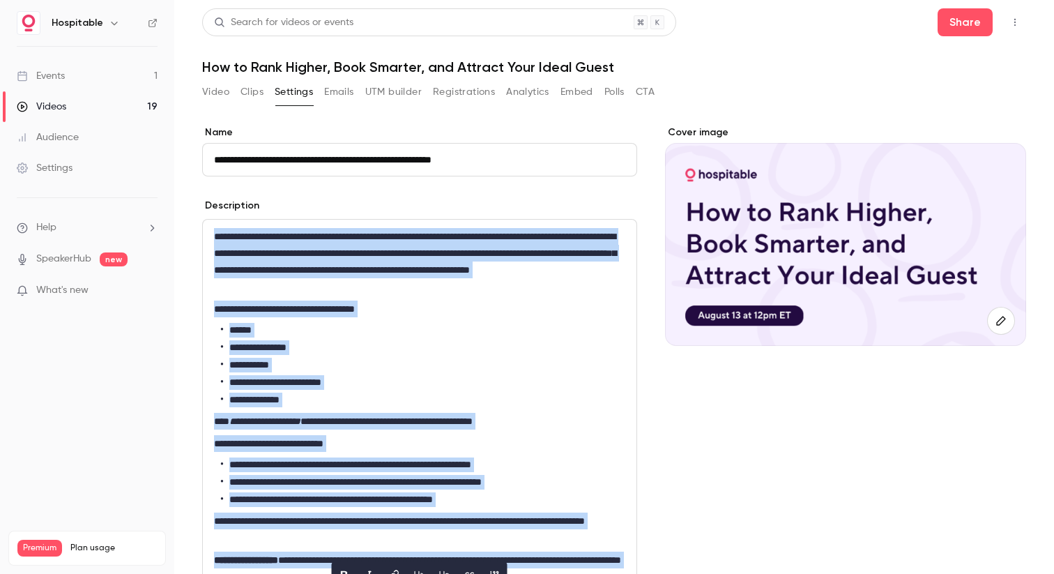
copy div "**********"
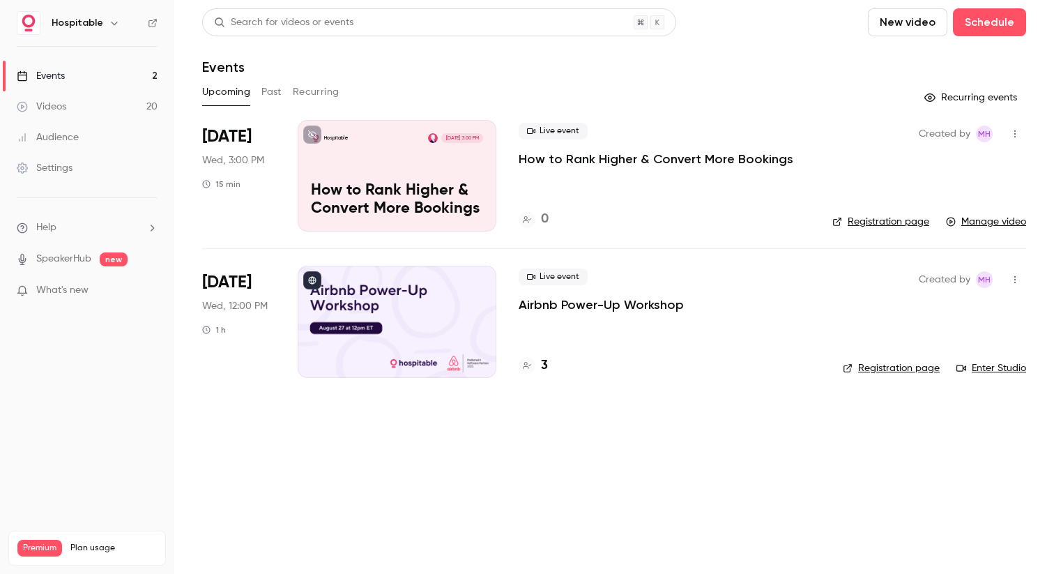
click at [961, 222] on link "Manage video" at bounding box center [986, 222] width 80 height 14
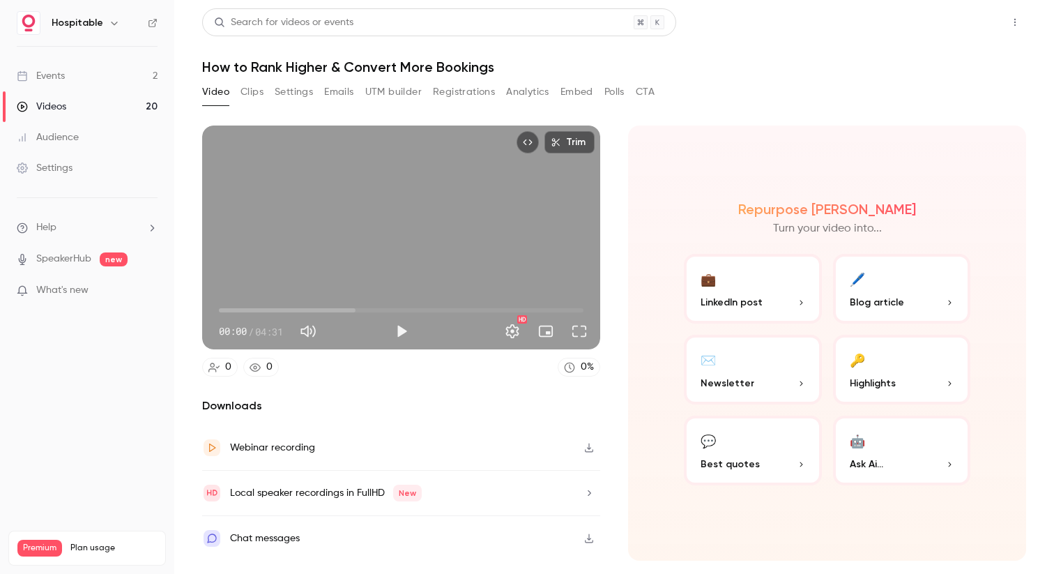
click at [972, 19] on button "Share" at bounding box center [965, 22] width 55 height 28
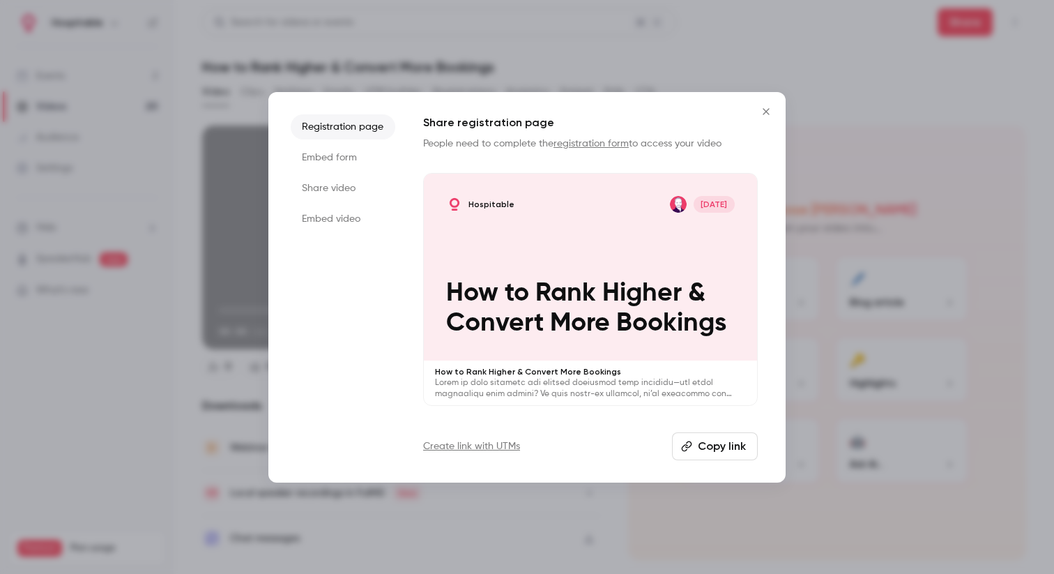
click at [706, 444] on button "Copy link" at bounding box center [715, 446] width 86 height 28
click at [764, 109] on icon "Close" at bounding box center [766, 111] width 6 height 6
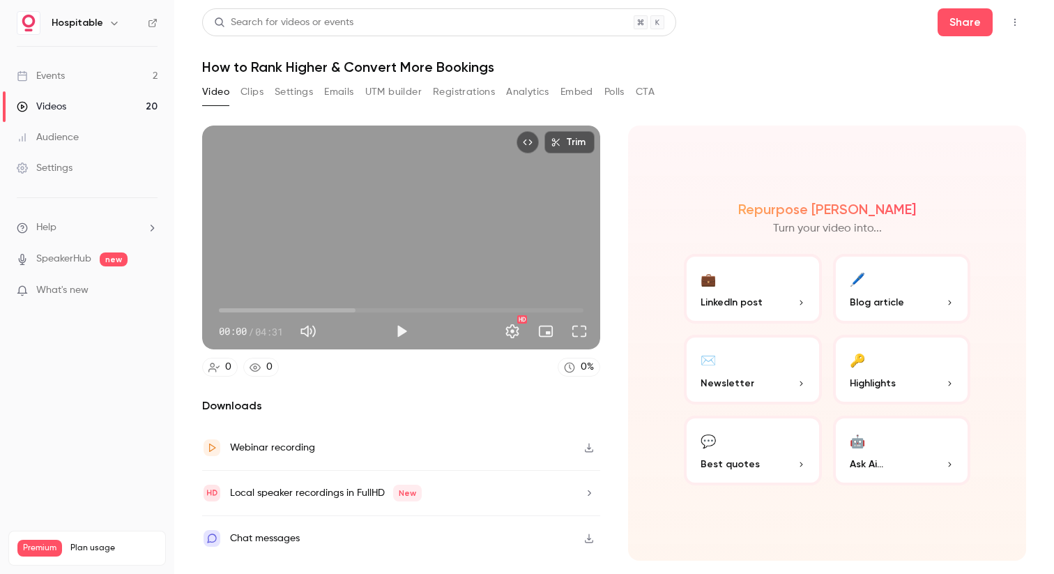
click at [52, 103] on div "Videos" at bounding box center [42, 107] width 50 height 14
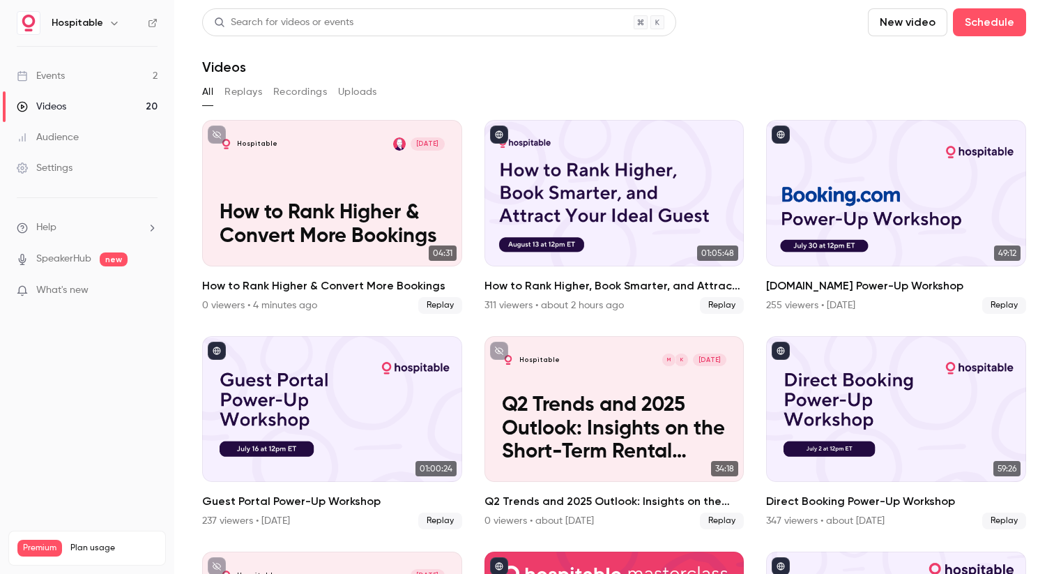
click at [43, 75] on div "Events" at bounding box center [41, 76] width 48 height 14
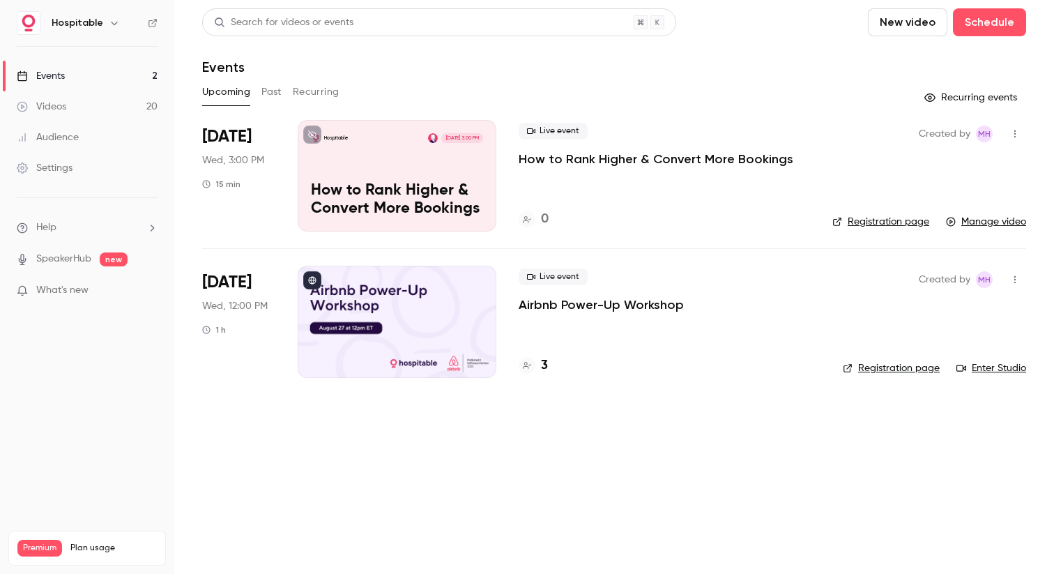
click at [271, 95] on button "Past" at bounding box center [271, 92] width 20 height 22
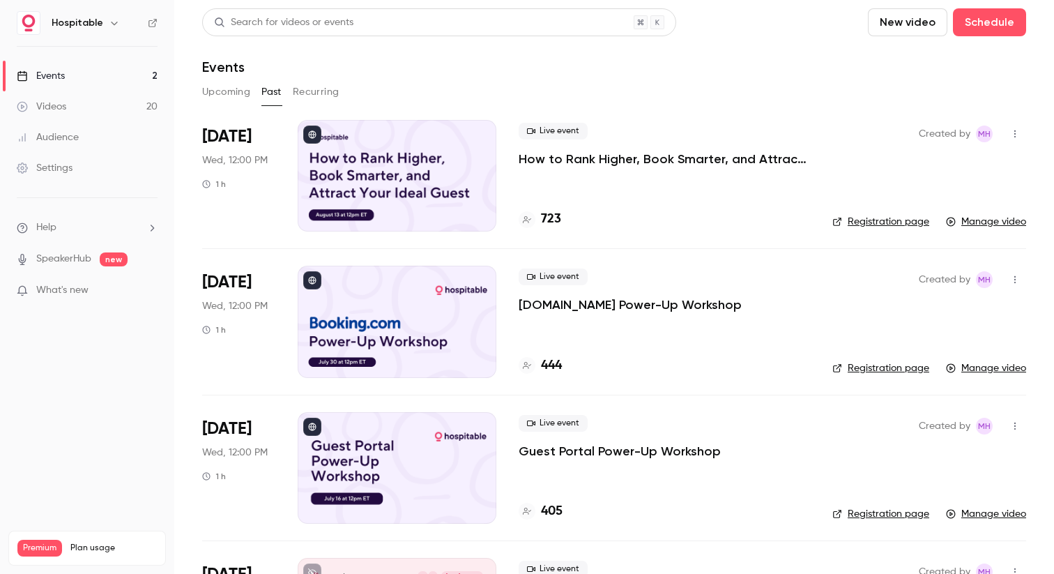
click at [438, 170] on div at bounding box center [397, 176] width 199 height 112
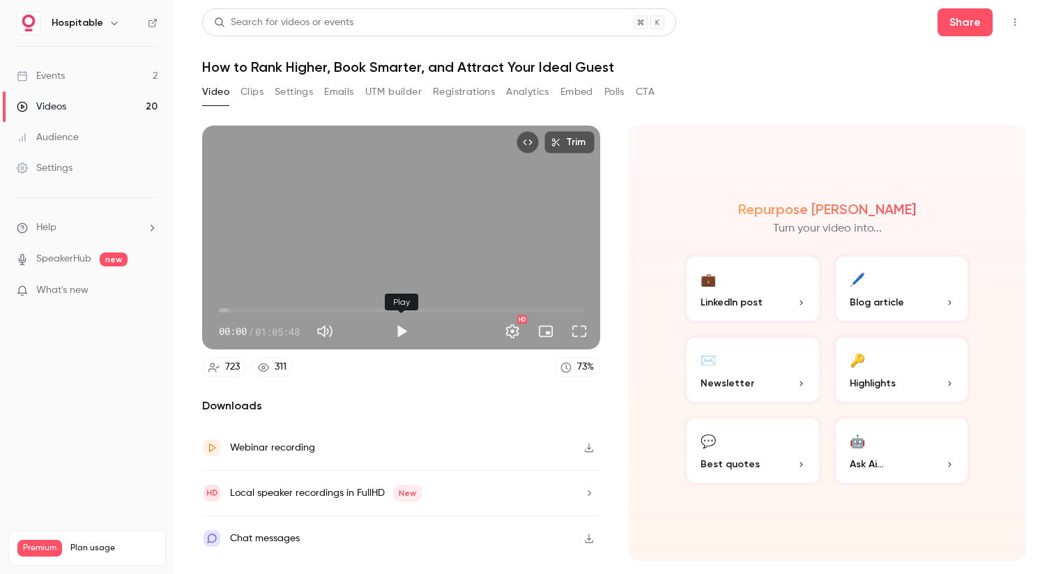
click at [399, 330] on button "Play" at bounding box center [402, 331] width 28 height 28
click at [233, 307] on span "00:00" at bounding box center [401, 310] width 365 height 22
click at [240, 307] on span "03:46" at bounding box center [401, 310] width 365 height 22
click at [249, 308] on span "04:00" at bounding box center [401, 310] width 365 height 22
click at [262, 306] on span "05:24" at bounding box center [401, 310] width 365 height 22
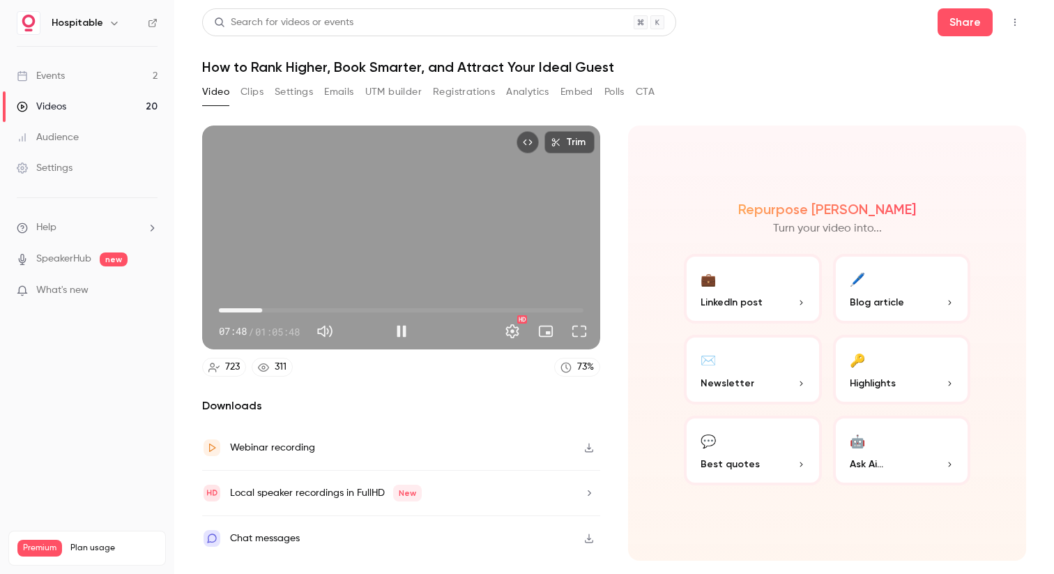
click at [264, 308] on span "07:48" at bounding box center [262, 310] width 4 height 4
click at [275, 308] on span "08:50" at bounding box center [401, 310] width 365 height 22
click at [268, 309] on span "08:48" at bounding box center [401, 310] width 365 height 22
click at [266, 309] on span "08:48" at bounding box center [268, 310] width 4 height 4
click at [261, 309] on span "07:56" at bounding box center [263, 310] width 4 height 4
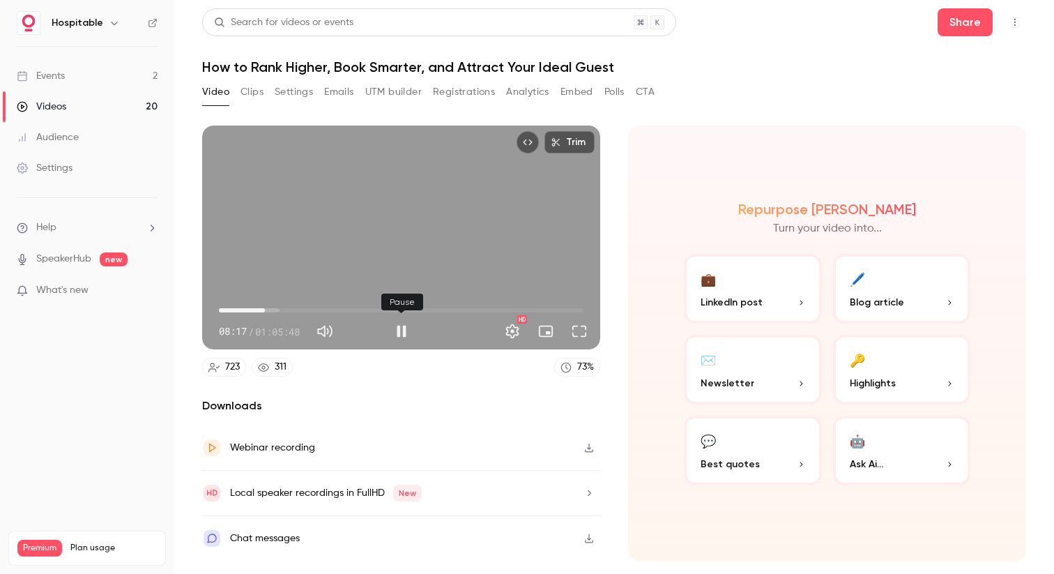
click at [399, 332] on button "Pause" at bounding box center [402, 331] width 28 height 28
type input "*****"
click at [287, 72] on h1 "How to Rank Higher, Book Smarter, and Attract Your Ideal Guest" at bounding box center [614, 67] width 824 height 17
click at [52, 72] on div "Events" at bounding box center [41, 76] width 48 height 14
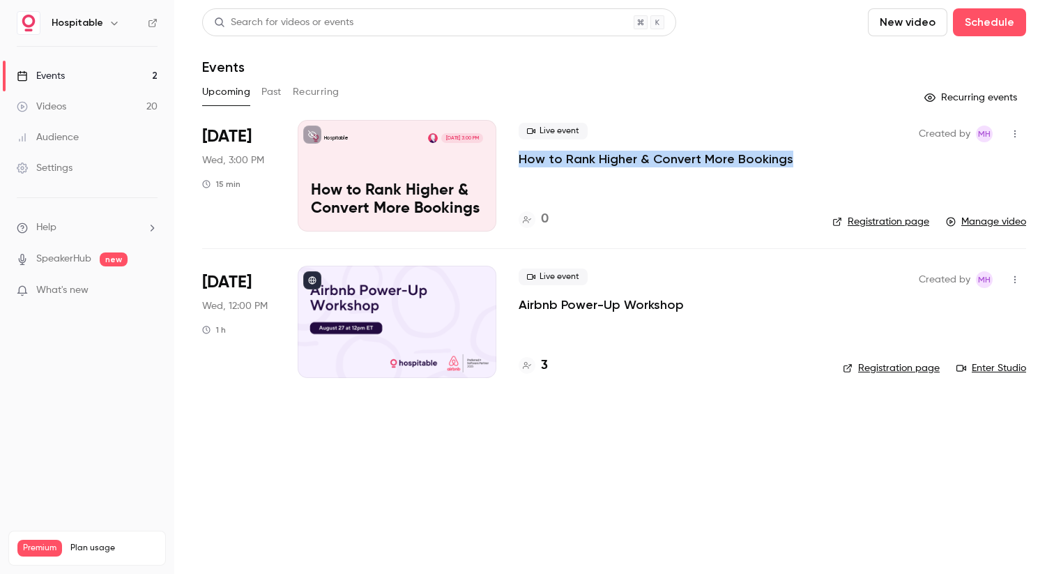
drag, startPoint x: 515, startPoint y: 157, endPoint x: 771, endPoint y: 169, distance: 256.8
click at [771, 169] on li "Aug 13 Wed, 3:00 PM 15 min Hospitable Aug 13, 3:00 PM How to Rank Higher & Conv…" at bounding box center [614, 184] width 824 height 128
copy p "How to Rank Higher & Convert More Bookings"
click at [268, 91] on button "Past" at bounding box center [271, 92] width 20 height 22
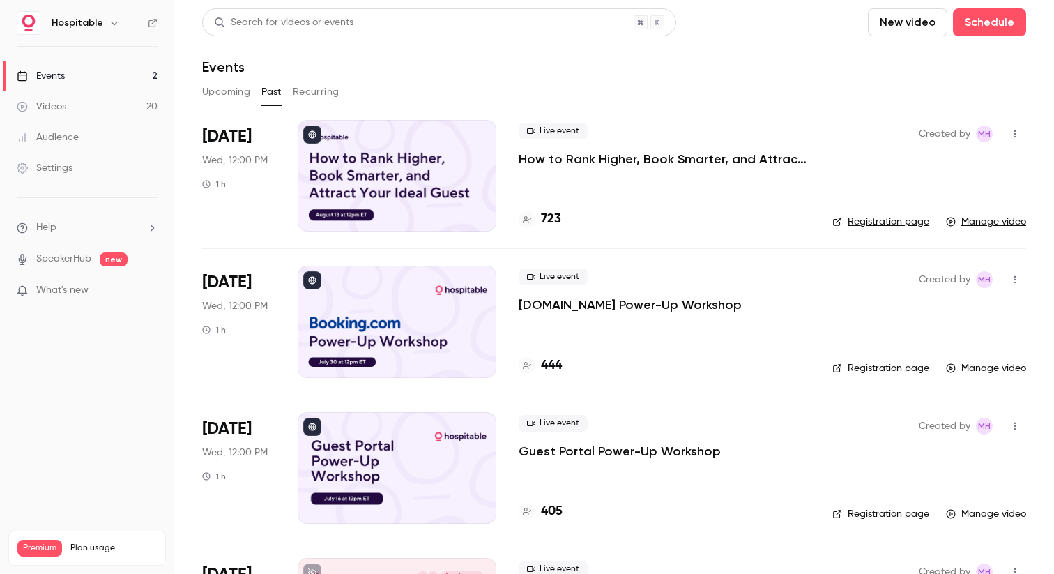
scroll to position [2, 0]
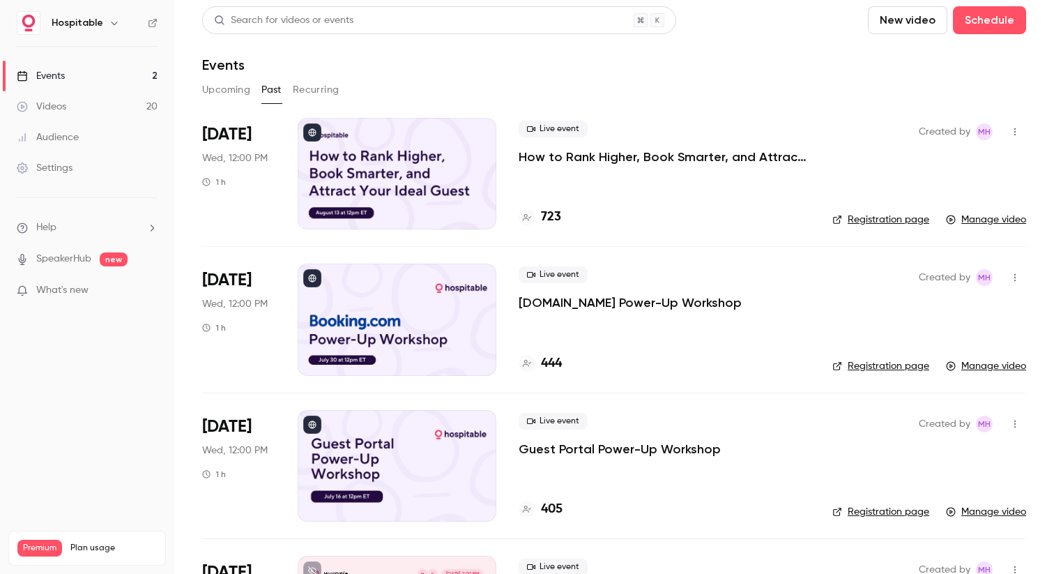
click at [218, 85] on button "Upcoming" at bounding box center [226, 90] width 48 height 22
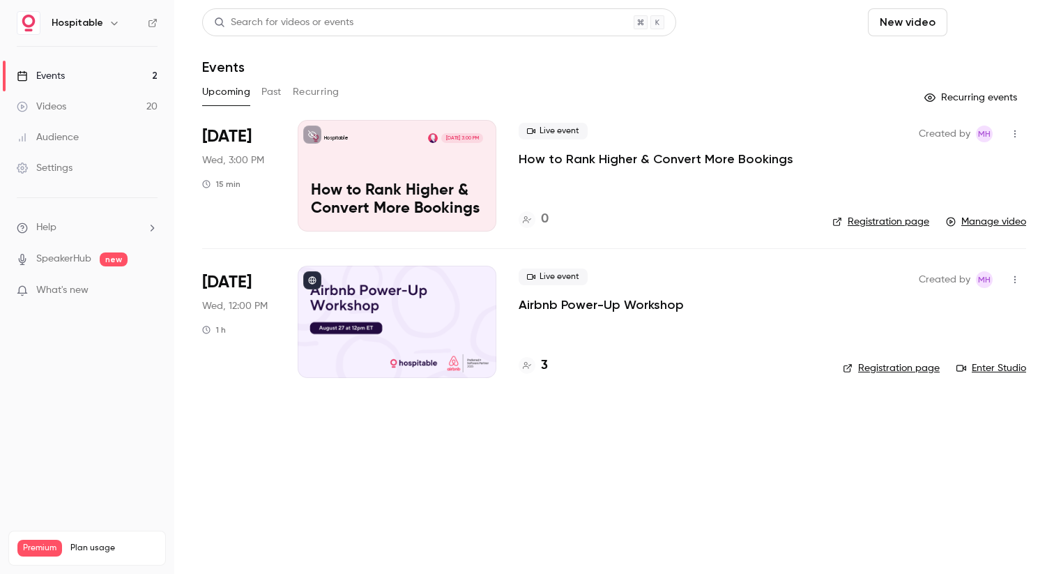
click at [991, 24] on button "Schedule" at bounding box center [989, 22] width 73 height 28
click at [955, 62] on div "One time event" at bounding box center [961, 61] width 106 height 14
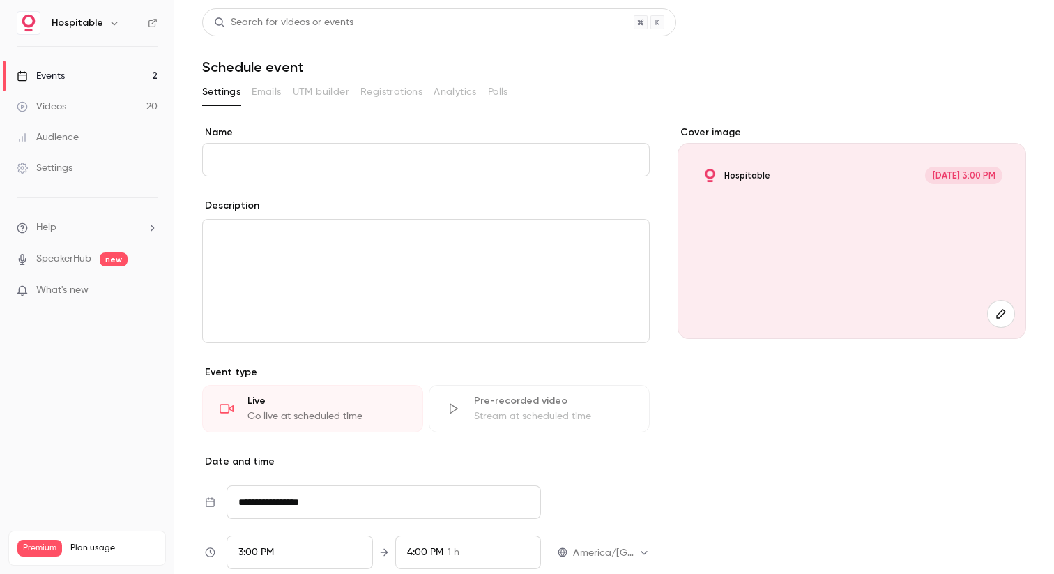
click at [388, 160] on input "Name" at bounding box center [426, 159] width 448 height 33
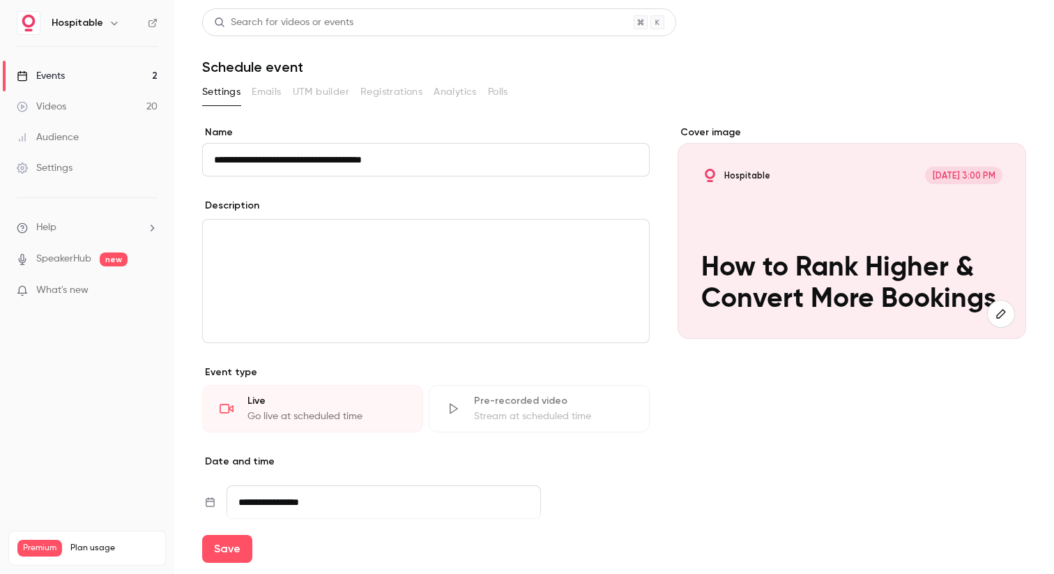
type input "**********"
click at [324, 242] on p "editor" at bounding box center [426, 236] width 424 height 17
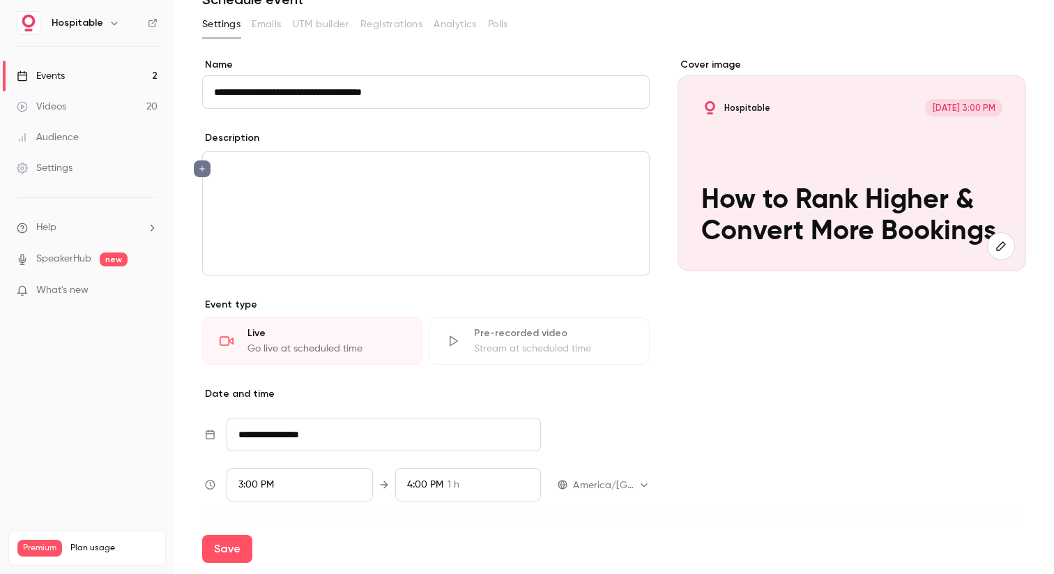
scroll to position [206, 0]
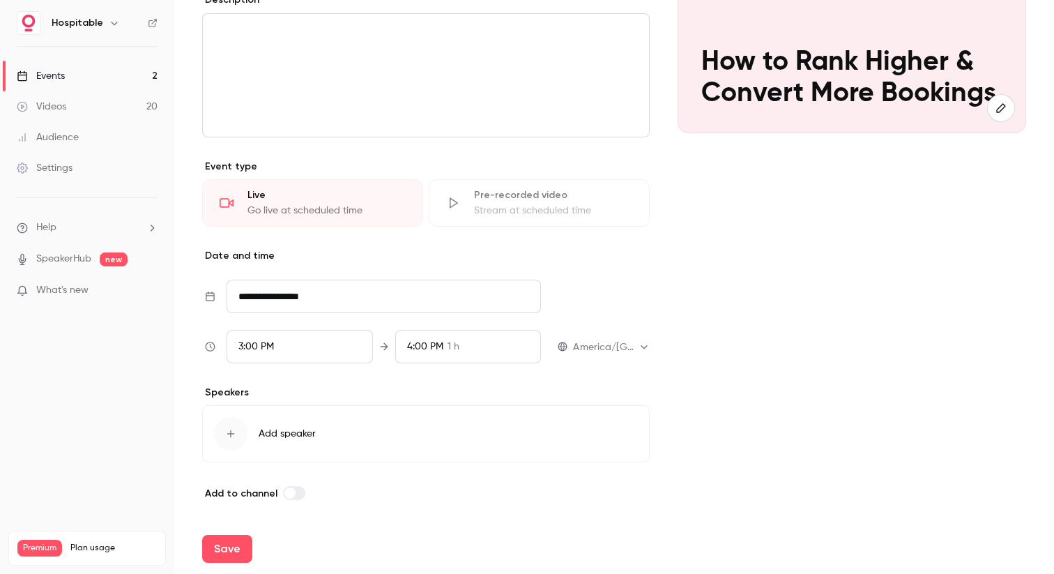
click at [275, 342] on div "3:00 PM" at bounding box center [300, 346] width 146 height 33
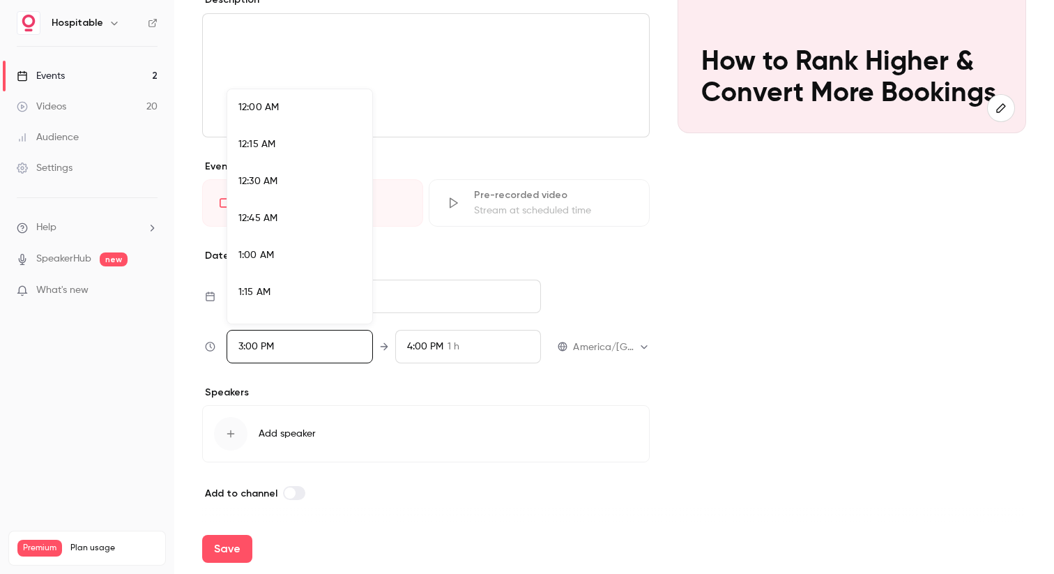
scroll to position [2118, 0]
click at [257, 244] on span "3:15 PM" at bounding box center [254, 243] width 33 height 10
click at [429, 347] on div at bounding box center [527, 287] width 1054 height 574
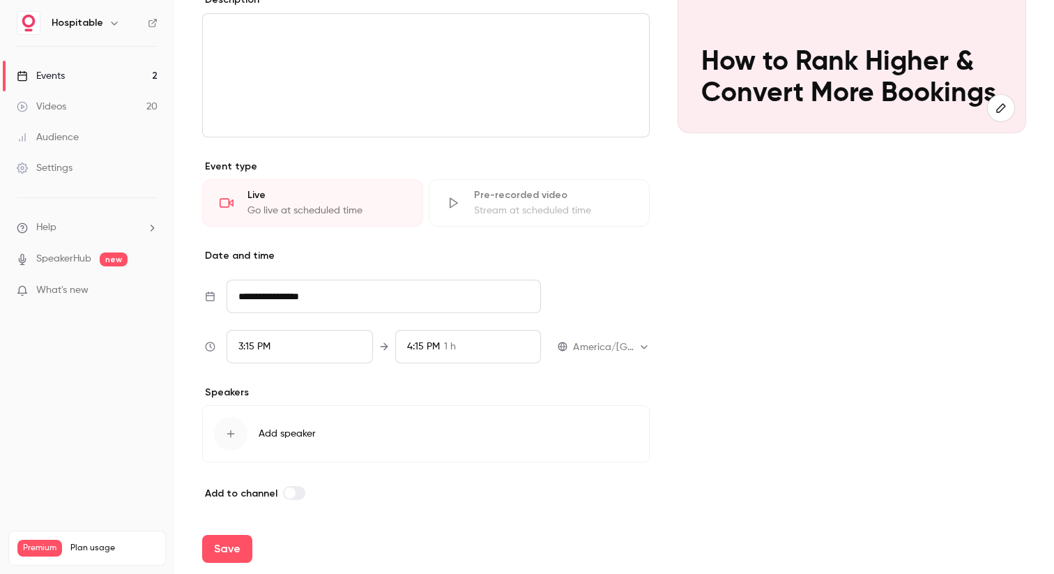
click at [420, 347] on span "4:15 PM" at bounding box center [423, 347] width 33 height 10
click at [439, 147] on span "3:30 PM" at bounding box center [424, 144] width 35 height 15
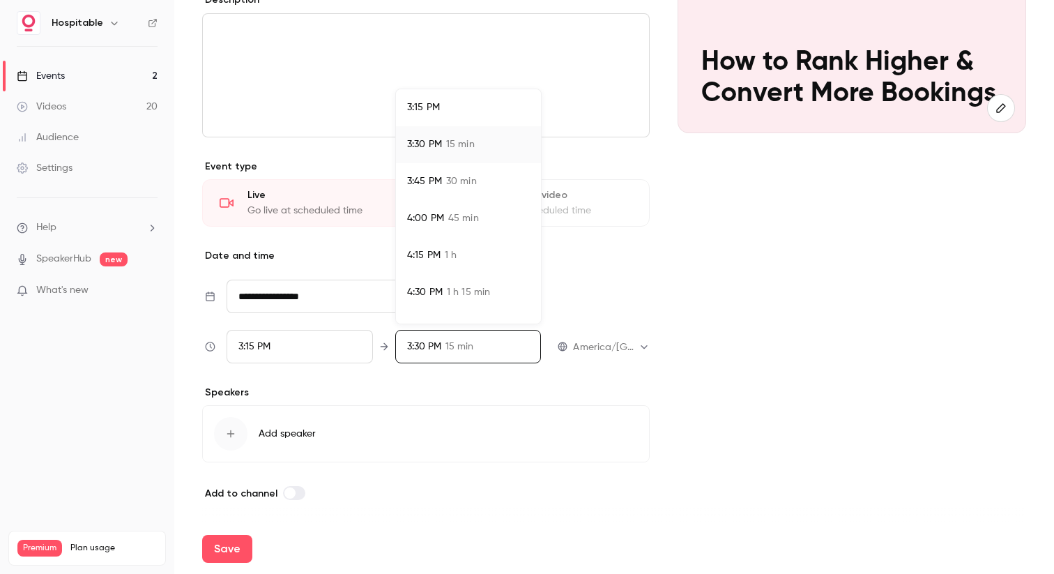
click at [228, 434] on div at bounding box center [527, 287] width 1054 height 574
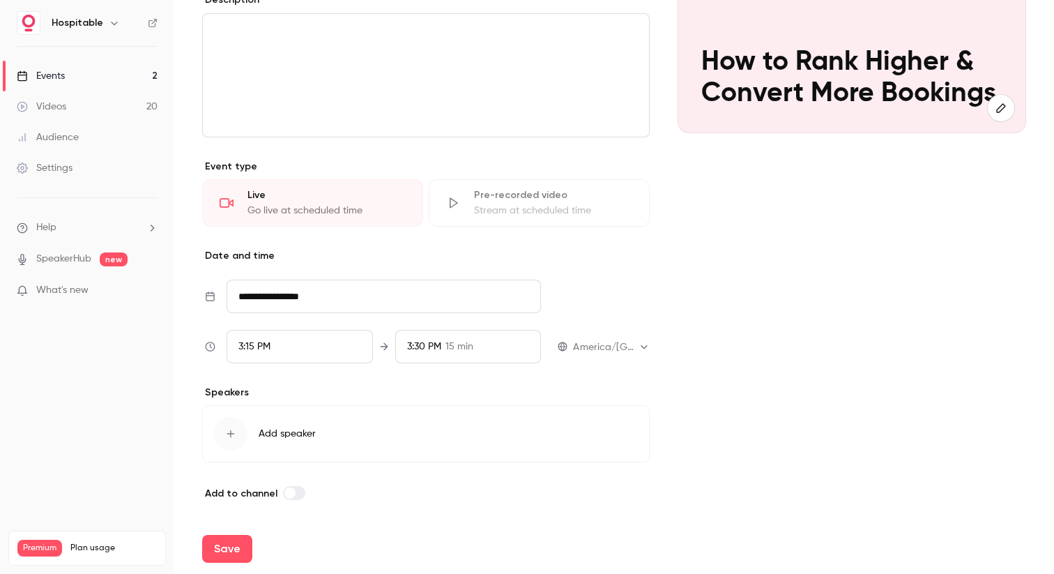
click at [228, 434] on icon "button" at bounding box center [230, 433] width 11 height 11
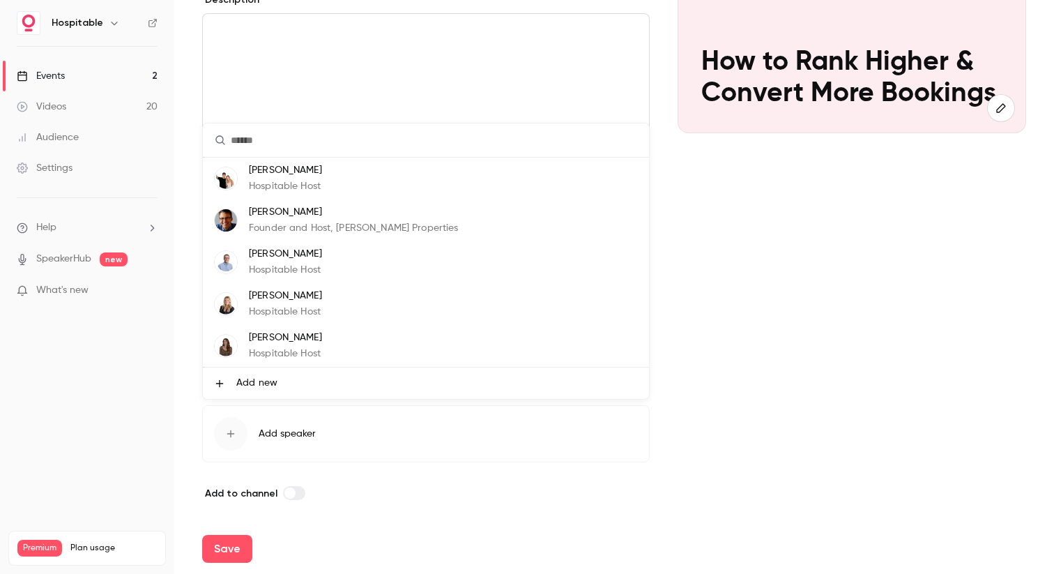
click at [244, 388] on span "Add new" at bounding box center [256, 383] width 41 height 15
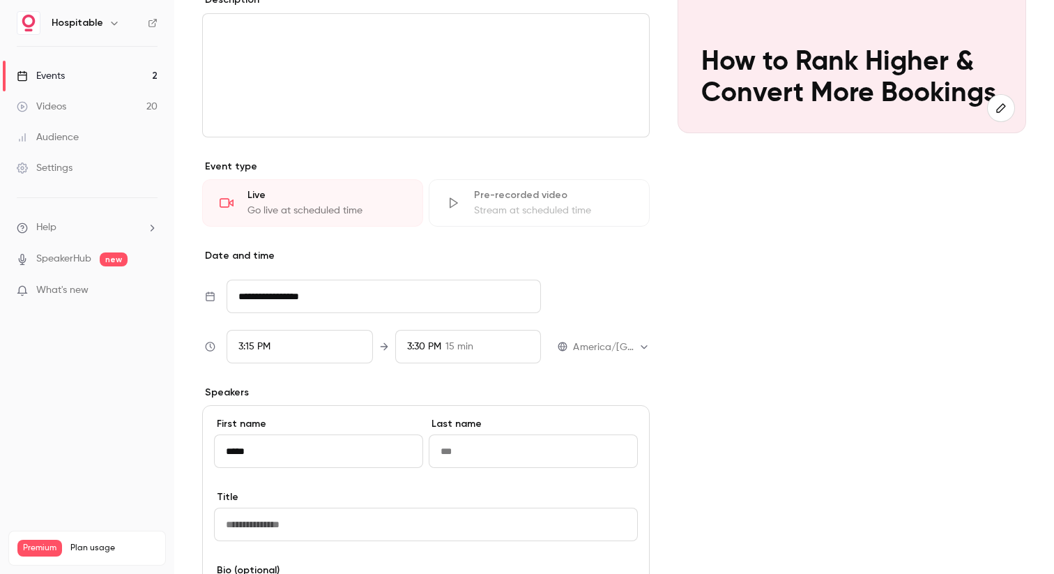
type input "*****"
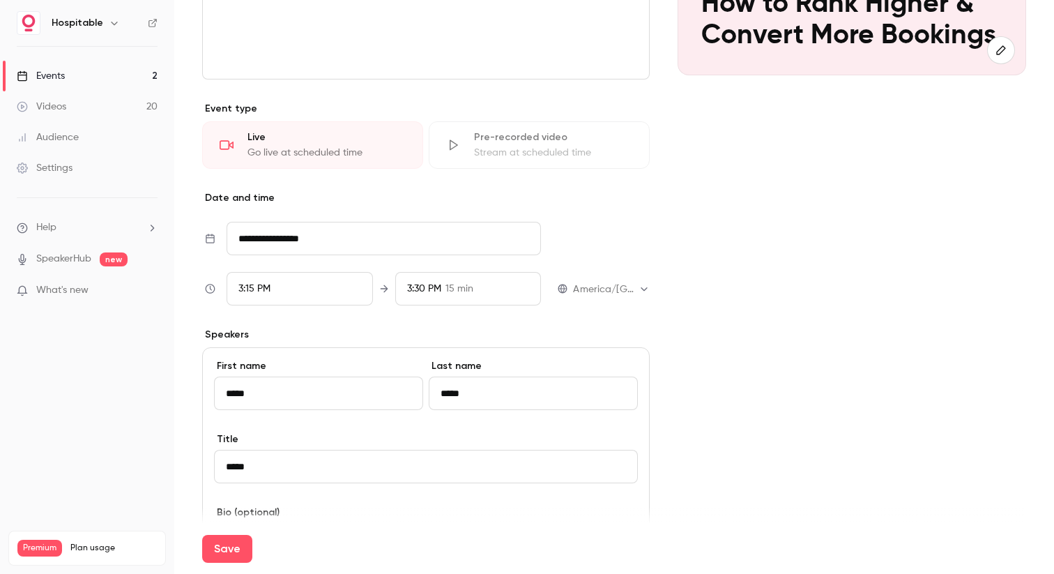
scroll to position [319, 0]
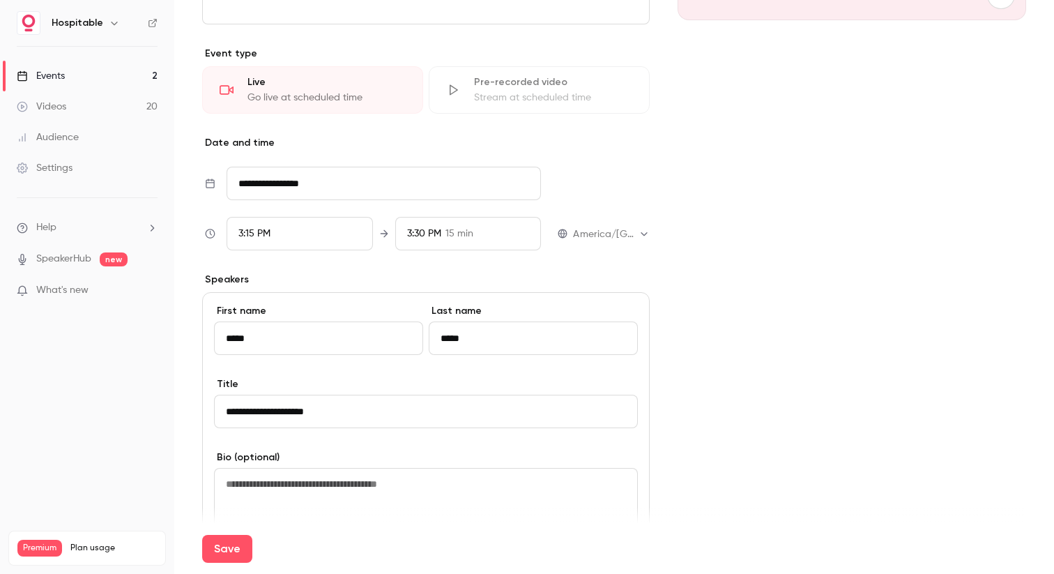
type input "**********"
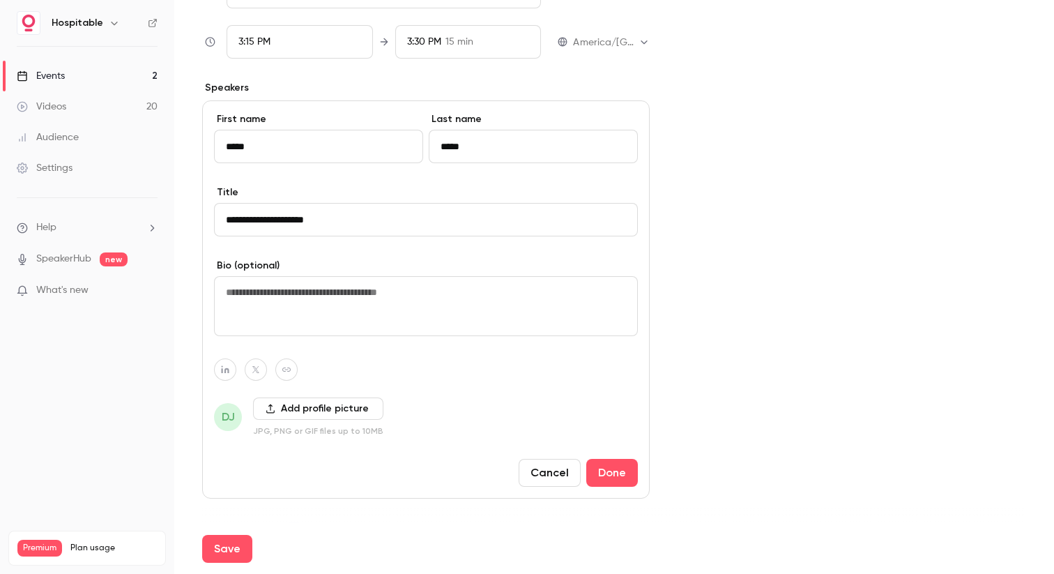
scroll to position [516, 0]
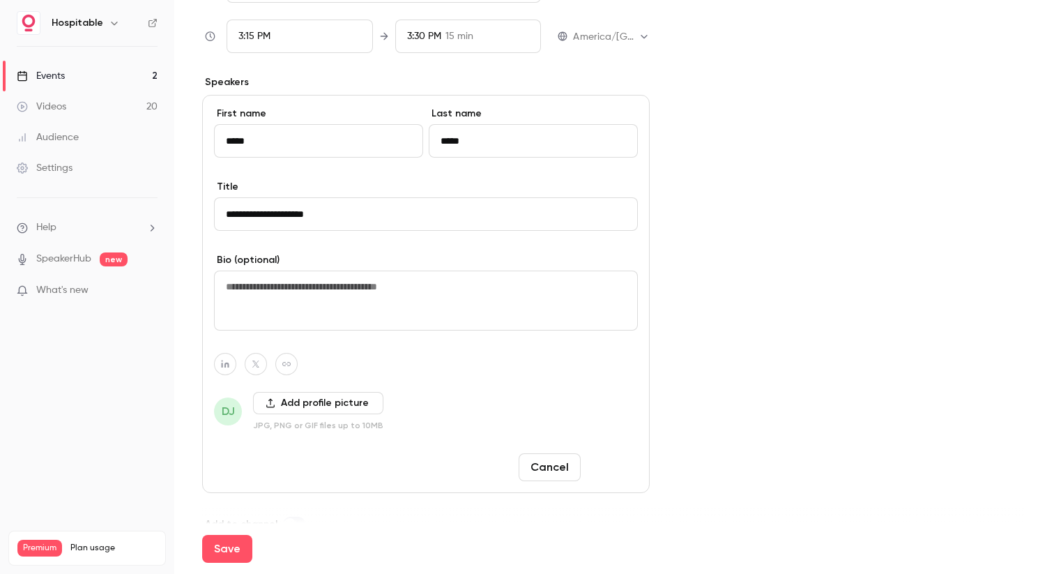
click at [606, 468] on button "Done" at bounding box center [612, 467] width 52 height 28
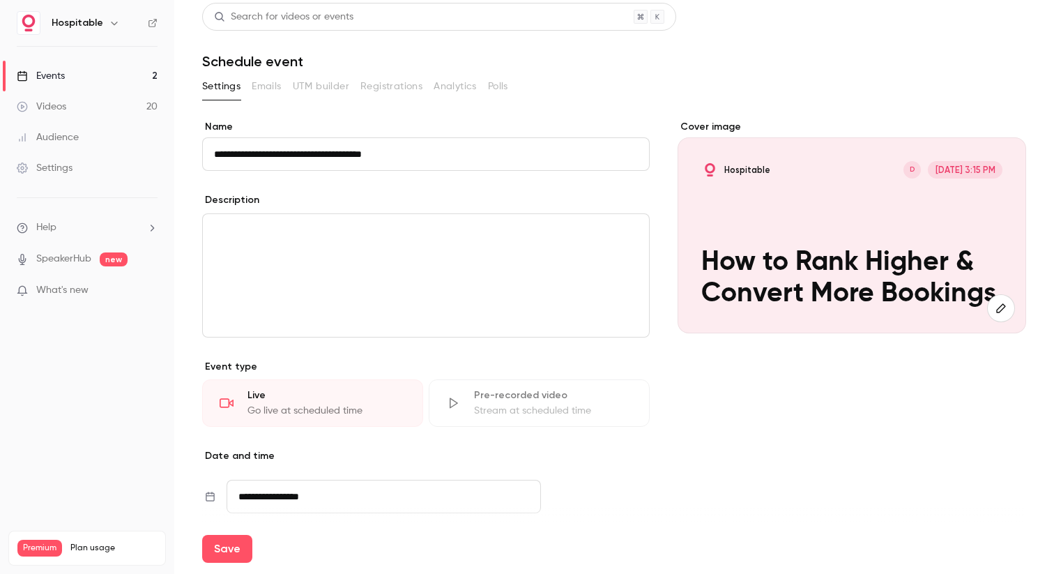
scroll to position [0, 0]
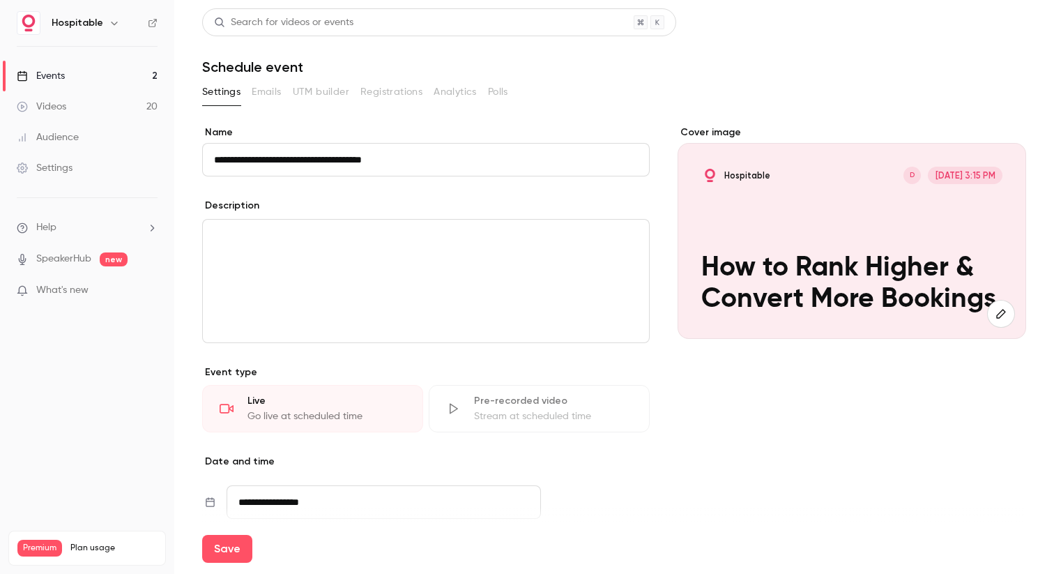
click at [464, 250] on div "editor" at bounding box center [426, 281] width 446 height 123
click at [349, 238] on p "editor" at bounding box center [426, 236] width 424 height 17
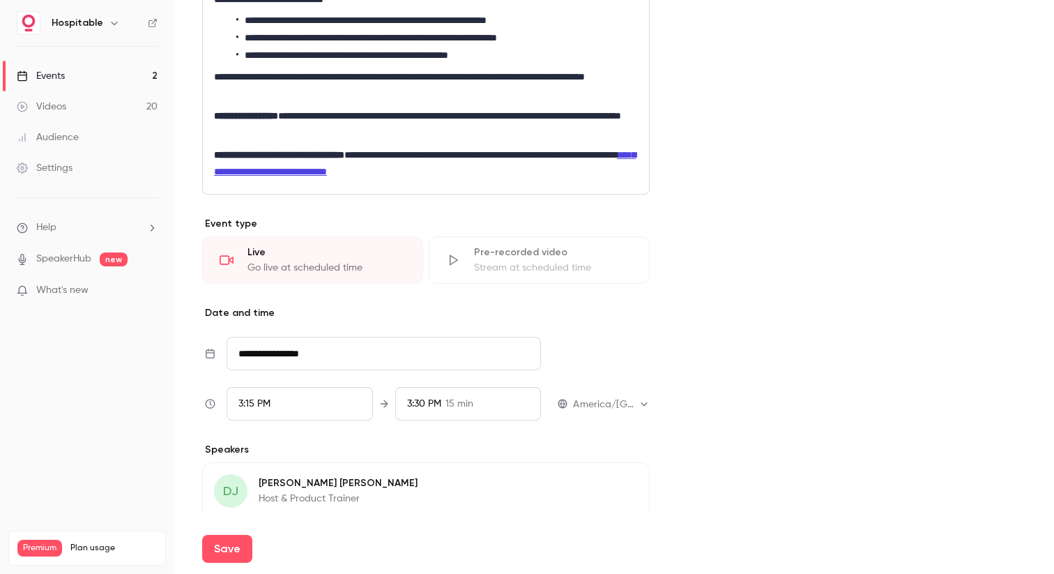
scroll to position [565, 0]
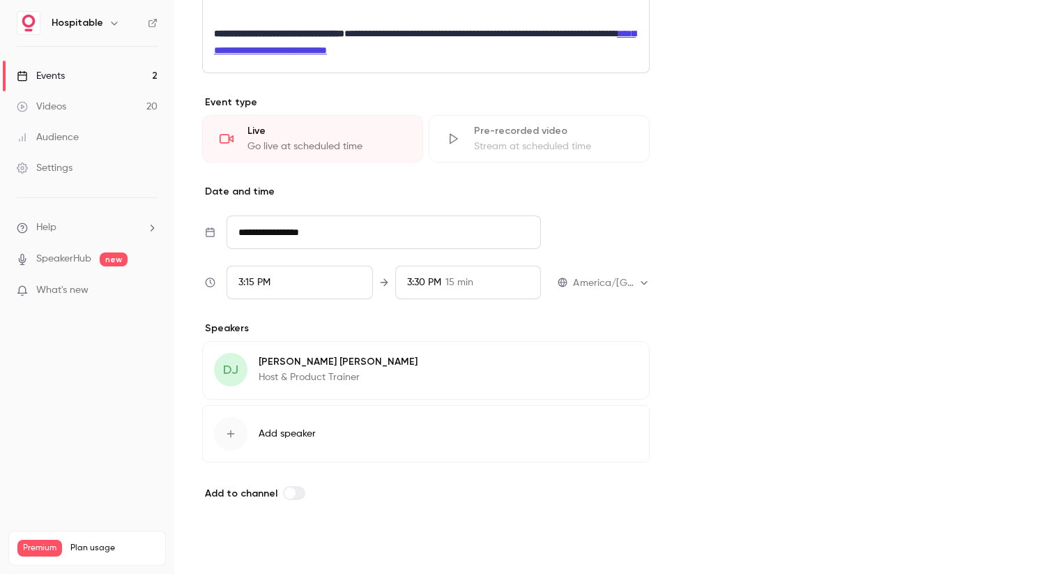
click at [224, 547] on button "Save" at bounding box center [227, 549] width 50 height 28
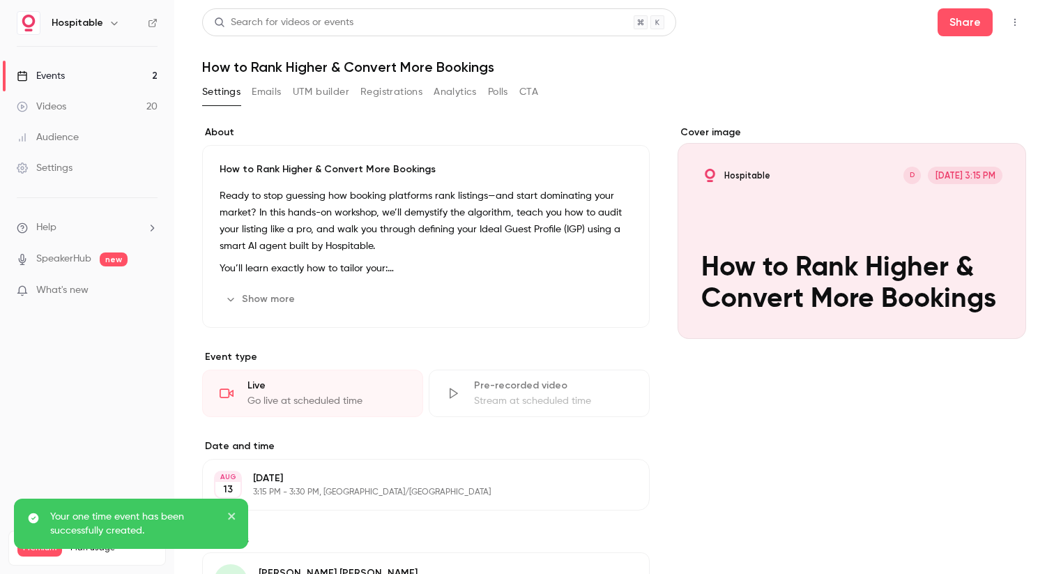
click at [58, 77] on div "Events" at bounding box center [41, 76] width 48 height 14
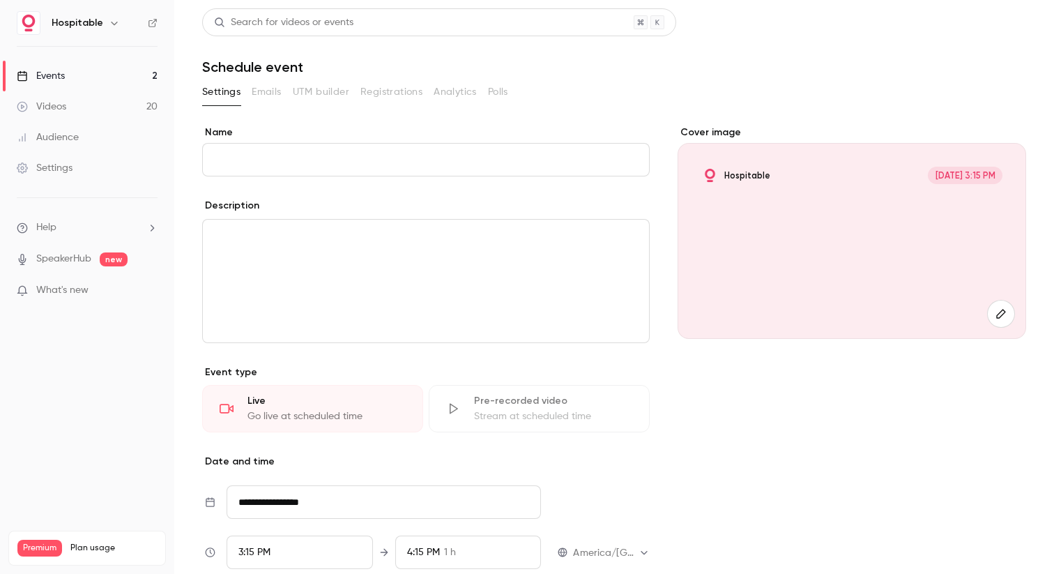
click at [45, 79] on div "Events" at bounding box center [41, 76] width 48 height 14
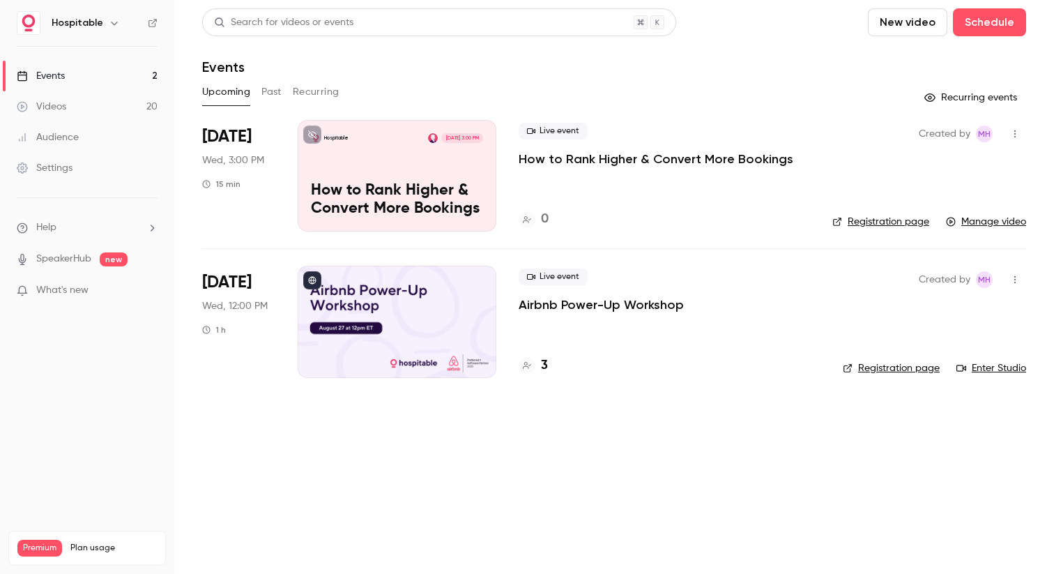
click at [531, 156] on p "How to Rank Higher & Convert More Bookings" at bounding box center [656, 159] width 275 height 17
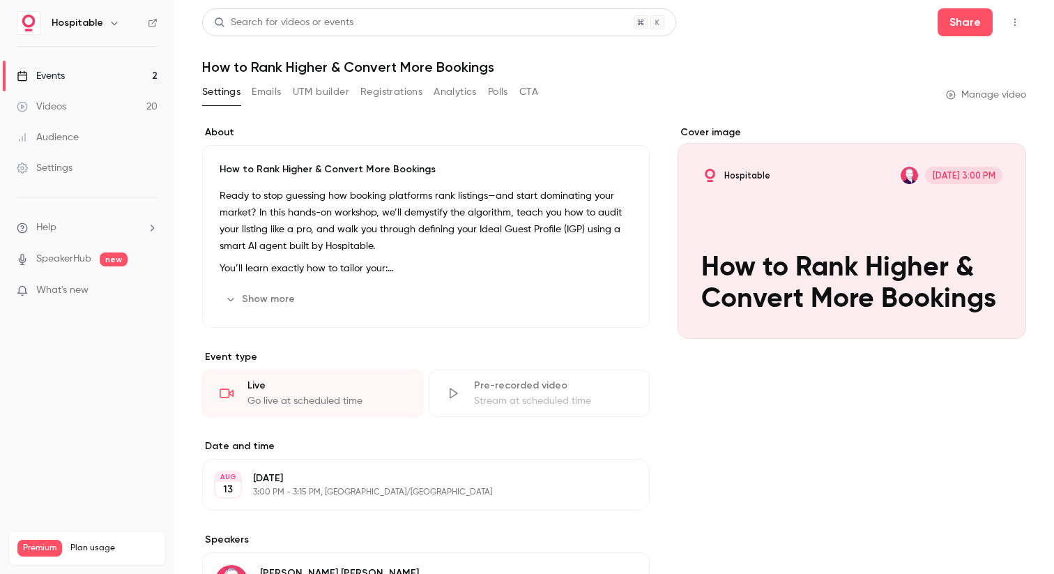
click at [260, 301] on button "Show more" at bounding box center [262, 299] width 84 height 22
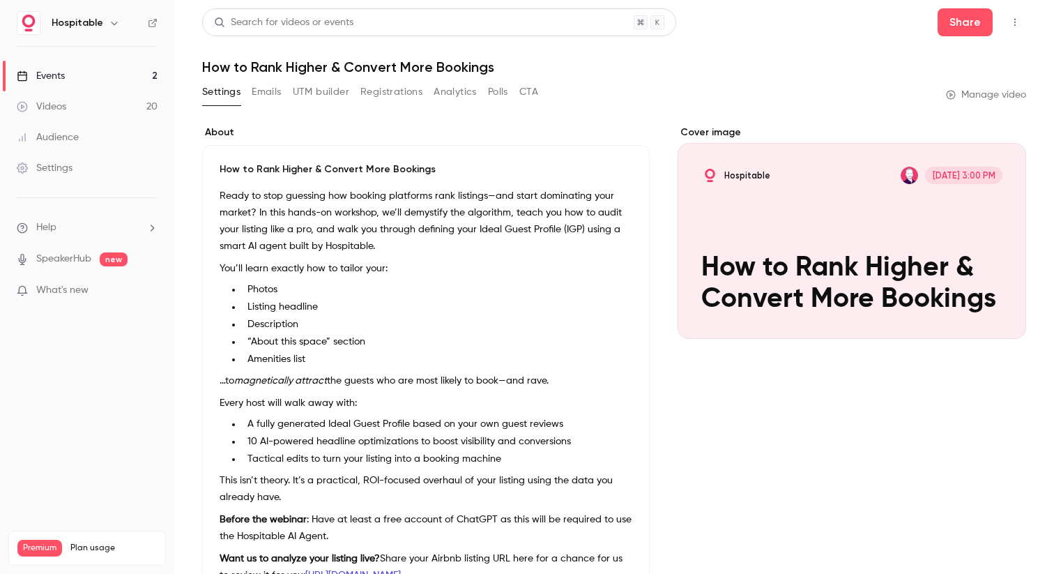
click at [277, 246] on p "Ready to stop guessing how booking platforms rank listings—and start dominating…" at bounding box center [426, 221] width 413 height 67
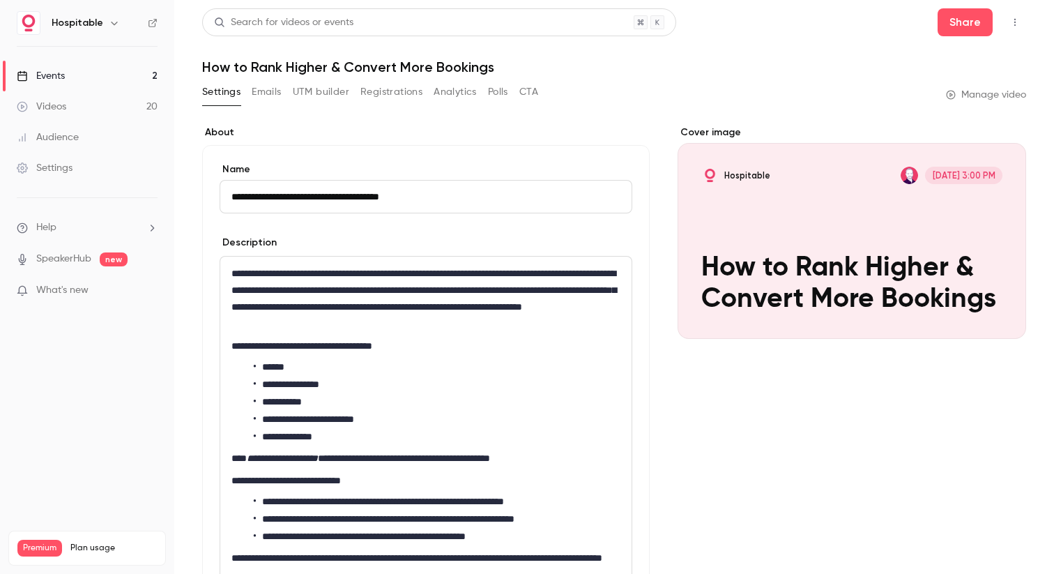
click at [264, 265] on p "**********" at bounding box center [425, 298] width 389 height 67
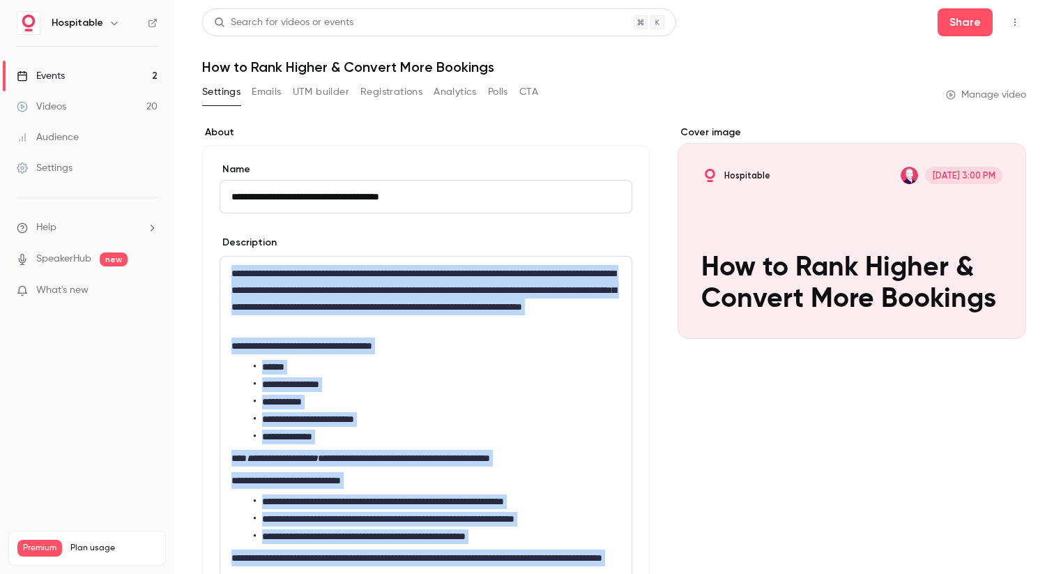
copy div "**********"
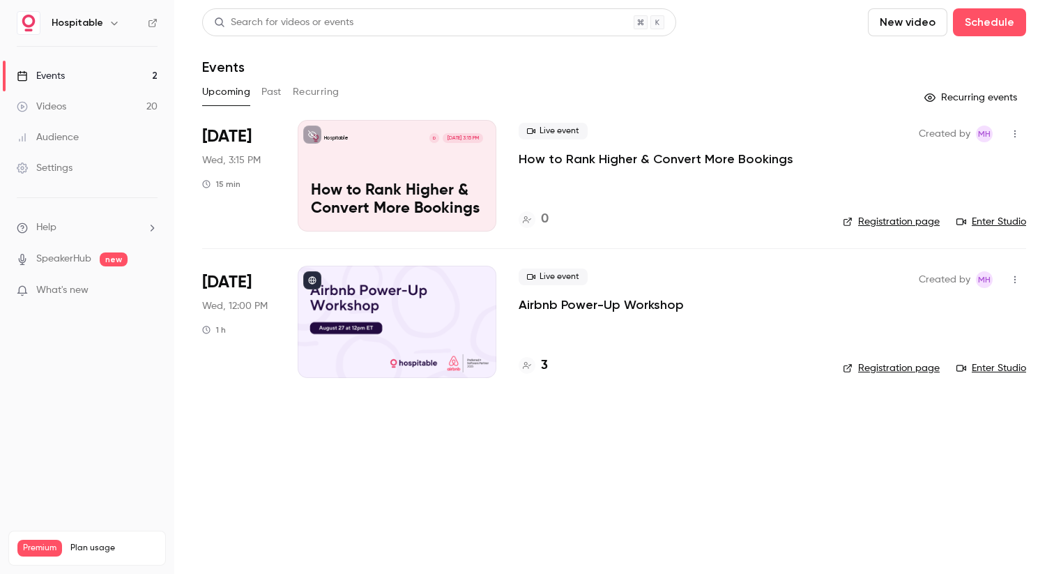
click at [1012, 132] on icon "button" at bounding box center [1015, 134] width 11 height 10
click at [665, 71] on div at bounding box center [527, 287] width 1054 height 574
click at [271, 93] on button "Past" at bounding box center [271, 92] width 20 height 22
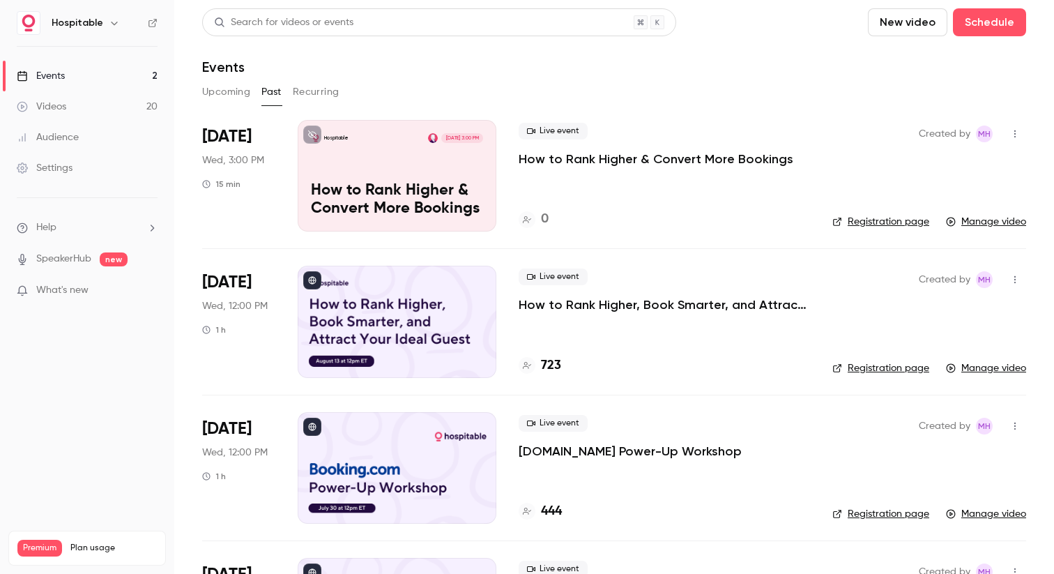
click at [213, 91] on button "Upcoming" at bounding box center [226, 92] width 48 height 22
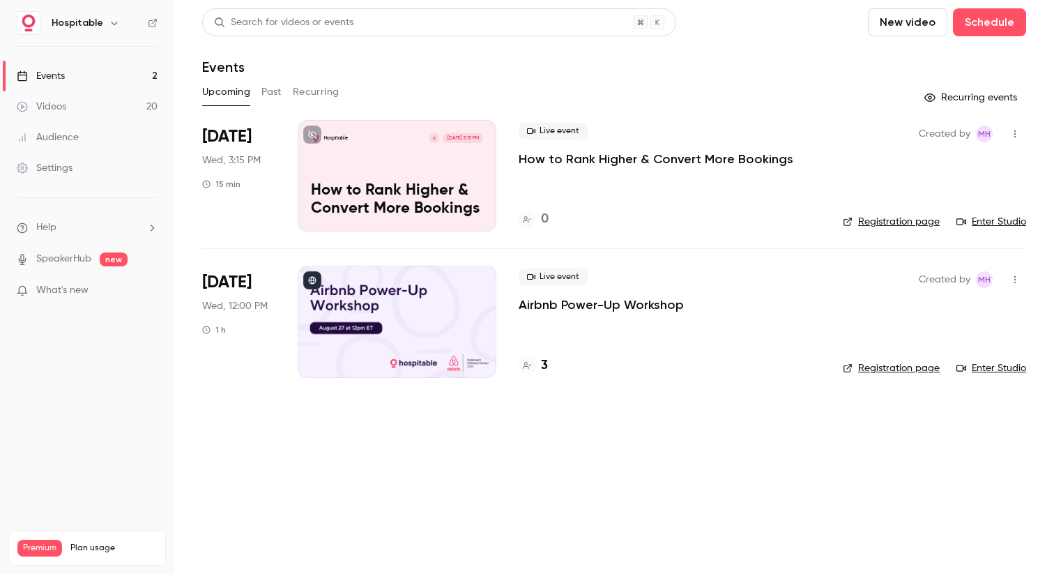
click at [213, 91] on button "Upcoming" at bounding box center [226, 92] width 48 height 22
click at [266, 87] on button "Past" at bounding box center [271, 92] width 20 height 22
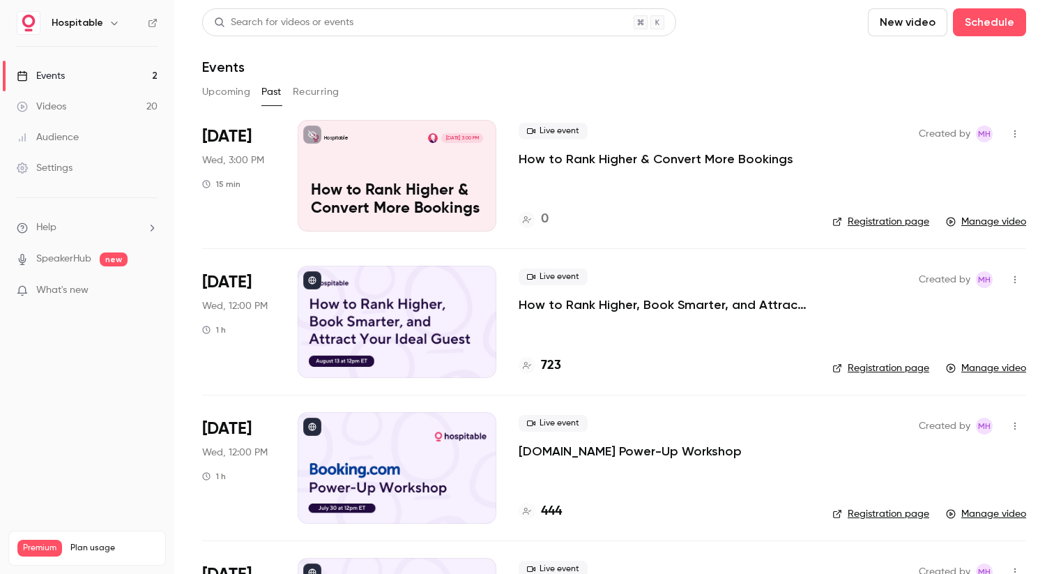
click at [239, 94] on button "Upcoming" at bounding box center [226, 92] width 48 height 22
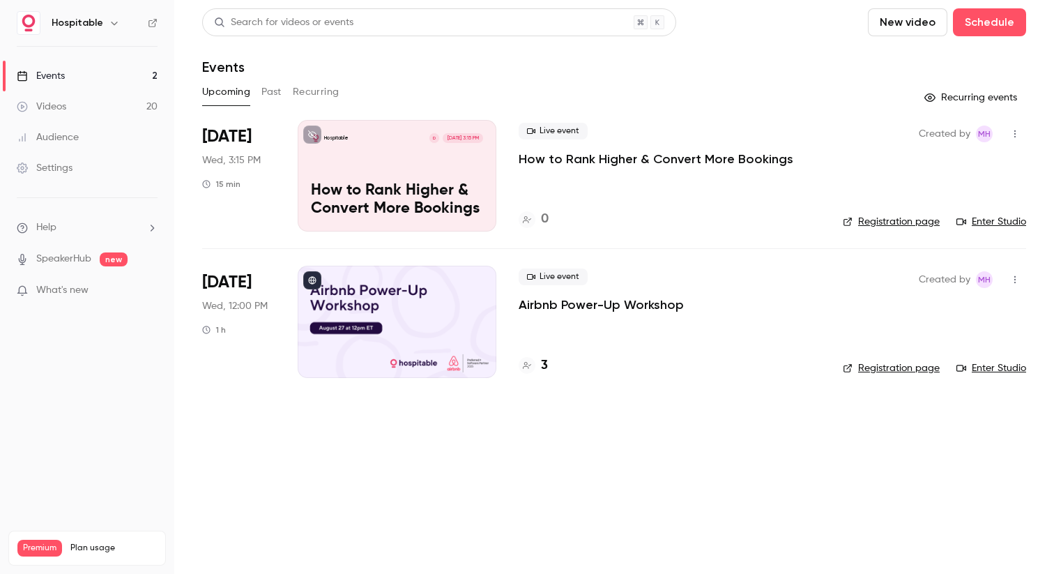
click at [413, 171] on div "Hospitable D [DATE] 3:15 PM How to Rank Higher & Convert More Bookings" at bounding box center [397, 176] width 199 height 112
click at [1013, 137] on icon "button" at bounding box center [1015, 134] width 11 height 10
click at [809, 204] on div at bounding box center [527, 287] width 1054 height 574
click at [1007, 222] on link "Enter Studio" at bounding box center [992, 222] width 70 height 14
click at [392, 162] on div "Hospitable D [DATE] 3:15 PM How to Rank Higher & Convert More Bookings" at bounding box center [397, 176] width 199 height 112
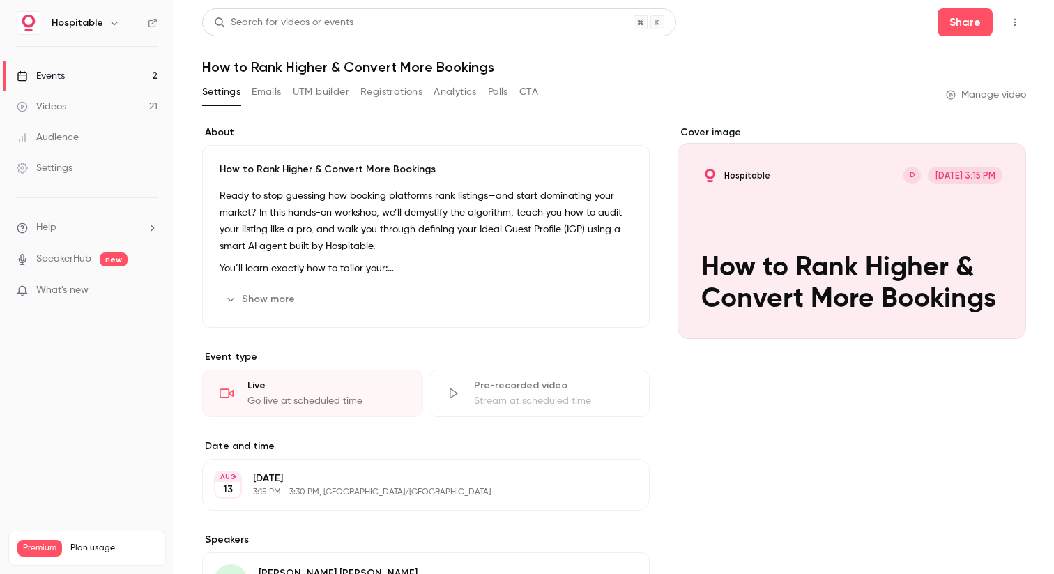
click at [45, 76] on div "Events" at bounding box center [41, 76] width 48 height 14
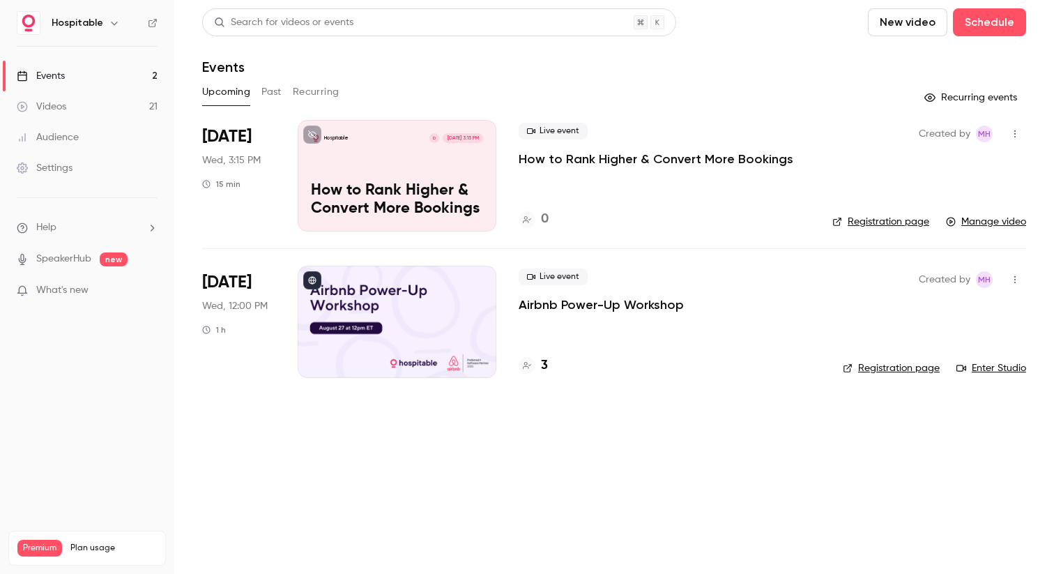
click at [273, 87] on button "Past" at bounding box center [271, 92] width 20 height 22
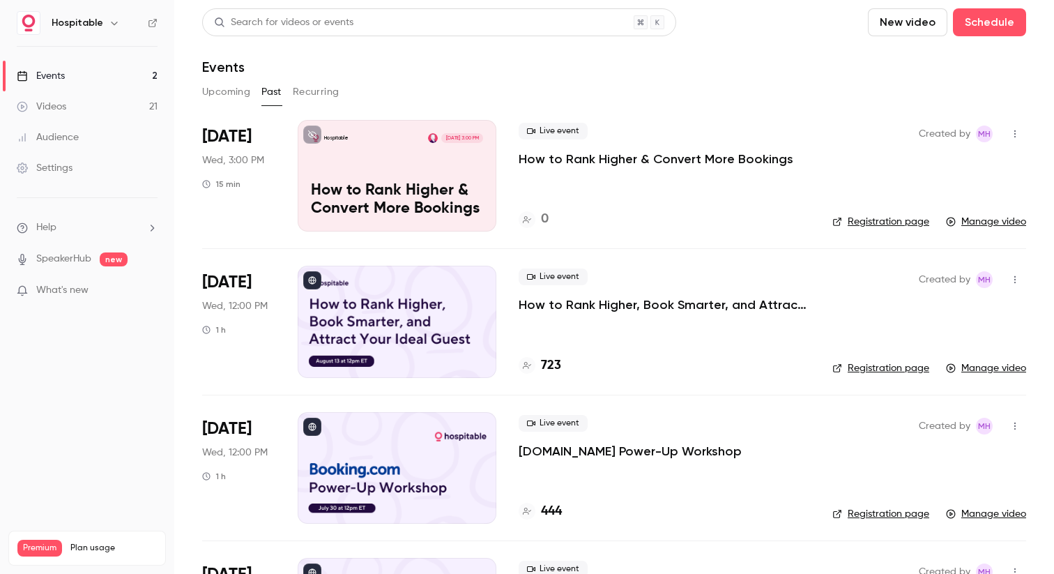
click at [383, 215] on p "How to Rank Higher & Convert More Bookings" at bounding box center [397, 200] width 172 height 36
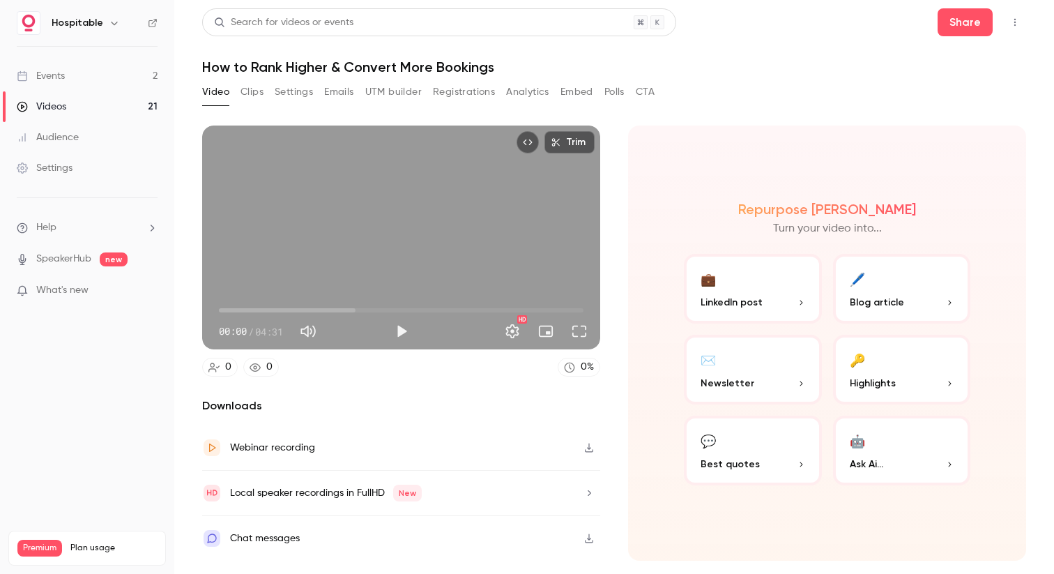
click at [1016, 17] on icon "Top Bar Actions" at bounding box center [1015, 22] width 11 height 10
click at [909, 128] on div "Delete" at bounding box center [961, 130] width 109 height 14
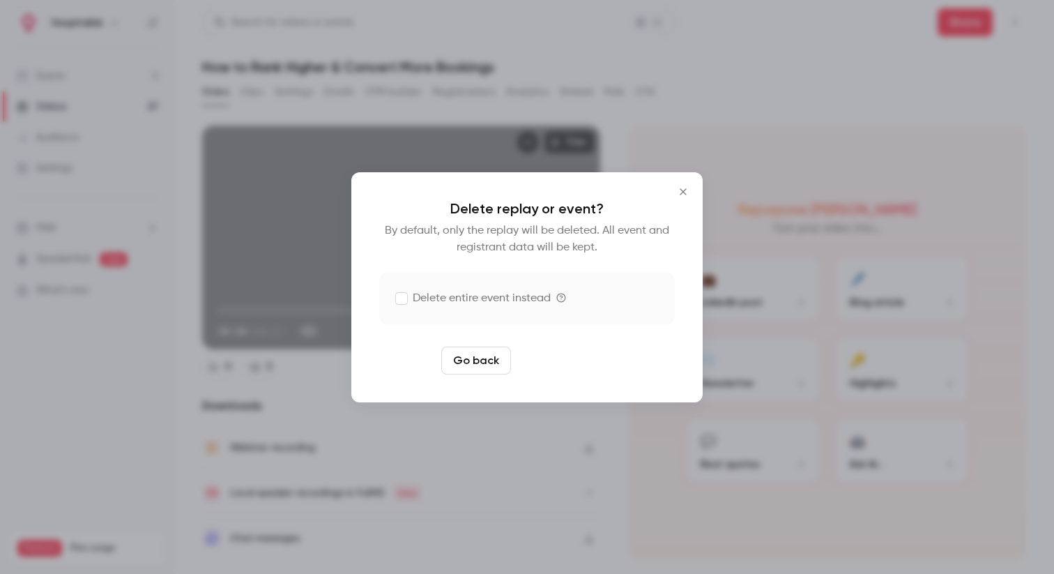
click at [579, 358] on button "Delete replay" at bounding box center [565, 361] width 97 height 28
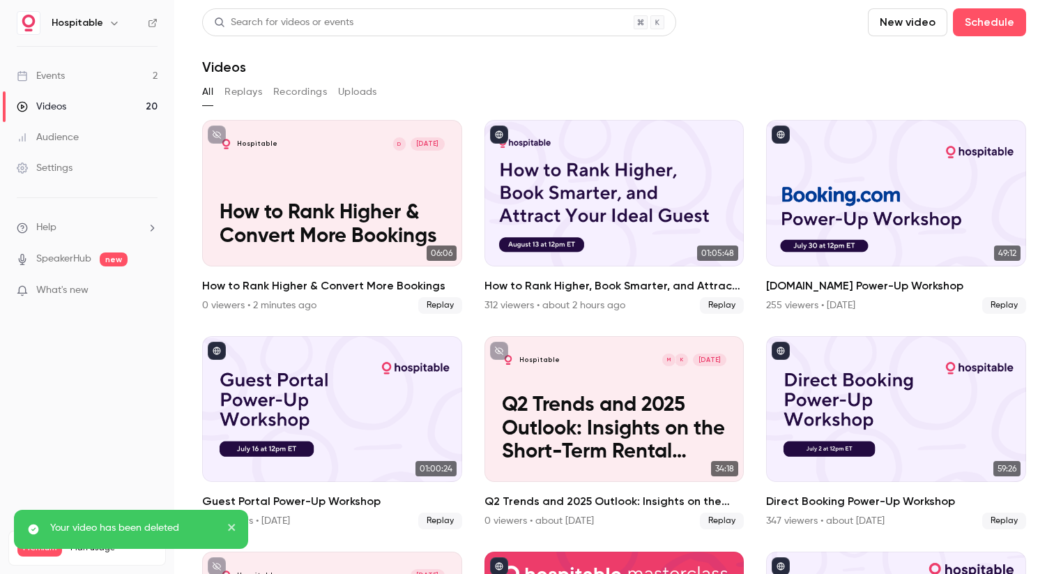
click at [54, 73] on div "Events" at bounding box center [41, 76] width 48 height 14
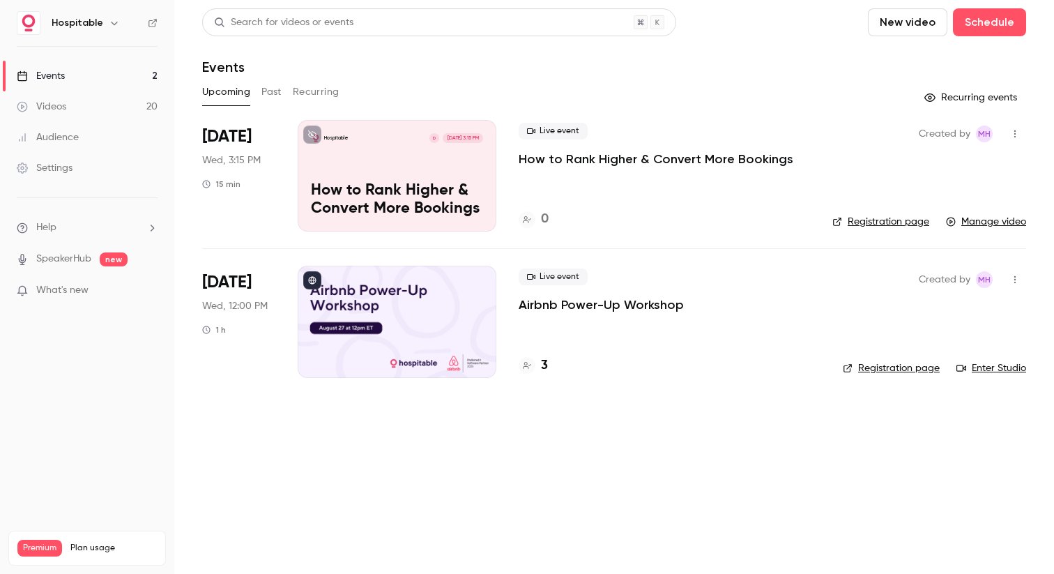
click at [376, 153] on div "Hospitable D [DATE] 3:15 PM How to Rank Higher & Convert More Bookings" at bounding box center [397, 176] width 199 height 112
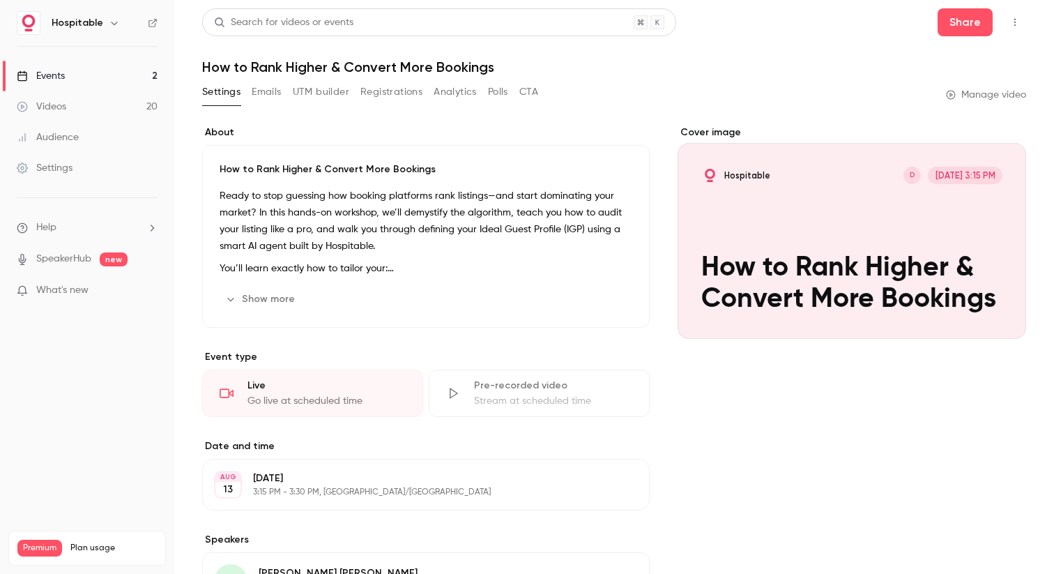
click at [43, 70] on div "Events" at bounding box center [41, 76] width 48 height 14
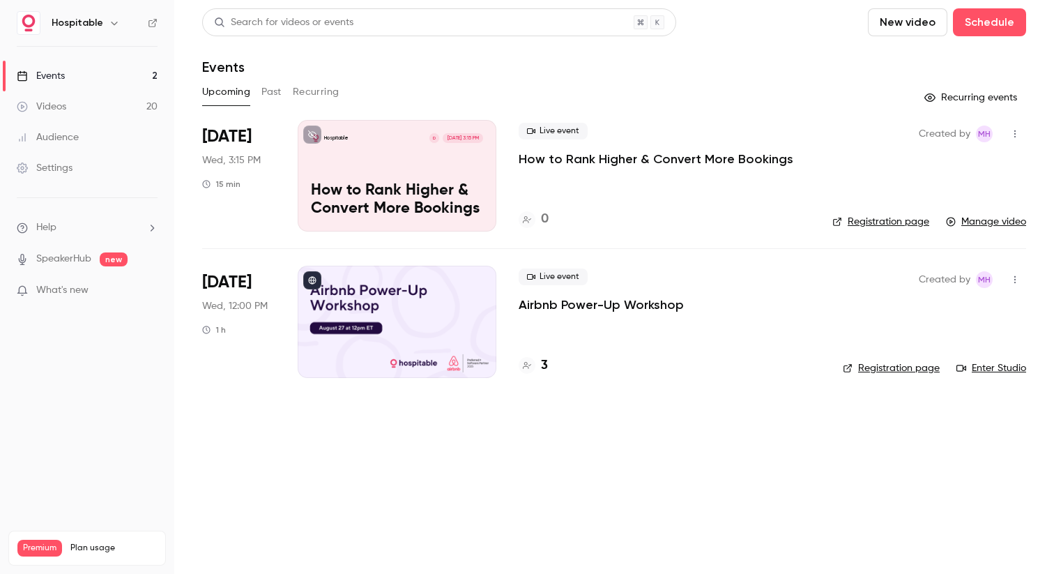
click at [353, 167] on div "Hospitable D Aug 13, 3:15 PM How to Rank Higher & Convert More Bookings" at bounding box center [397, 176] width 199 height 112
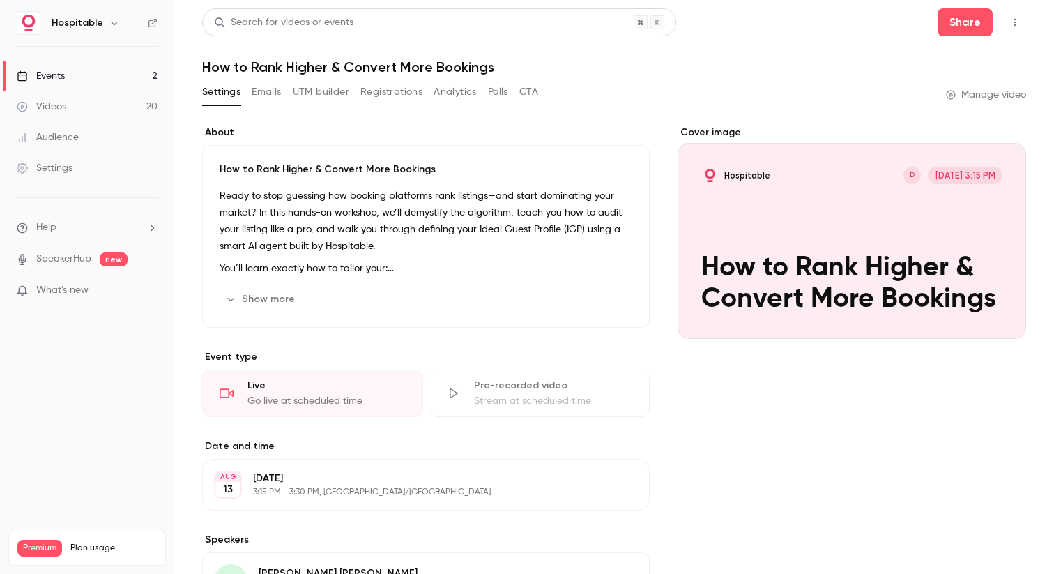
click at [343, 65] on h1 "How to Rank Higher & Convert More Bookings" at bounding box center [614, 67] width 824 height 17
click at [49, 73] on div "Events" at bounding box center [41, 76] width 48 height 14
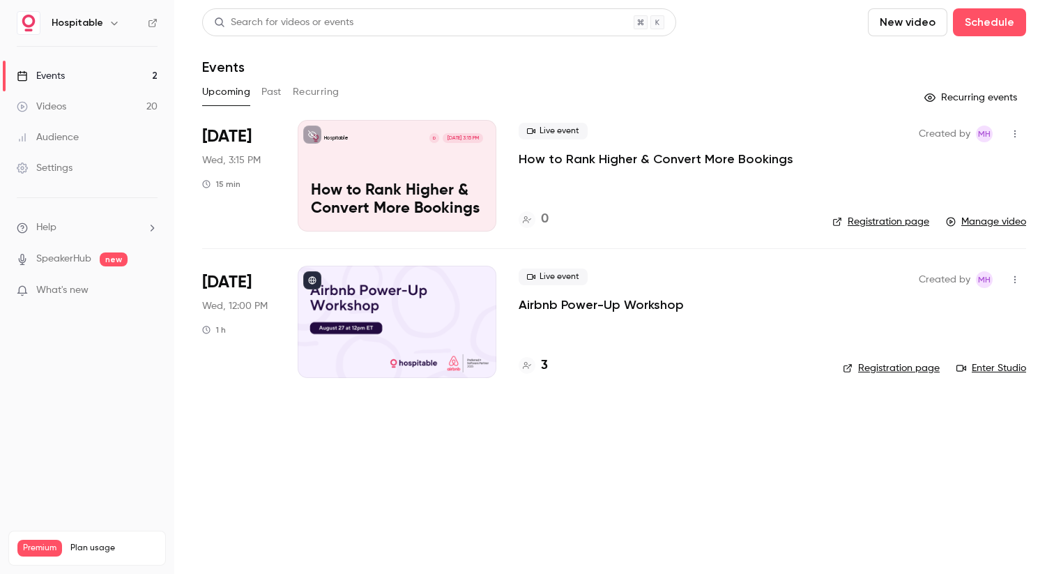
click at [463, 202] on p "How to Rank Higher & Convert More Bookings" at bounding box center [397, 200] width 172 height 36
click at [974, 223] on link "Manage video" at bounding box center [986, 222] width 80 height 14
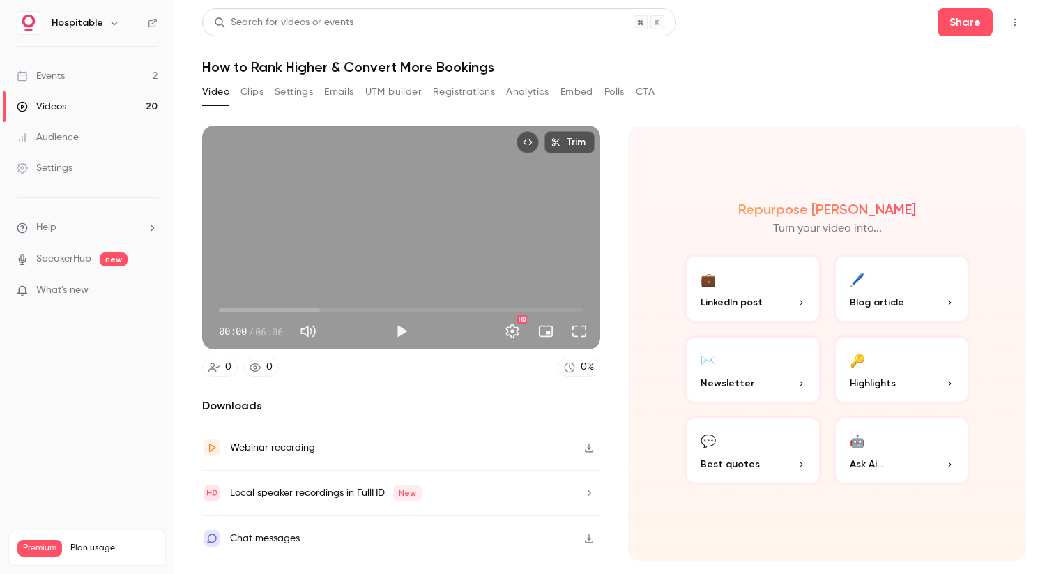
click at [261, 94] on button "Clips" at bounding box center [252, 92] width 23 height 22
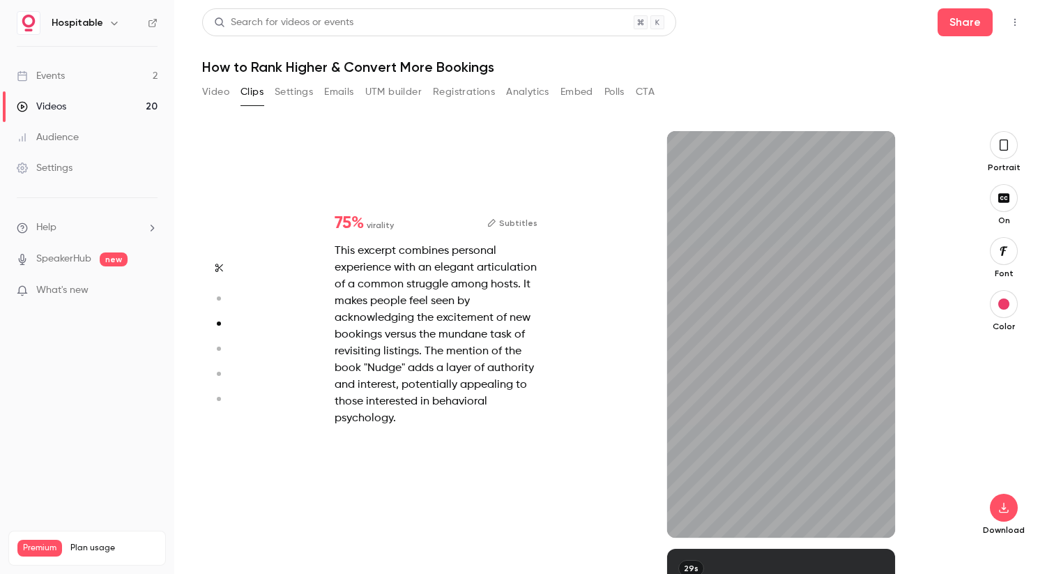
scroll to position [835, 0]
type input "*"
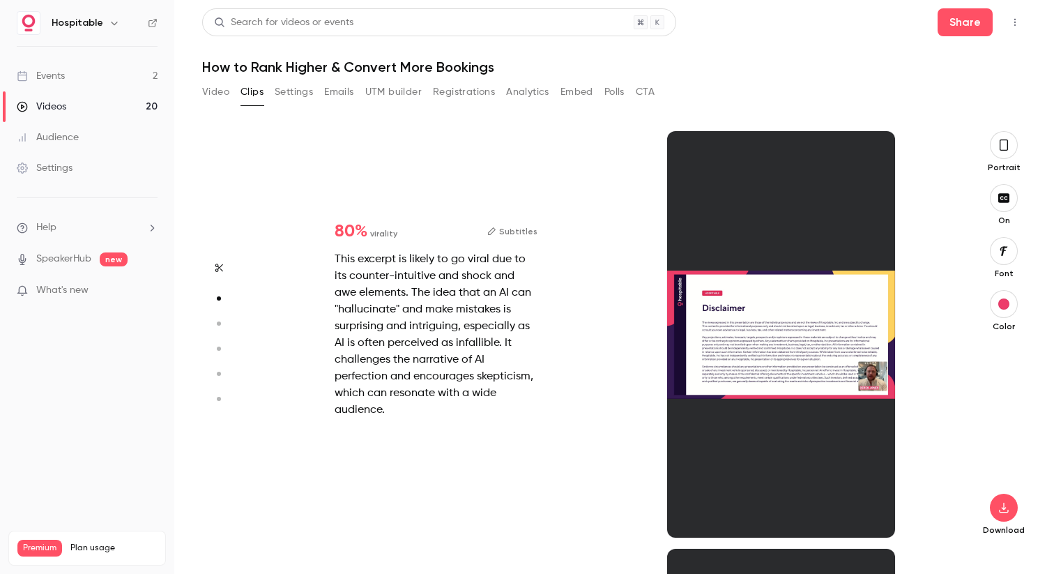
scroll to position [0, 0]
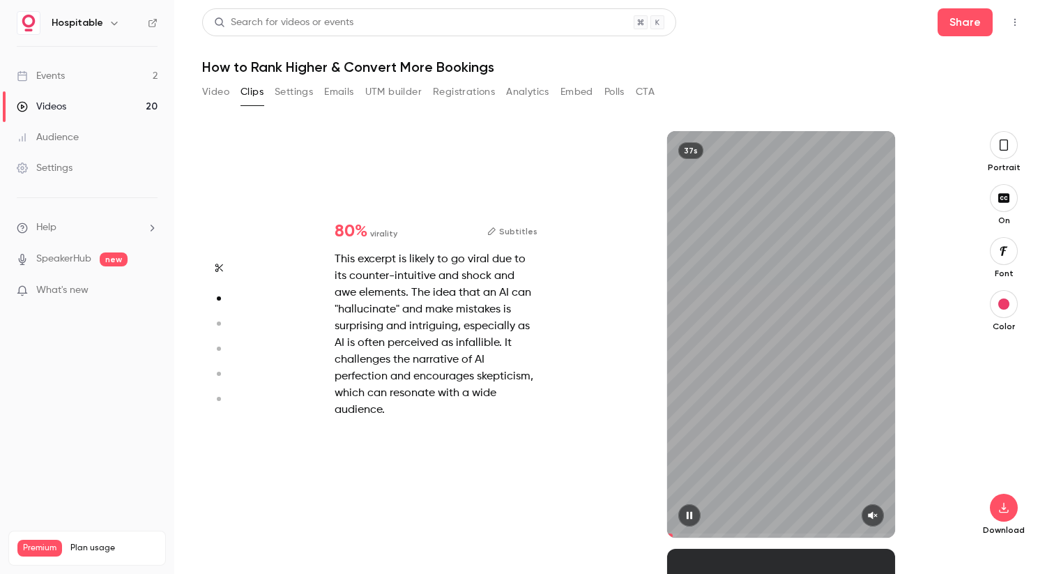
type input "*"
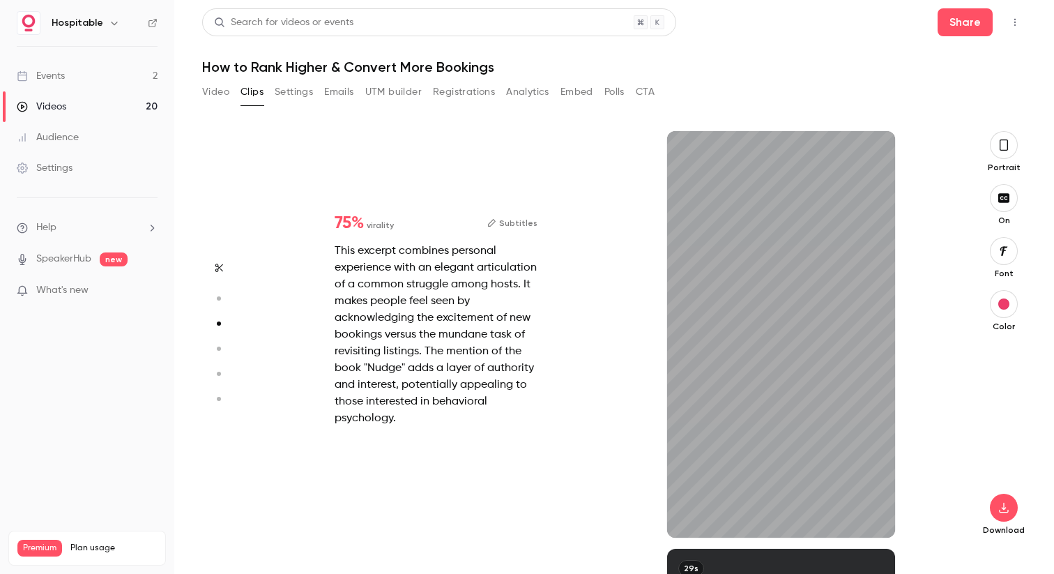
scroll to position [835, 0]
type input "*"
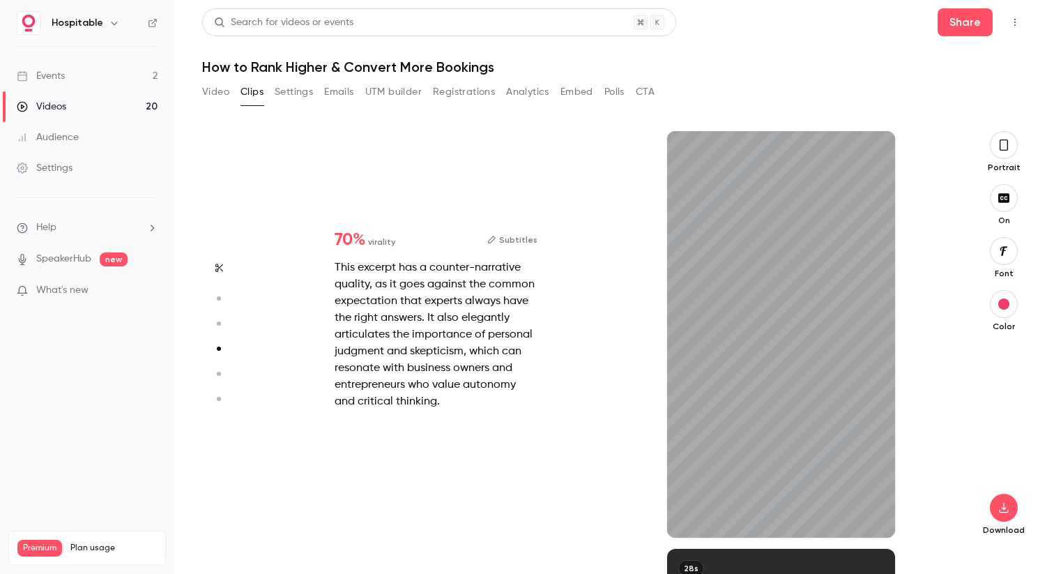
scroll to position [1253, 0]
type input "*"
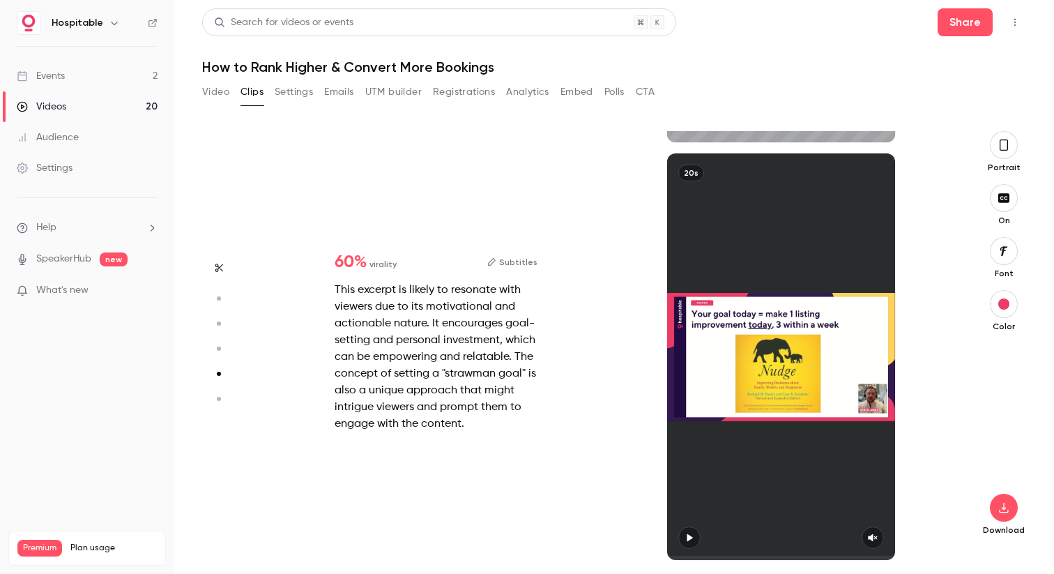
type input "*"
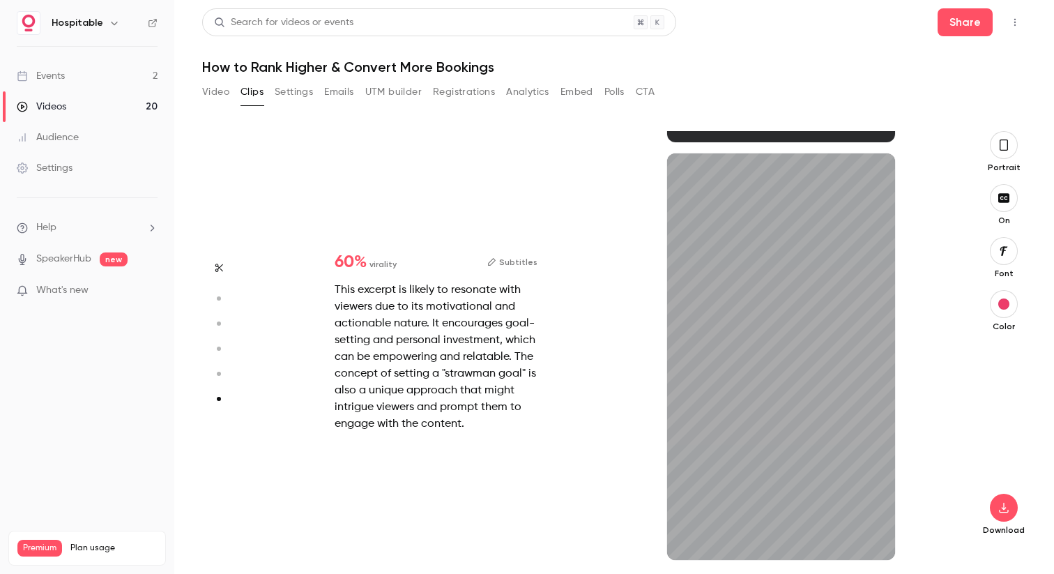
scroll to position [2066, 0]
type input "****"
